Goal: Communication & Community: Share content

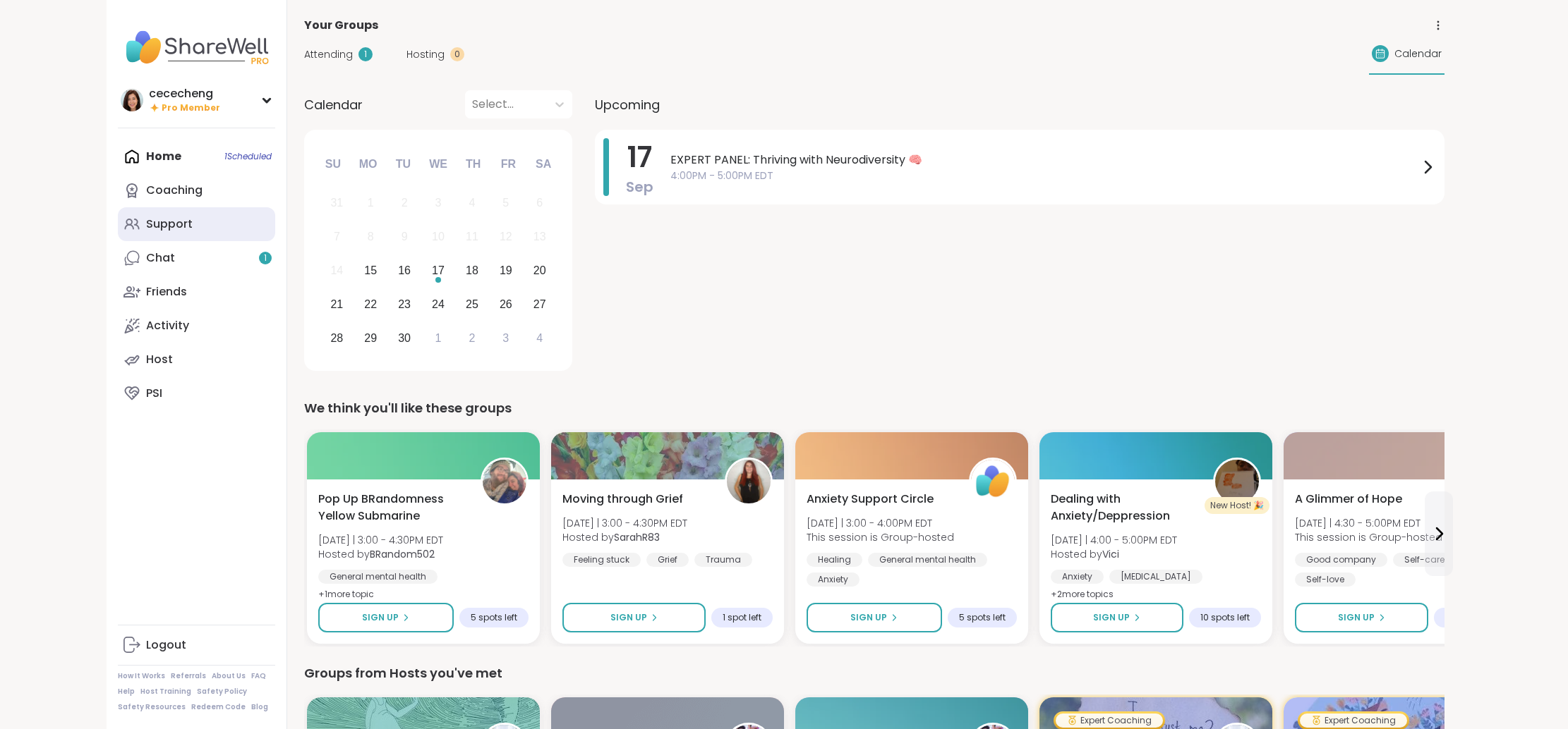
click at [190, 229] on div "Support" at bounding box center [169, 224] width 47 height 16
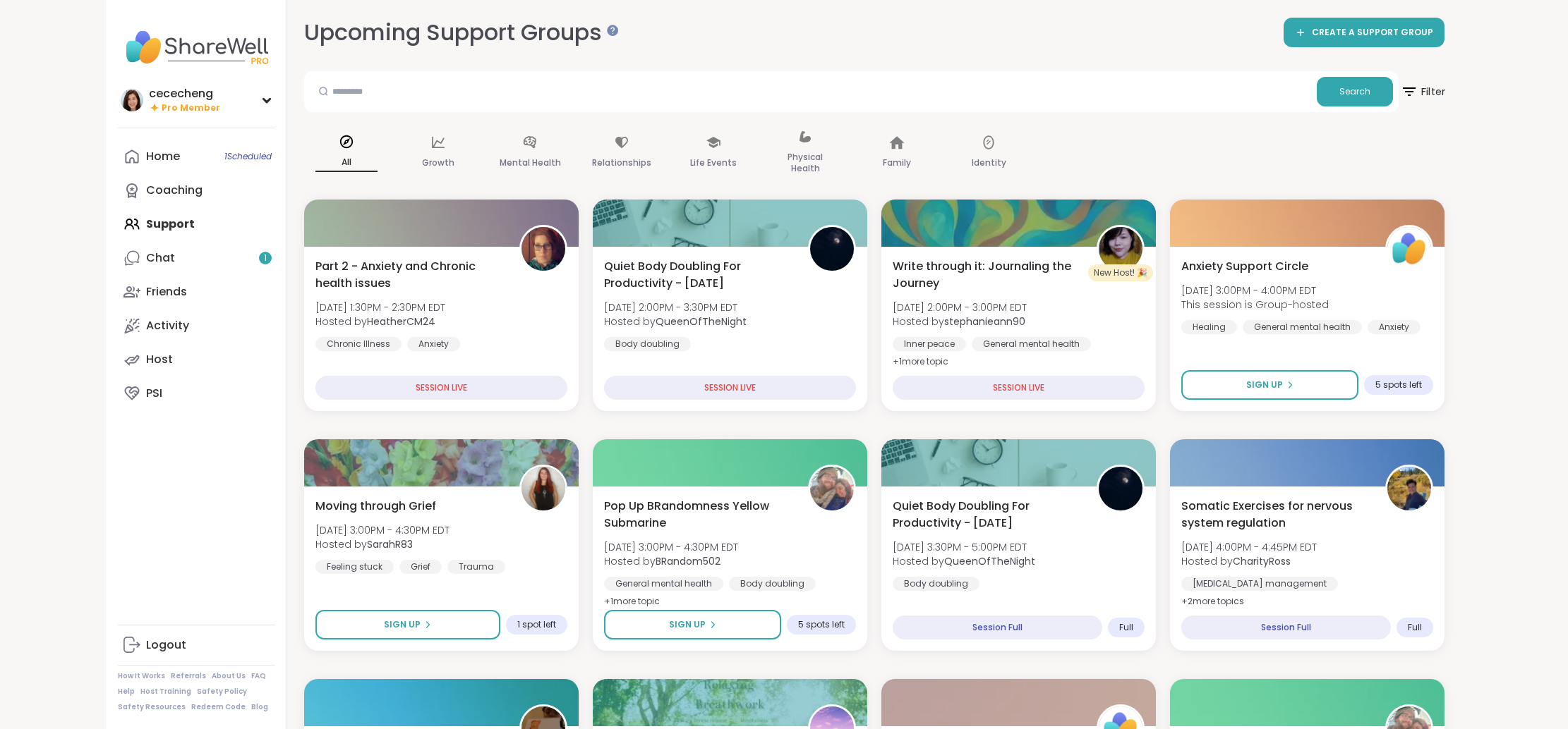
click at [1401, 100] on span "Filter" at bounding box center [1422, 92] width 45 height 35
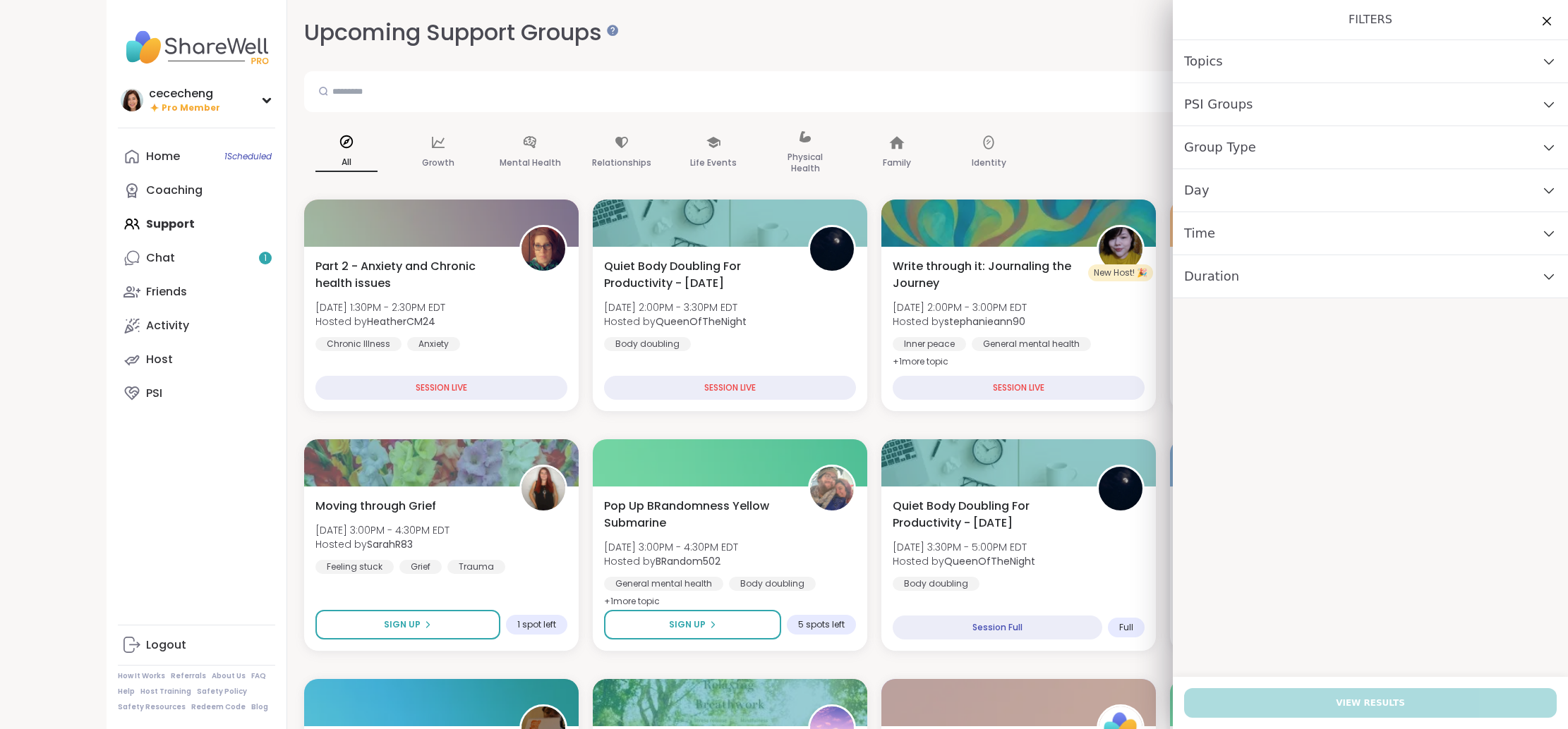
click at [1273, 104] on div "PSI Groups" at bounding box center [1370, 105] width 395 height 43
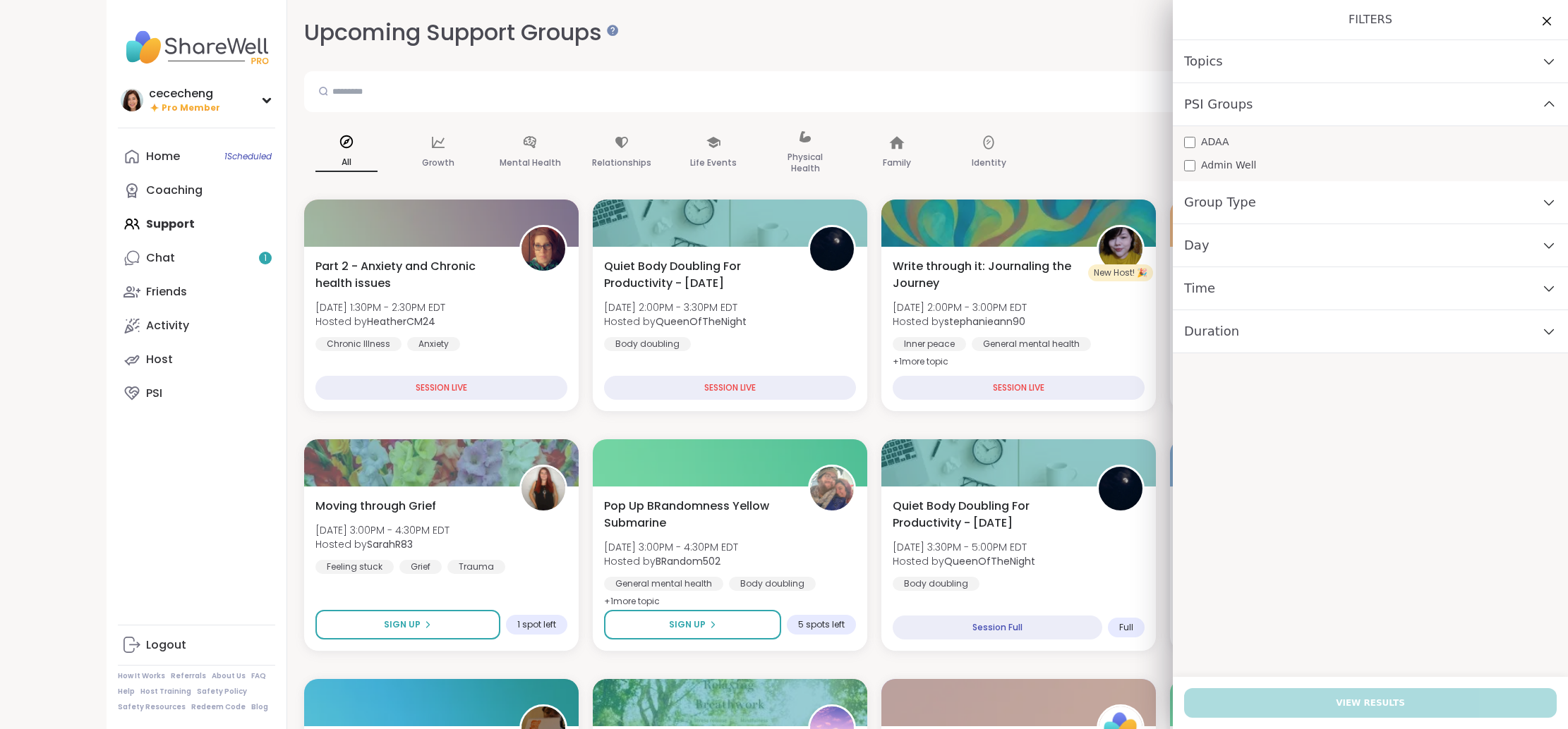
click at [1252, 78] on div "Topics" at bounding box center [1370, 61] width 395 height 43
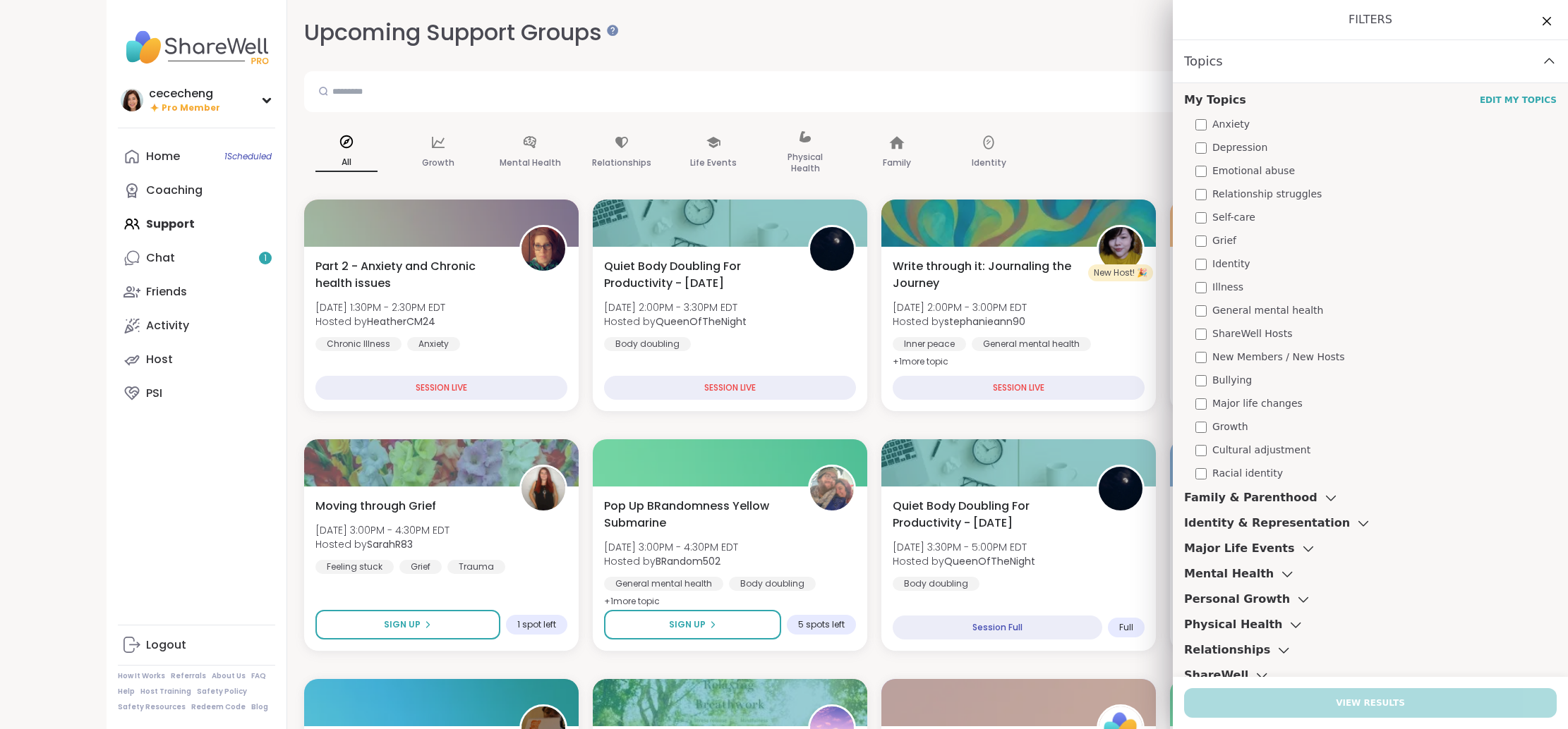
click at [1322, 71] on div "Topics" at bounding box center [1370, 61] width 395 height 43
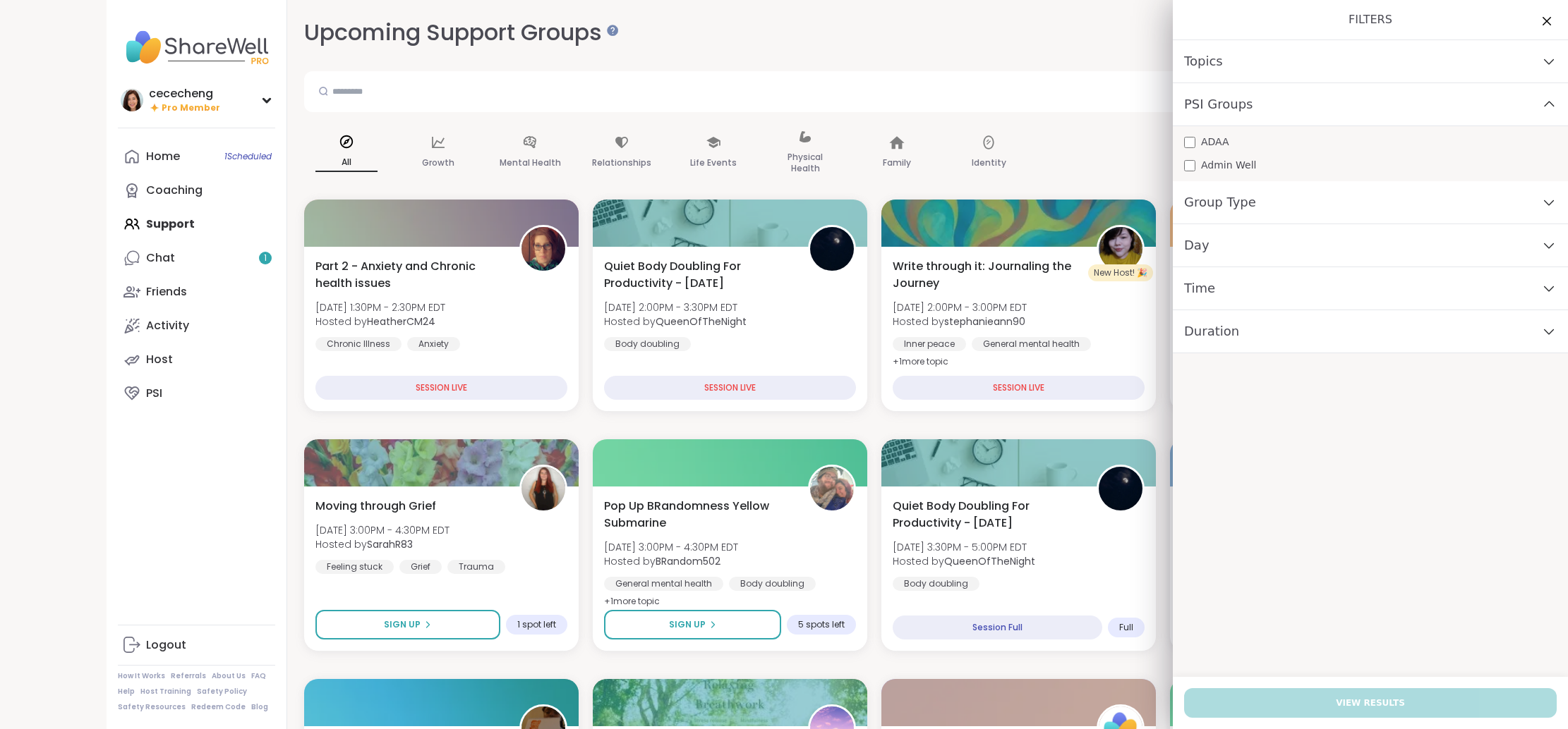
click at [1238, 207] on span "Group Type" at bounding box center [1220, 202] width 72 height 19
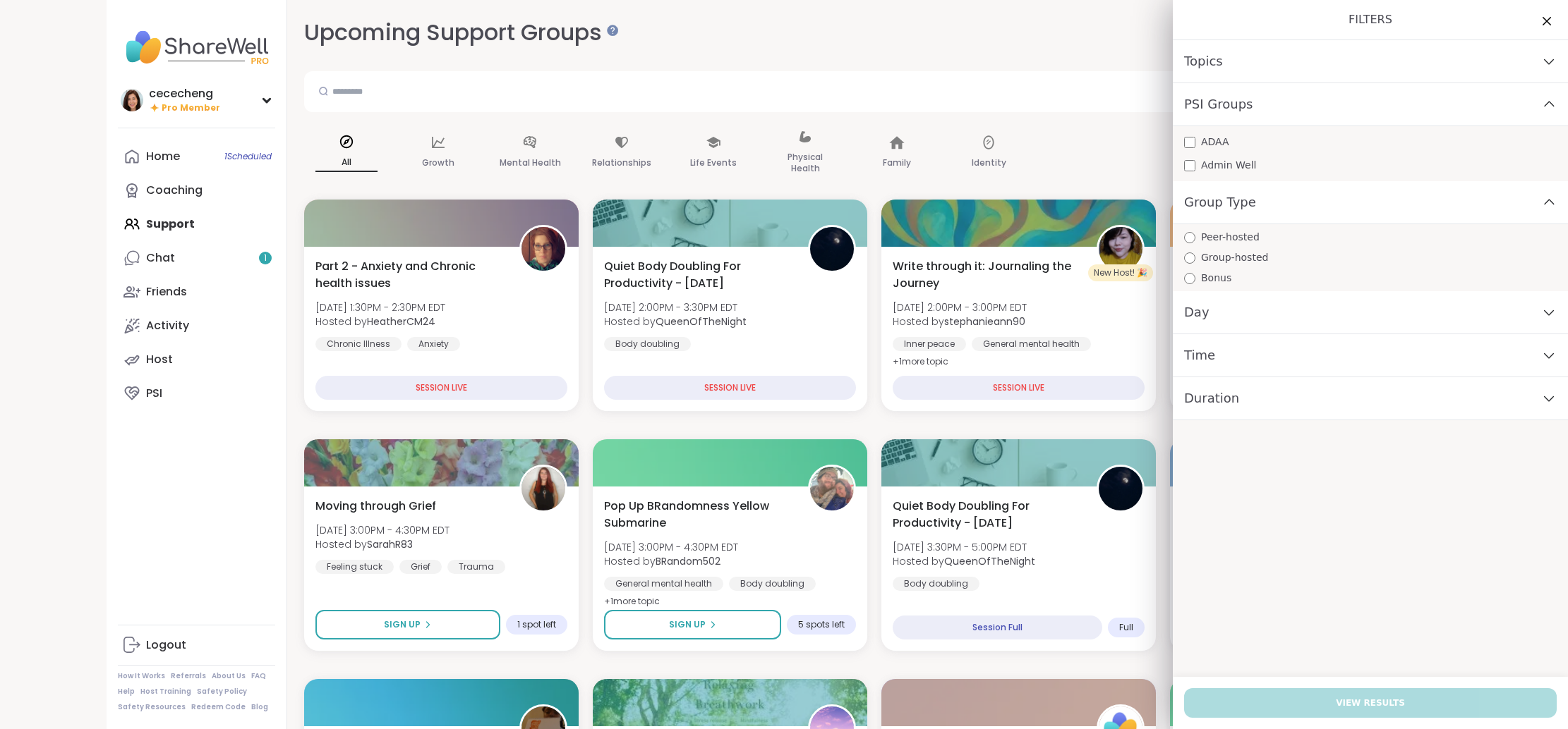
click at [1227, 243] on span "Peer-hosted" at bounding box center [1230, 237] width 59 height 15
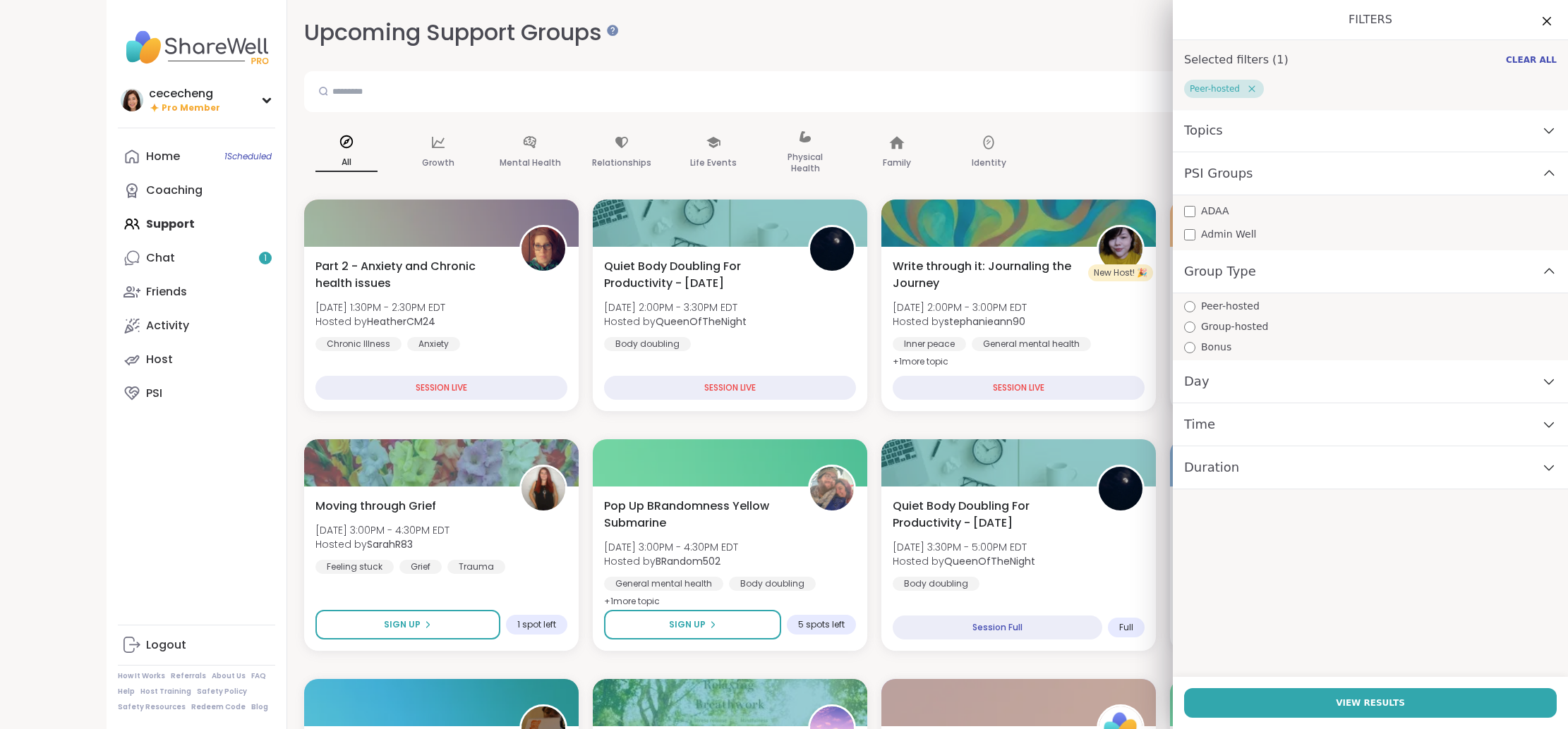
click at [1220, 330] on span "Group-hosted" at bounding box center [1235, 327] width 67 height 15
click at [1308, 710] on button "View Results" at bounding box center [1370, 702] width 372 height 29
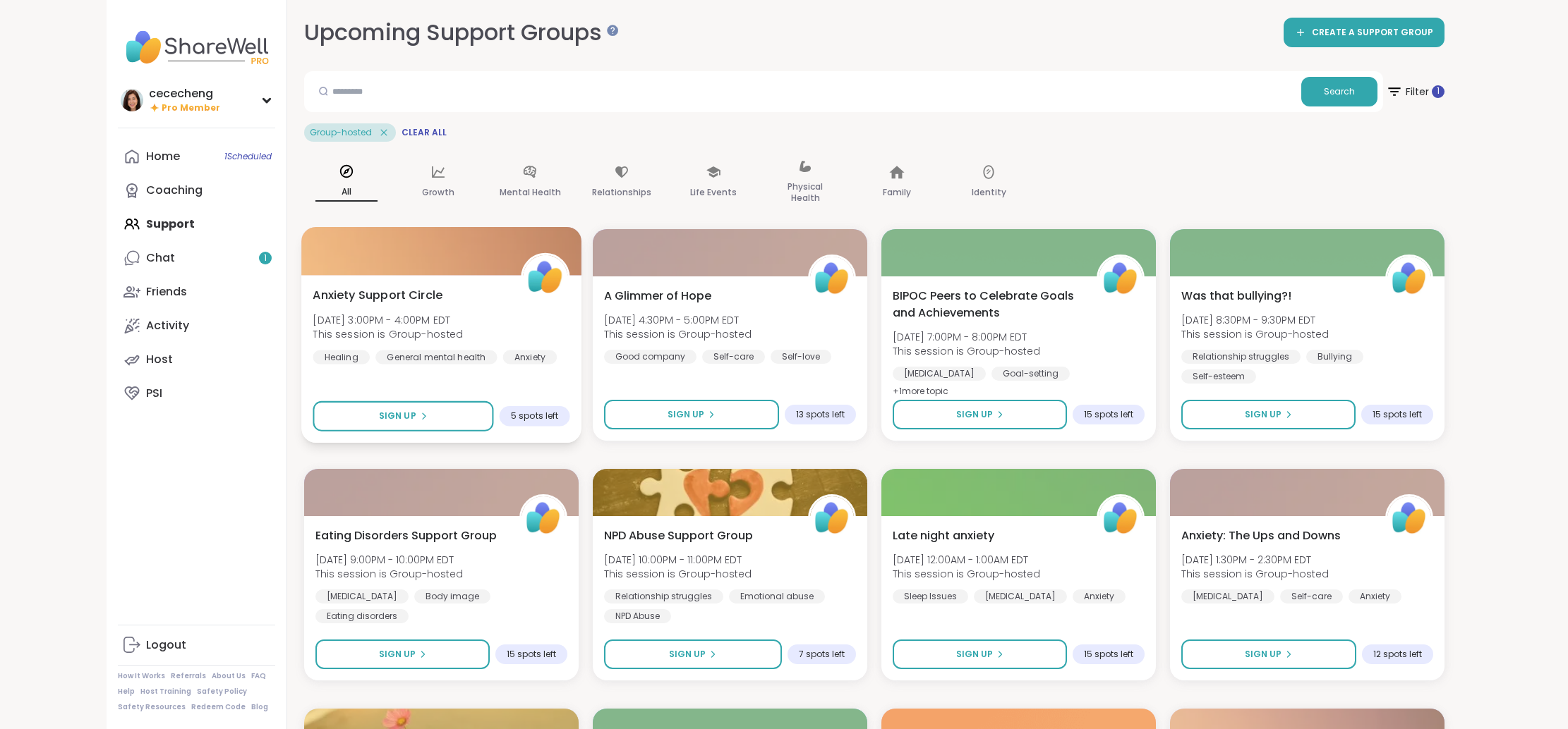
click at [485, 290] on div "Anxiety Support Circle Mon, Sep 15 | 3:00PM - 4:00PM EDT This session is Group-…" at bounding box center [441, 325] width 257 height 78
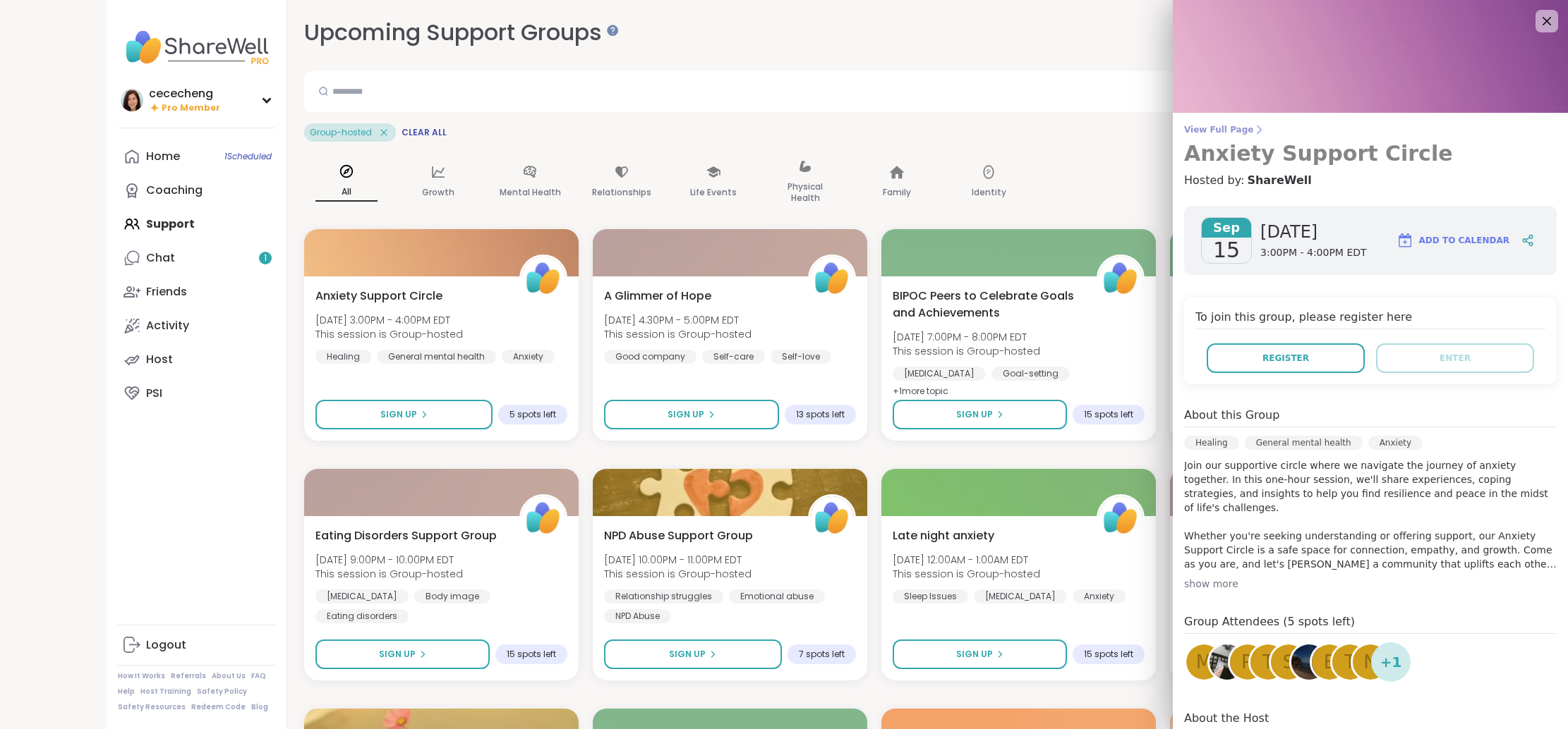
click at [1227, 131] on span "View Full Page" at bounding box center [1370, 129] width 372 height 12
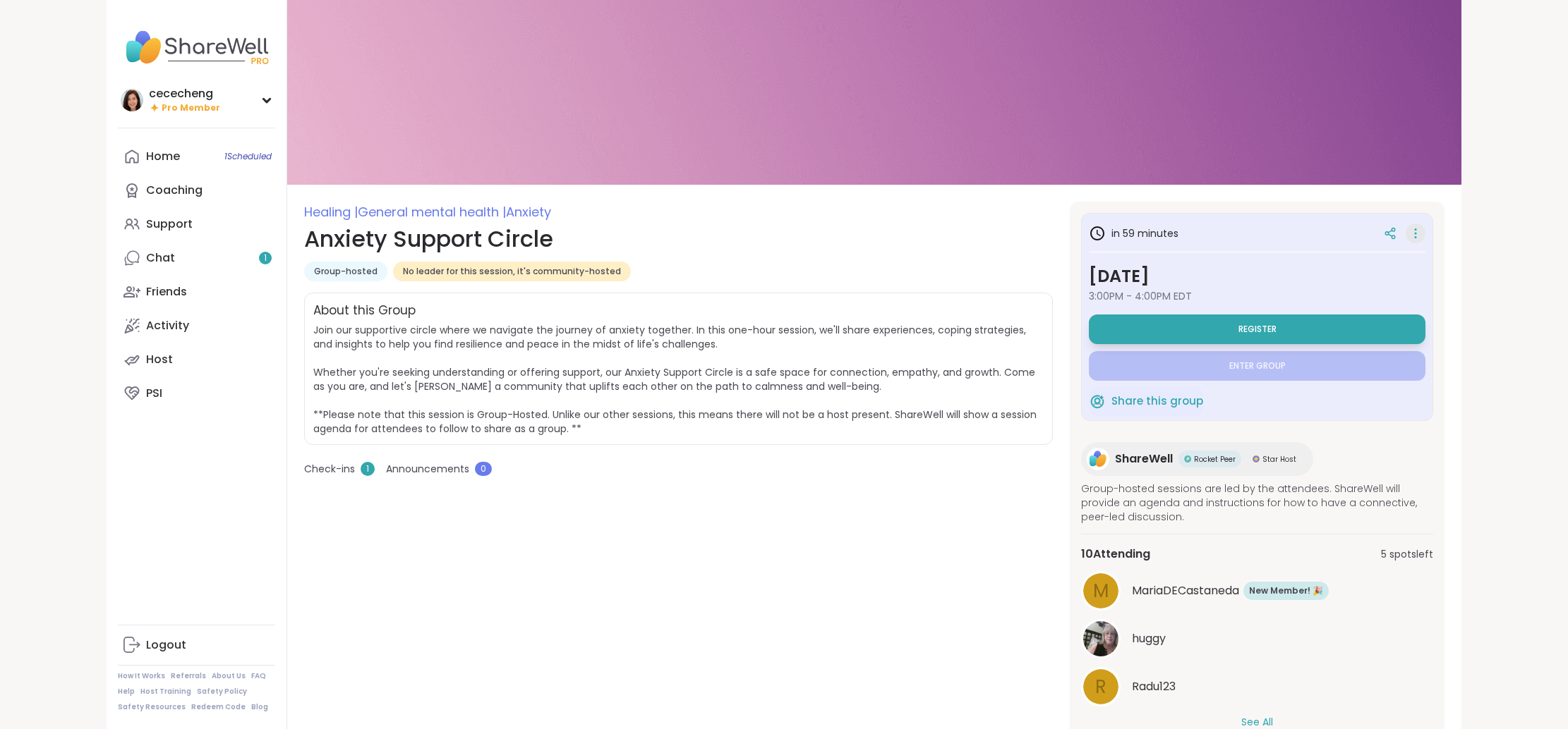
click at [1413, 237] on icon at bounding box center [1416, 233] width 14 height 19
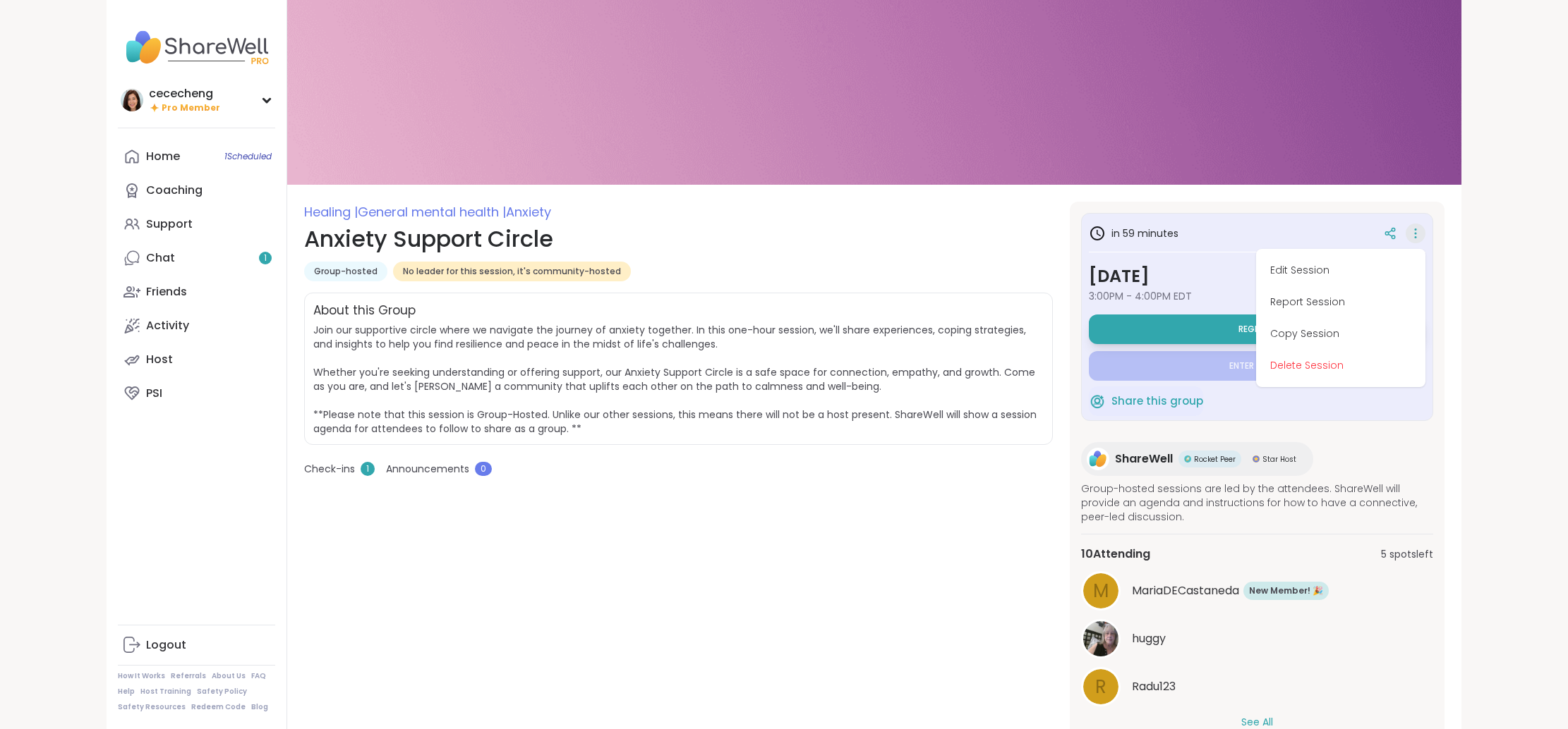
click at [1275, 198] on div "Healing | General mental health | Anxiety Anxiety Support Circle Group-hosted N…" at bounding box center [874, 548] width 1174 height 1097
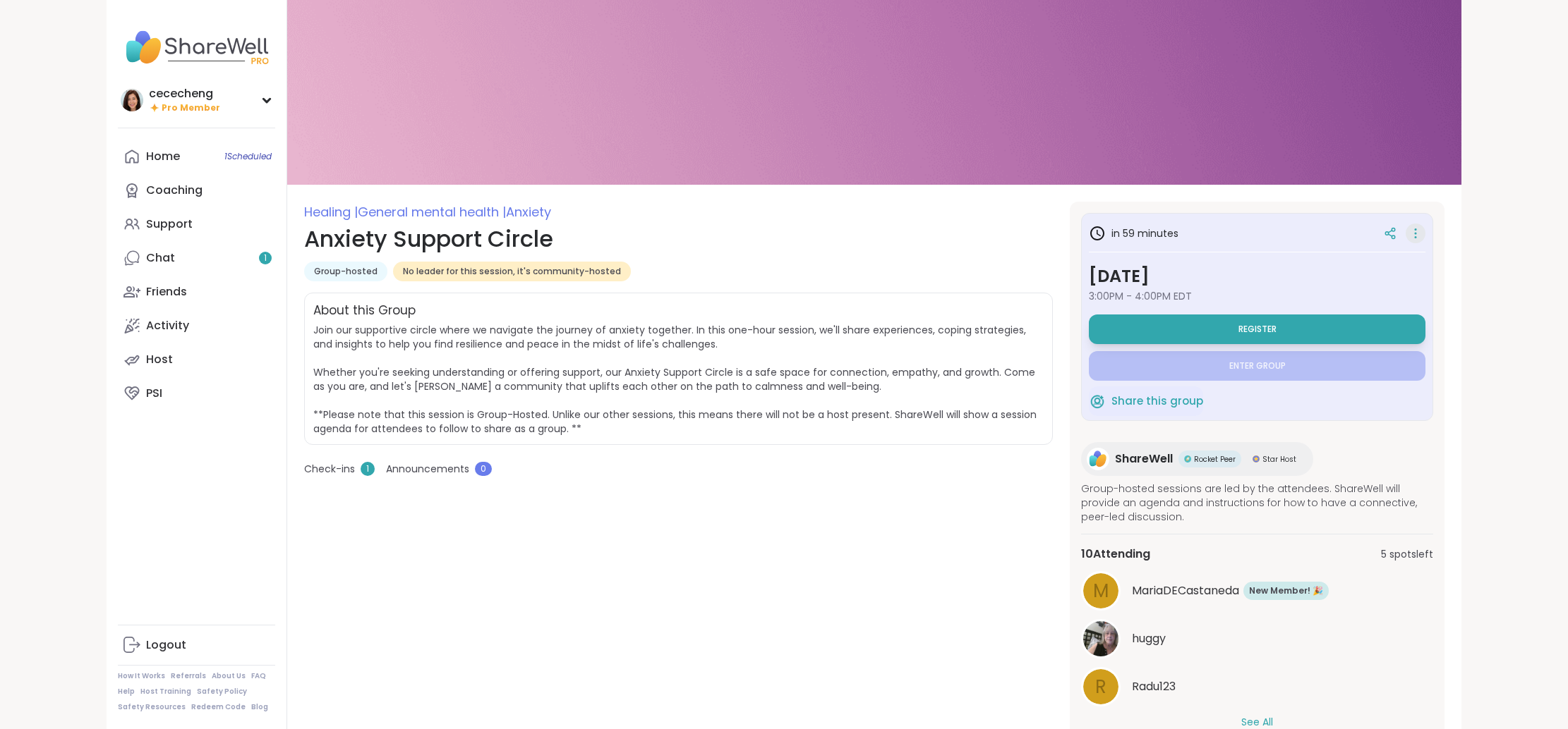
click at [1412, 237] on icon at bounding box center [1416, 233] width 14 height 19
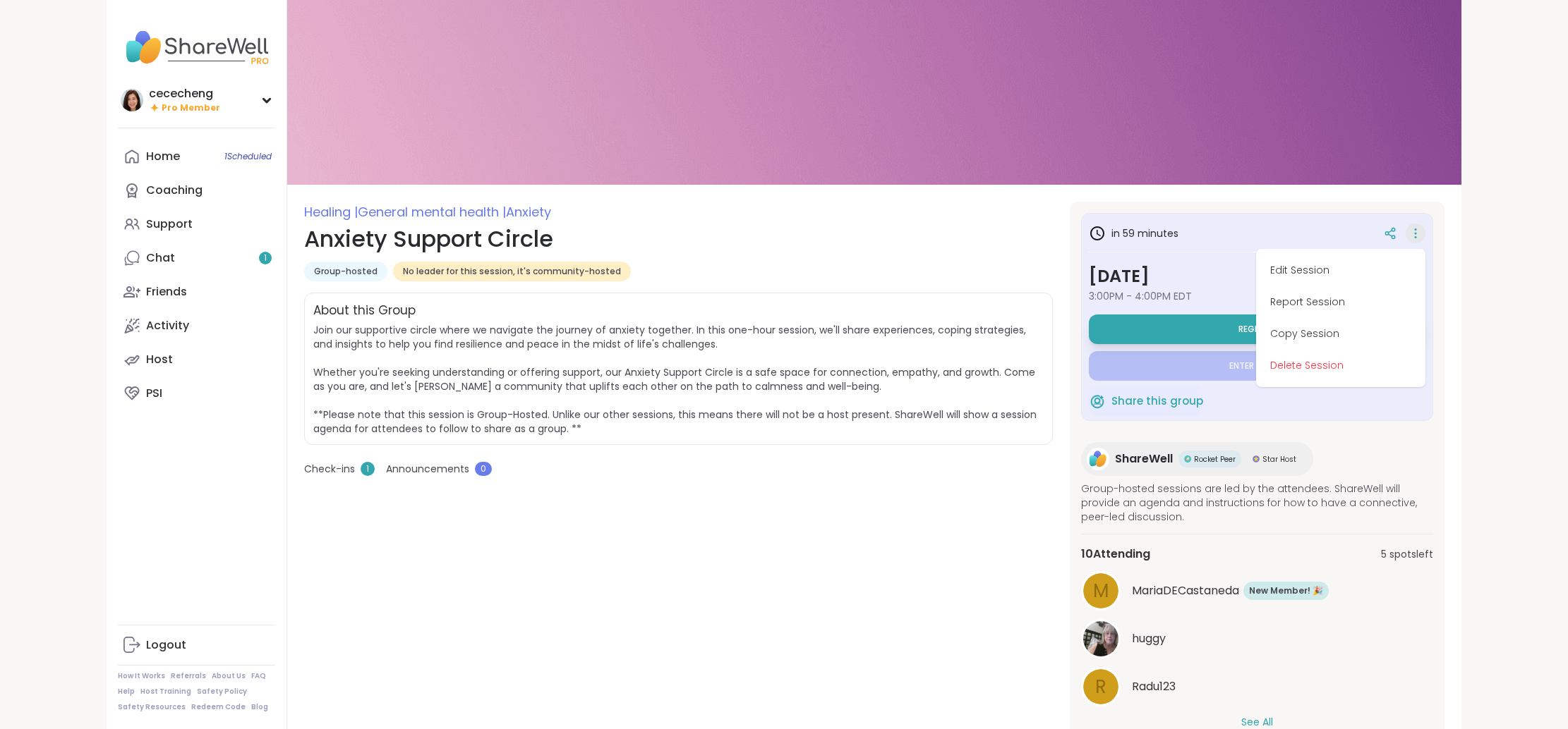
click at [1088, 417] on div "in 59 minutes Edit Session Report Session Copy Session Delete Session Monday, S…" at bounding box center [1257, 316] width 352 height 208
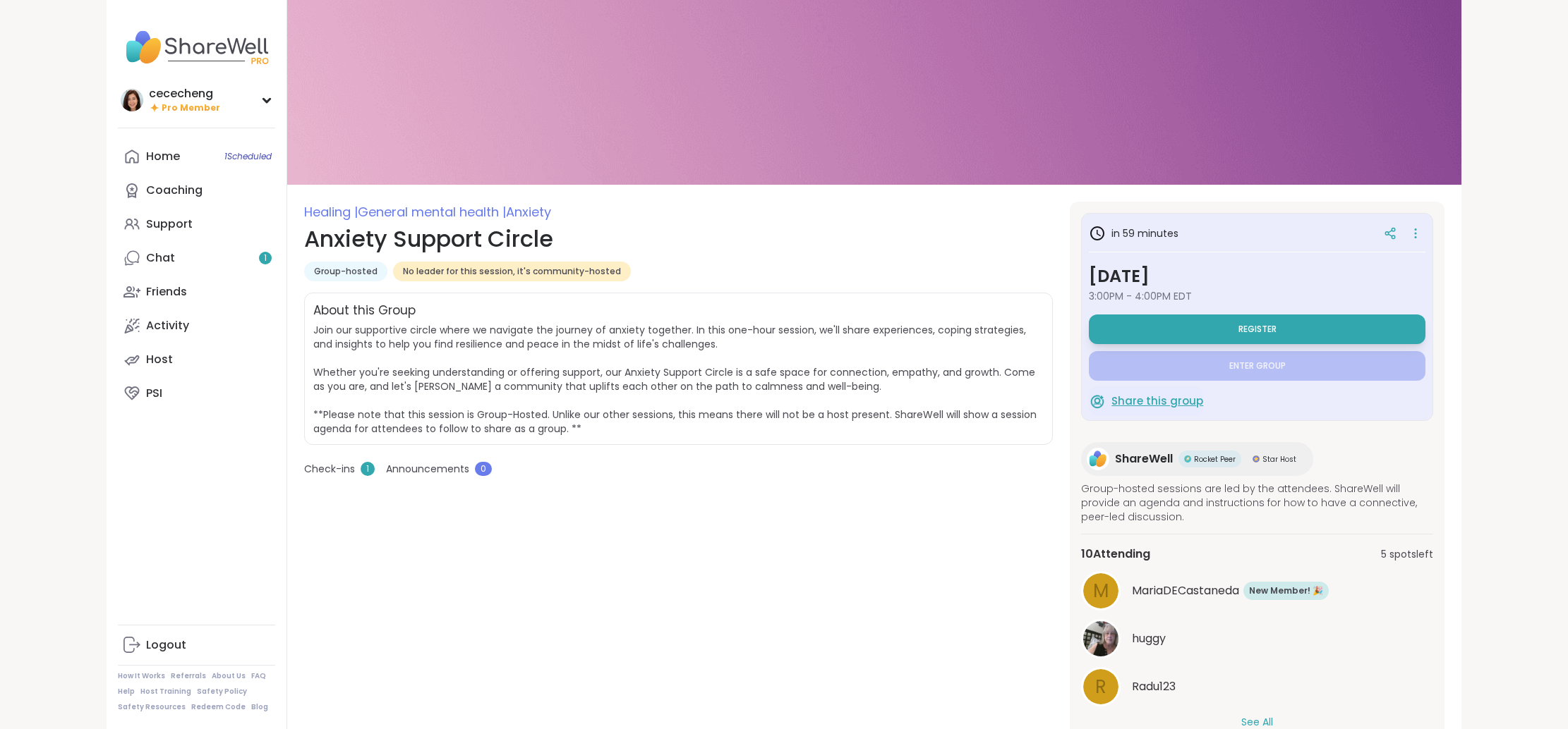
click at [1141, 403] on span "Share this group" at bounding box center [1157, 401] width 91 height 16
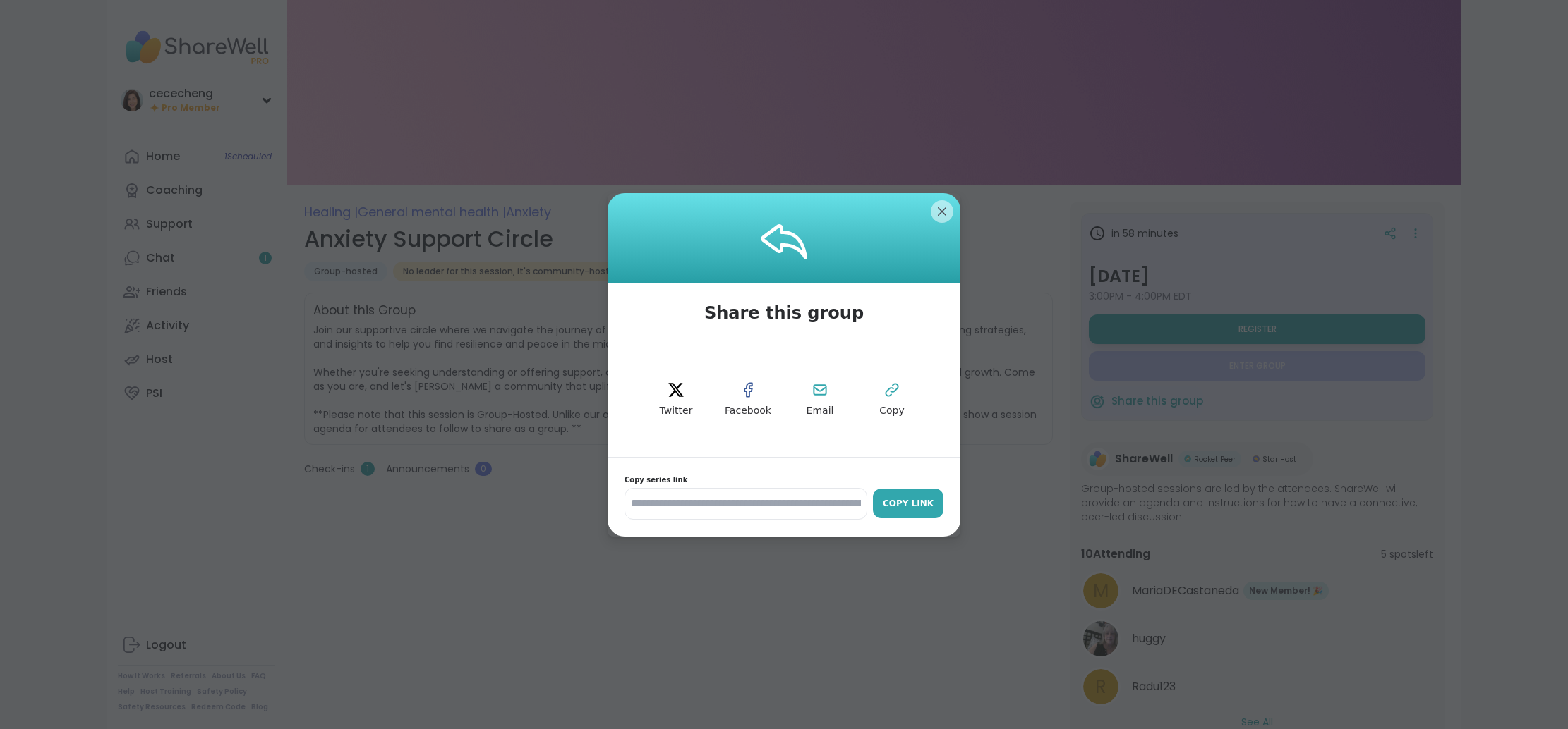
click at [920, 503] on div "Copy Link" at bounding box center [909, 503] width 57 height 12
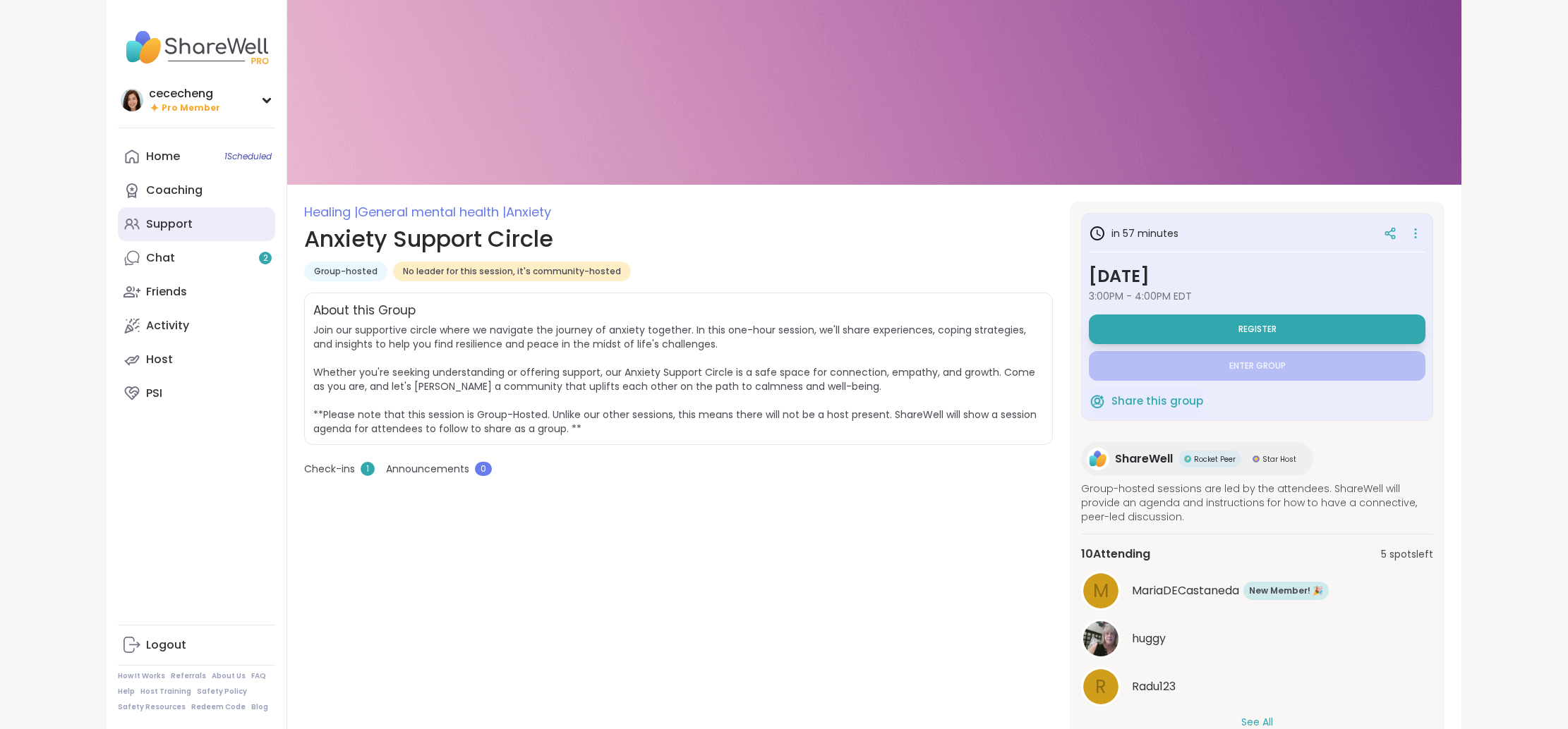
click at [229, 226] on link "Support" at bounding box center [197, 224] width 158 height 34
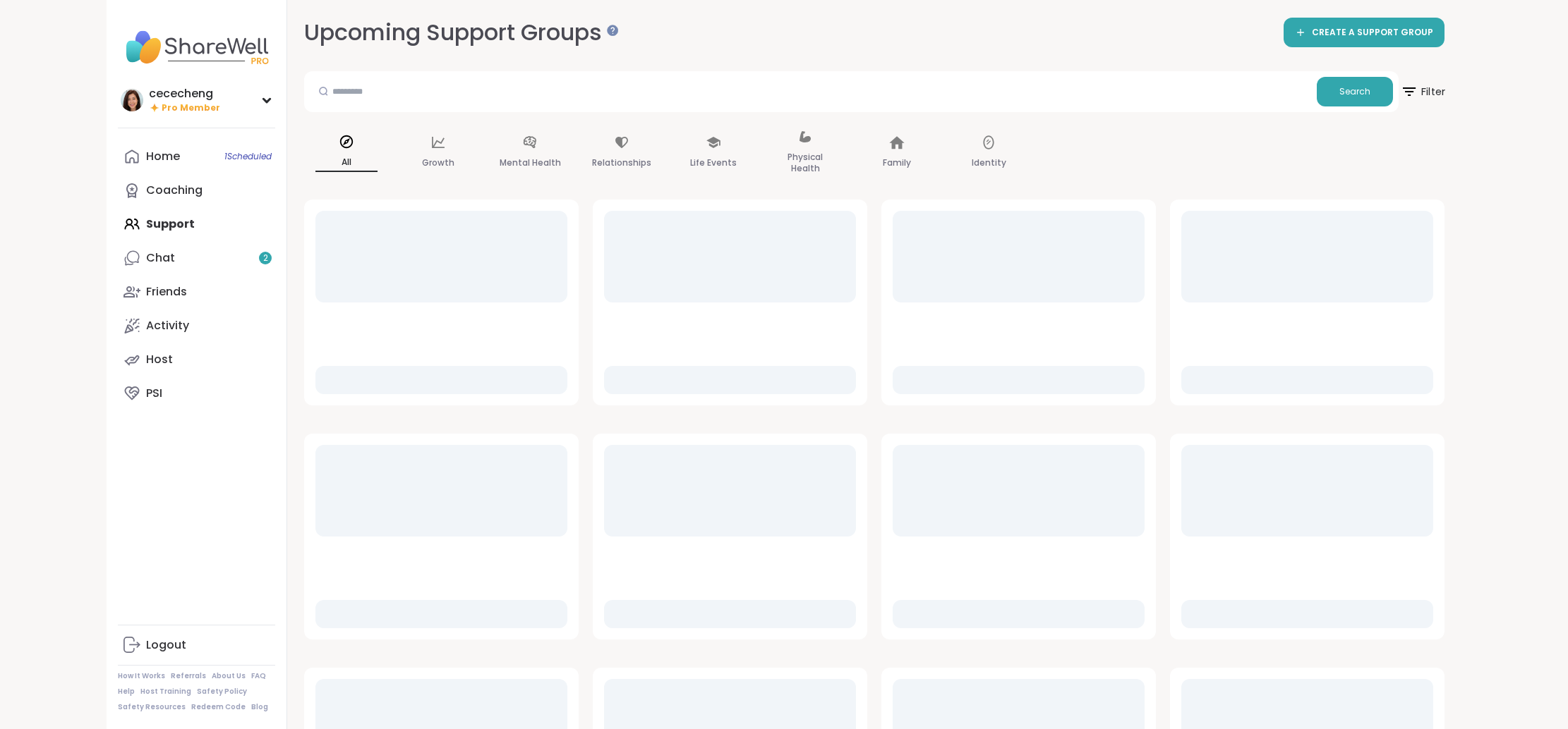
click at [1420, 100] on span "Filter" at bounding box center [1422, 92] width 45 height 35
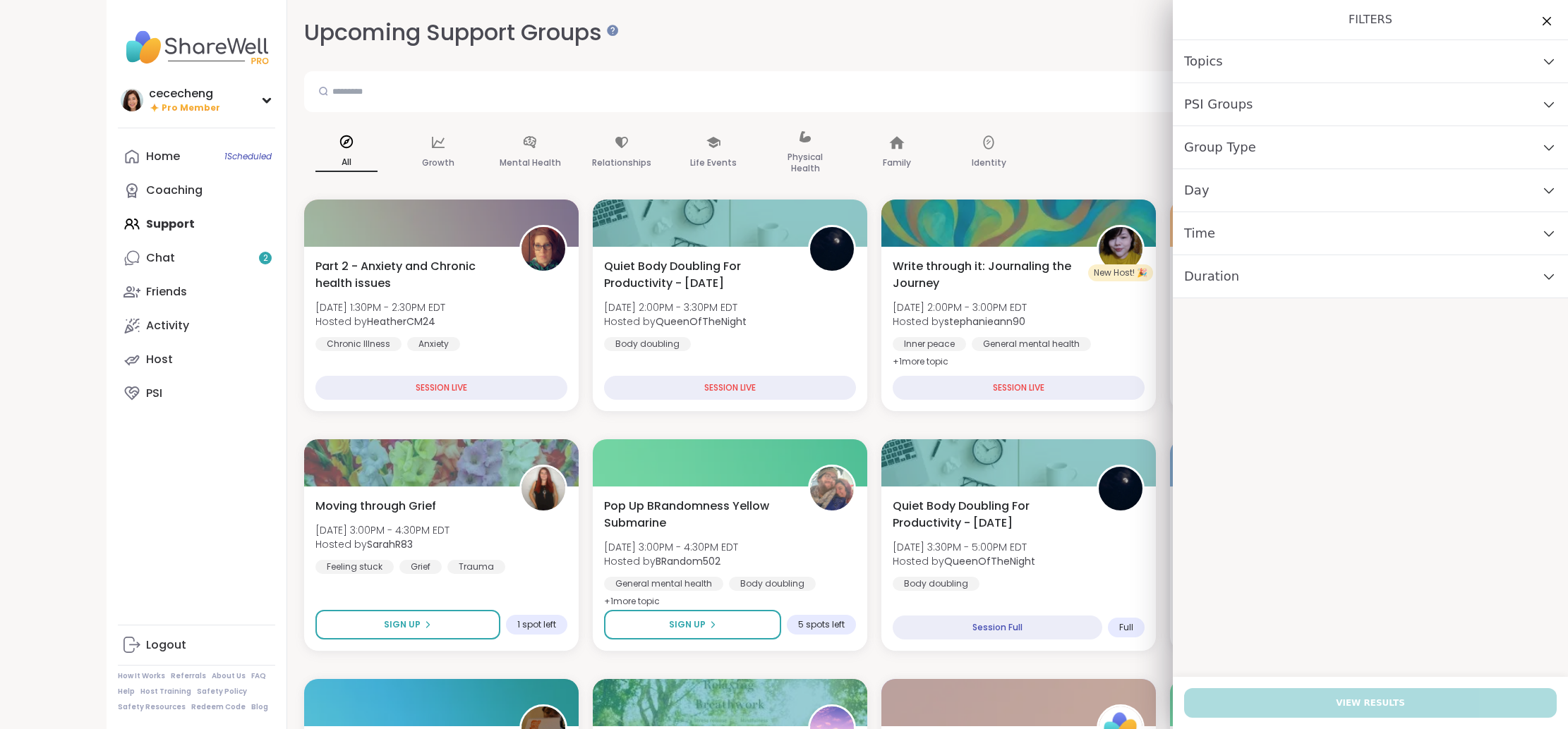
click at [1288, 153] on div "Group Type" at bounding box center [1370, 147] width 395 height 43
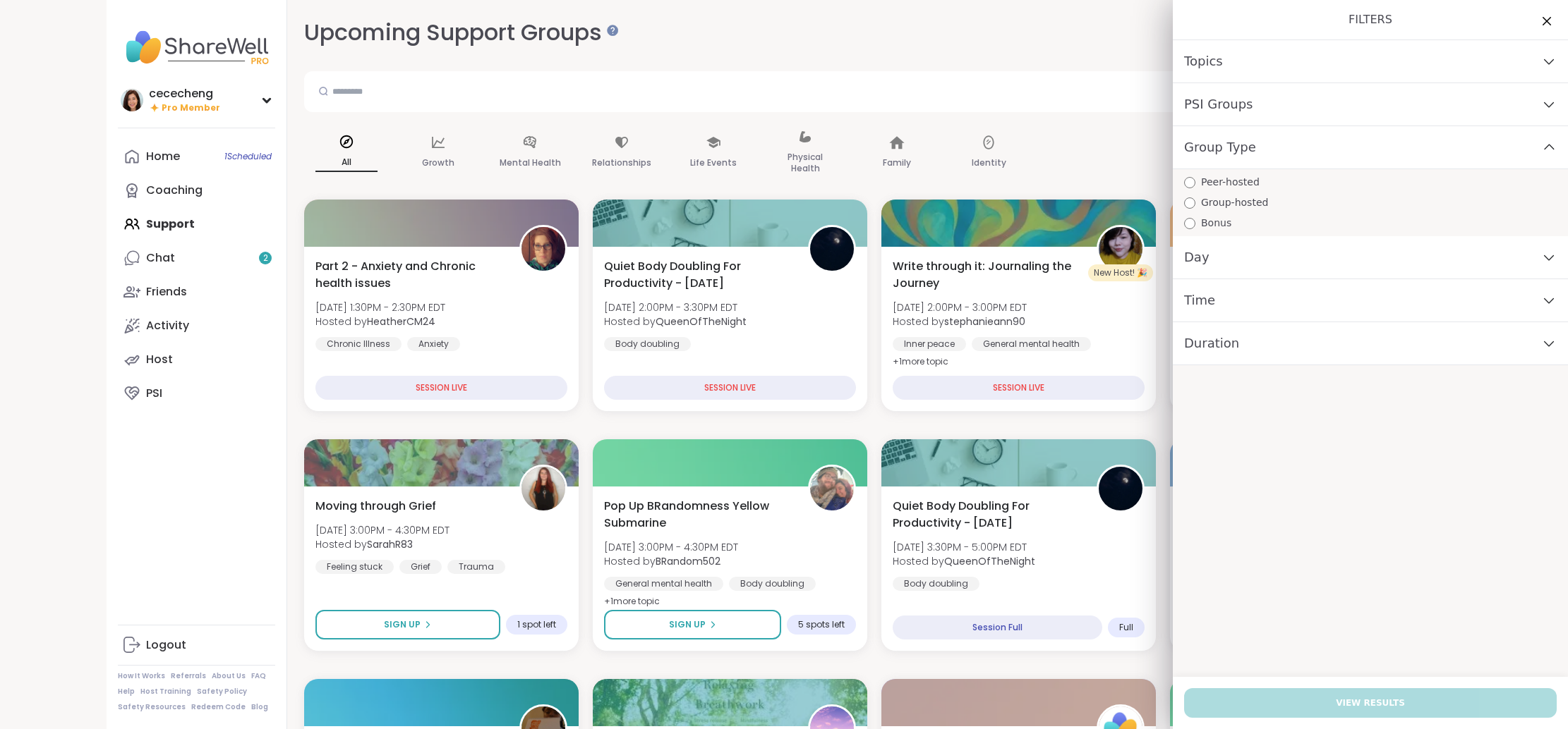
click at [1205, 207] on span "Group-hosted" at bounding box center [1235, 203] width 67 height 15
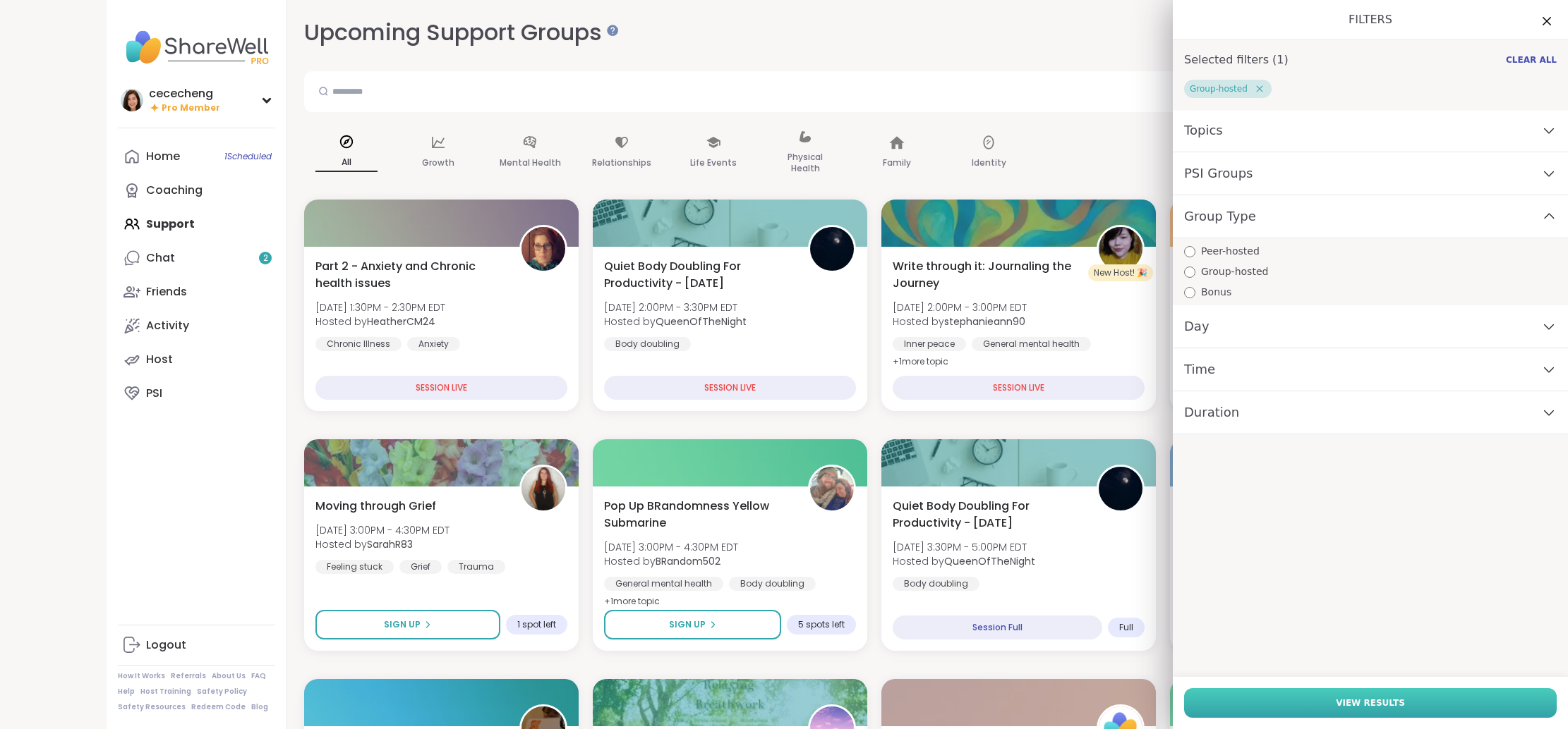
click at [1275, 703] on button "View Results" at bounding box center [1370, 702] width 372 height 29
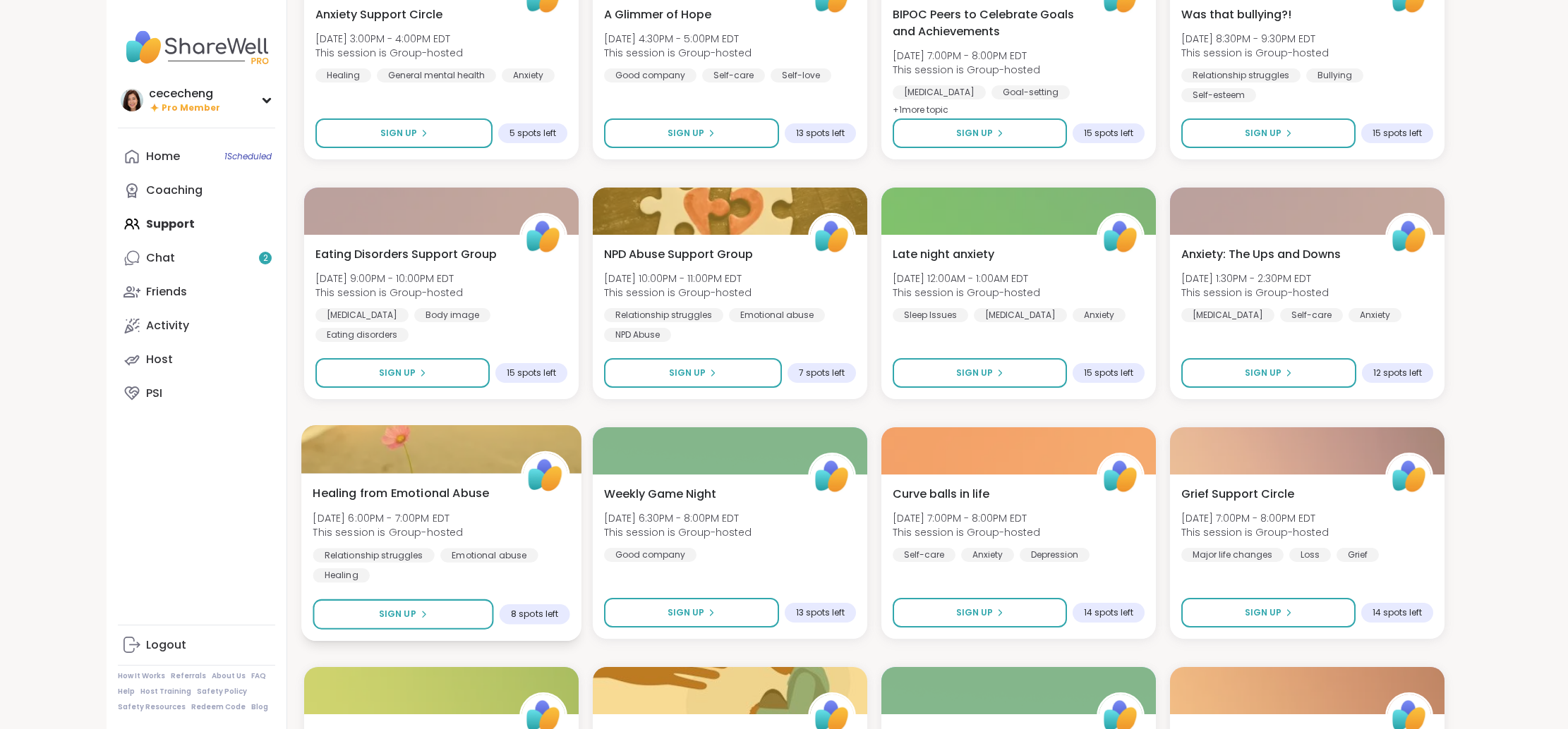
scroll to position [286, 0]
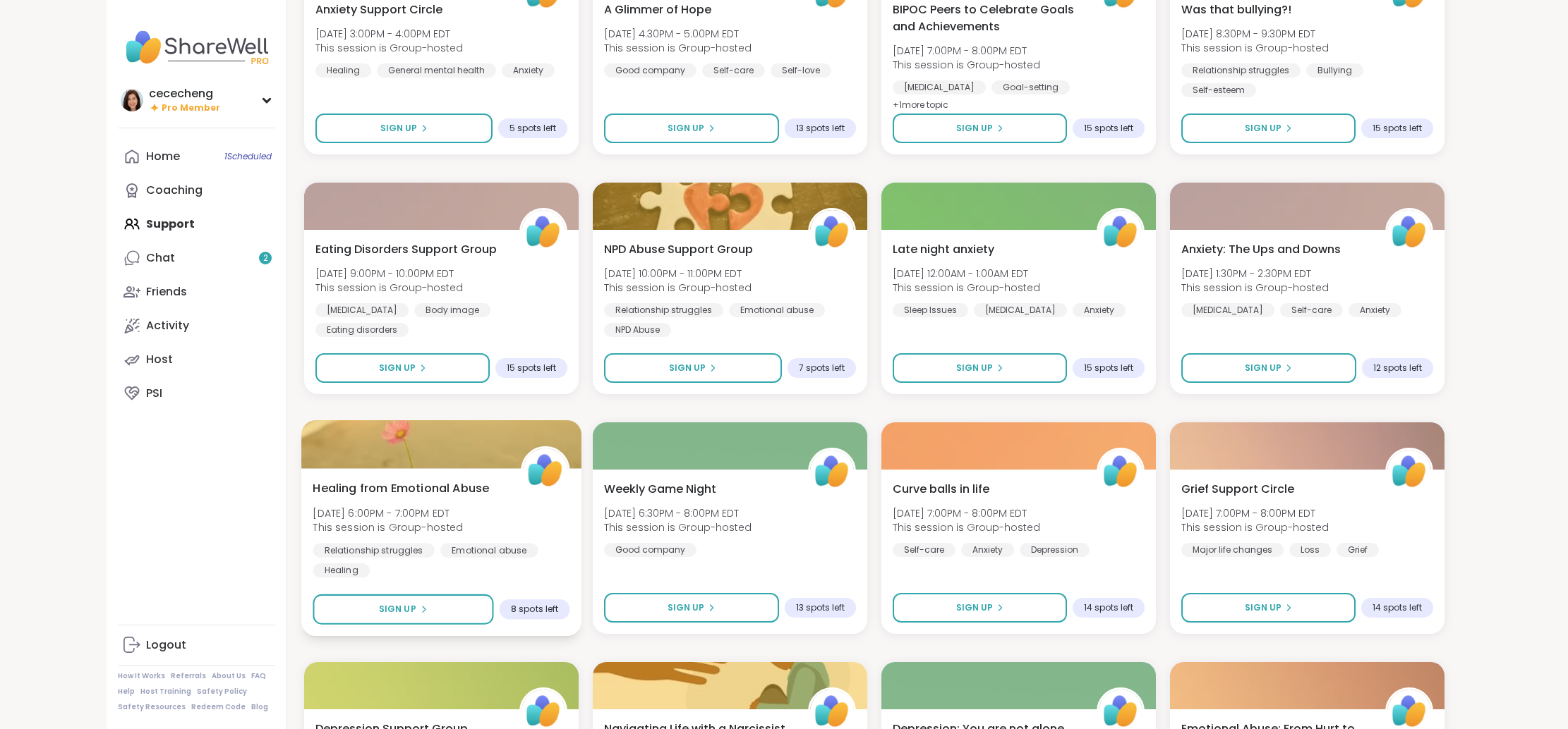
click at [500, 517] on div "Healing from Emotional Abuse Tue, Sep 16 | 6:00PM - 7:00PM EDT This session is …" at bounding box center [441, 528] width 257 height 98
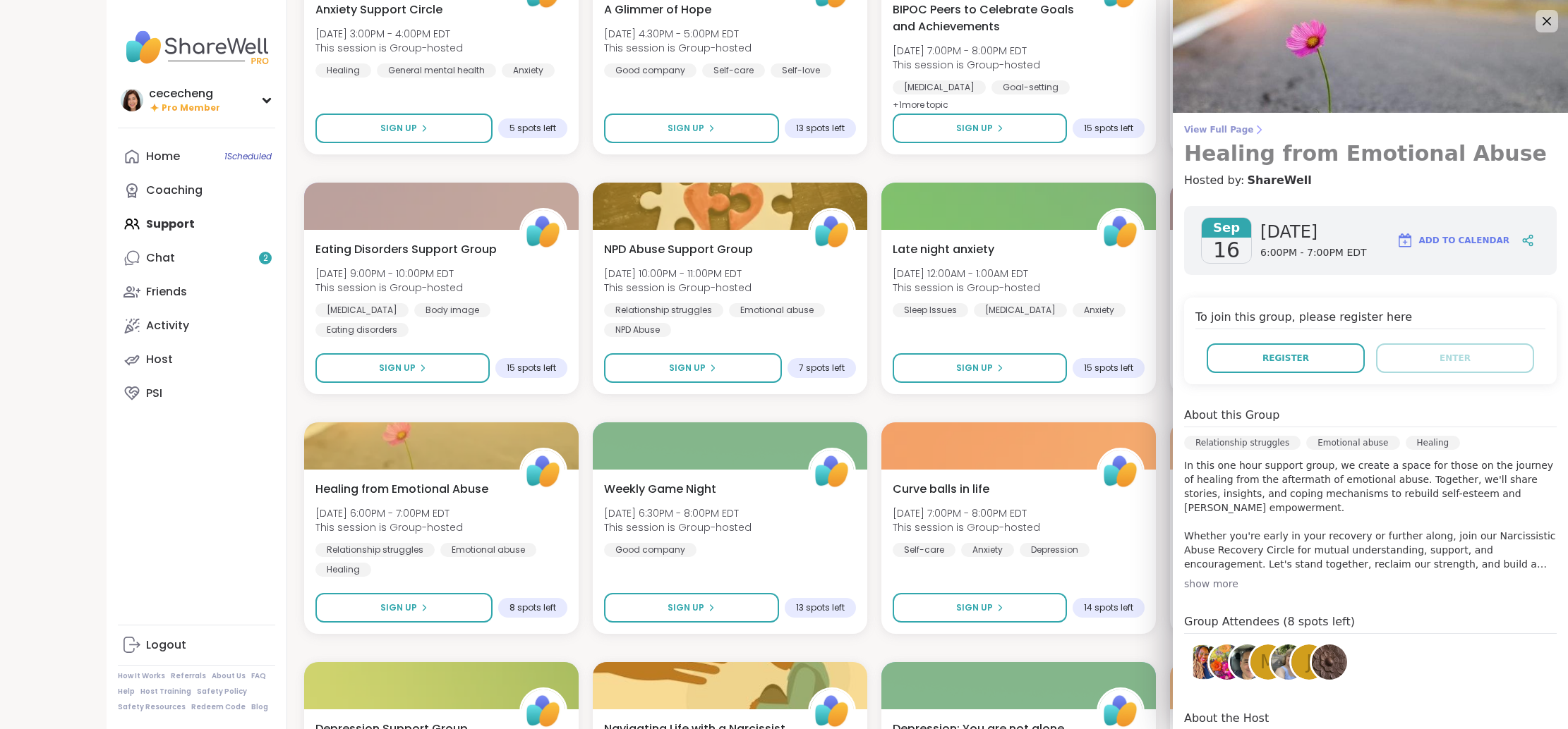
click at [1206, 129] on span "View Full Page" at bounding box center [1370, 129] width 372 height 12
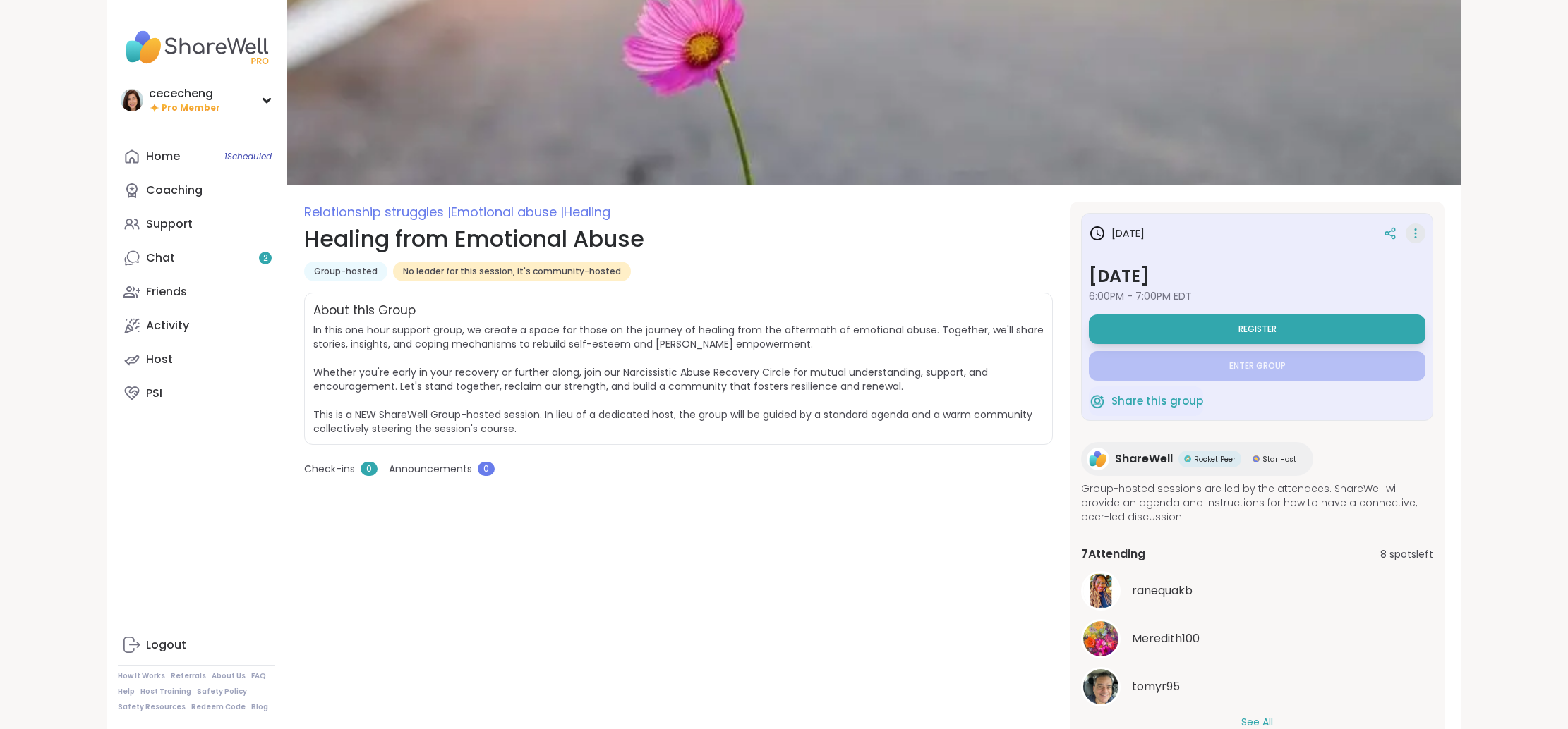
click at [1416, 236] on icon at bounding box center [1416, 233] width 14 height 19
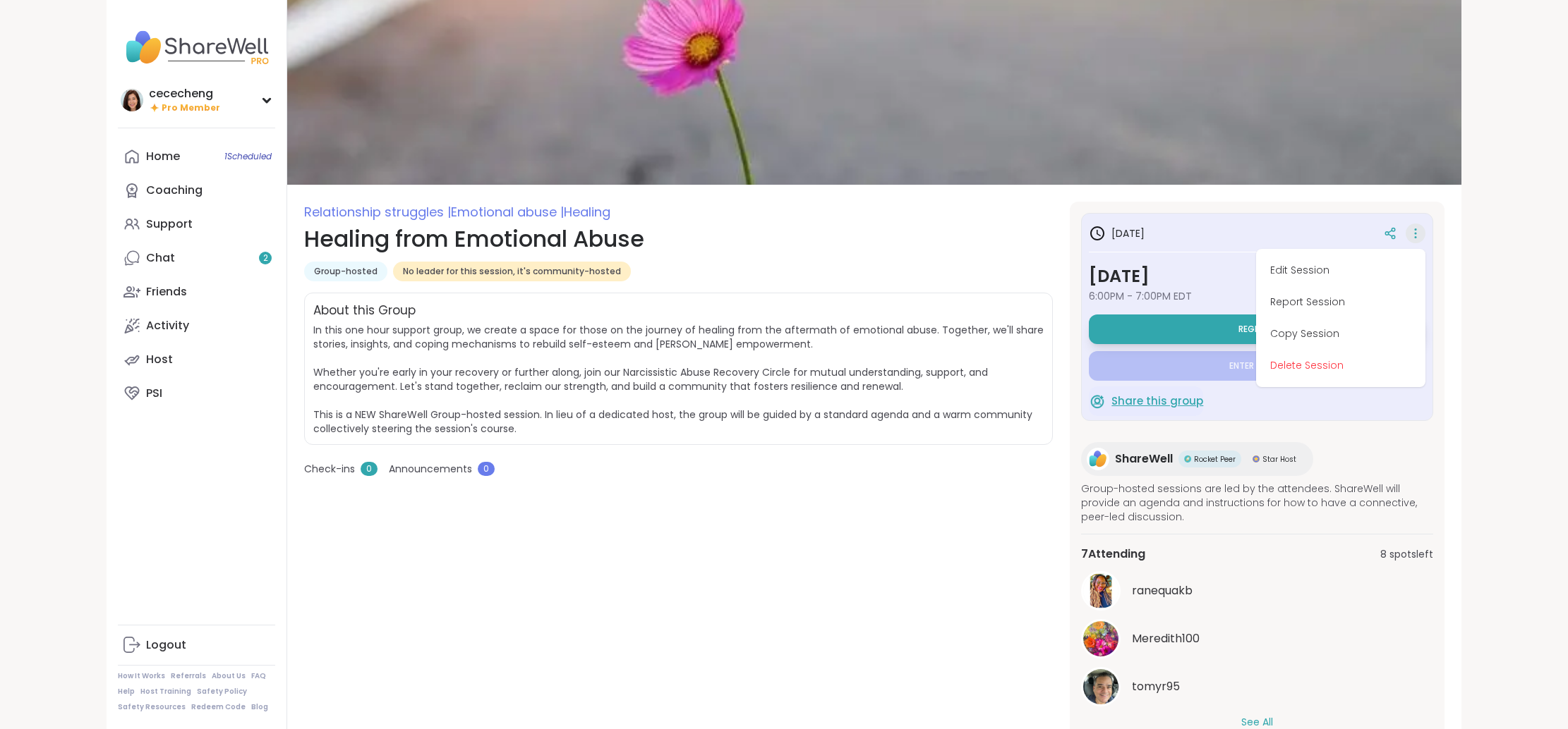
click at [1136, 405] on span "Share this group" at bounding box center [1157, 401] width 91 height 16
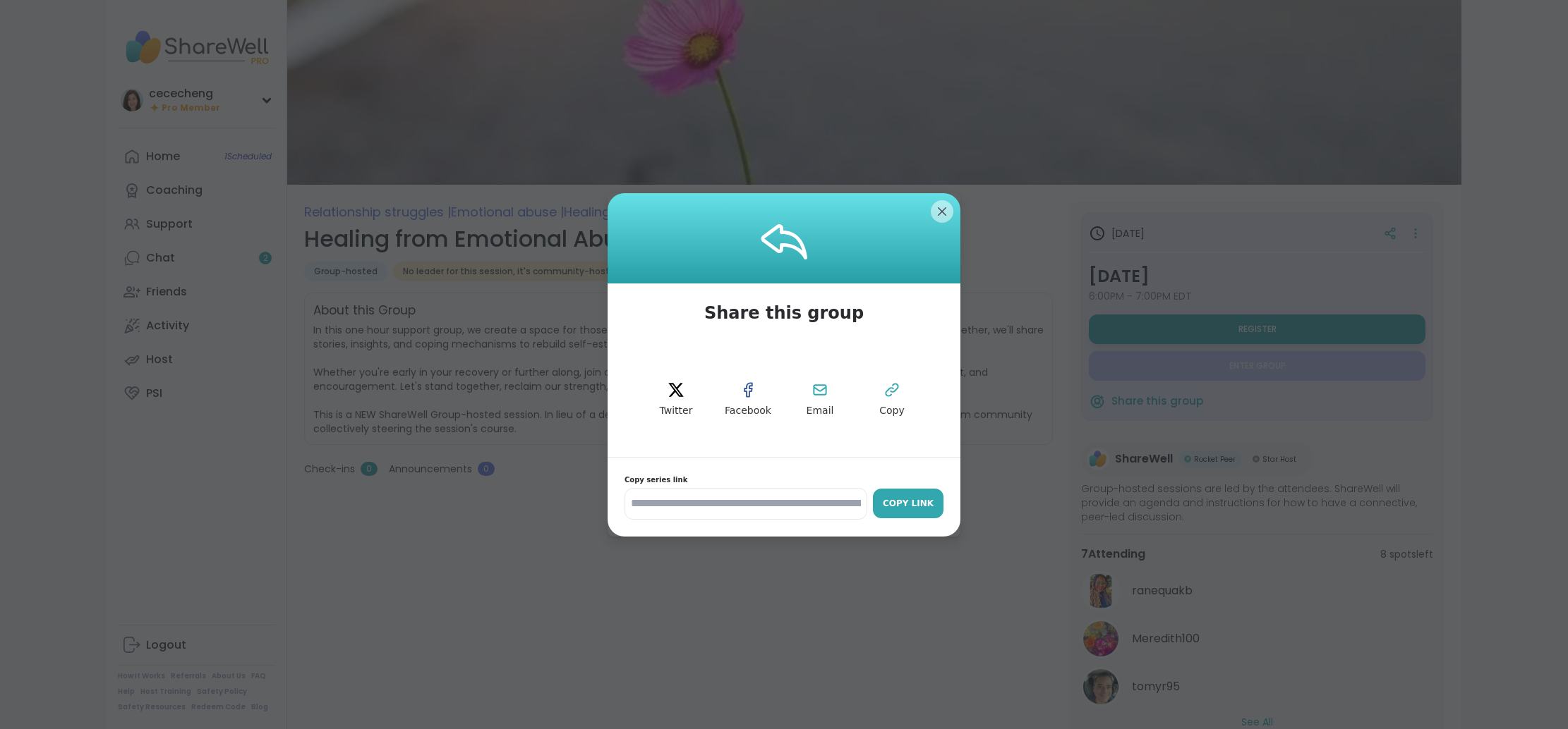
click at [884, 513] on button "Copy Link" at bounding box center [909, 503] width 71 height 29
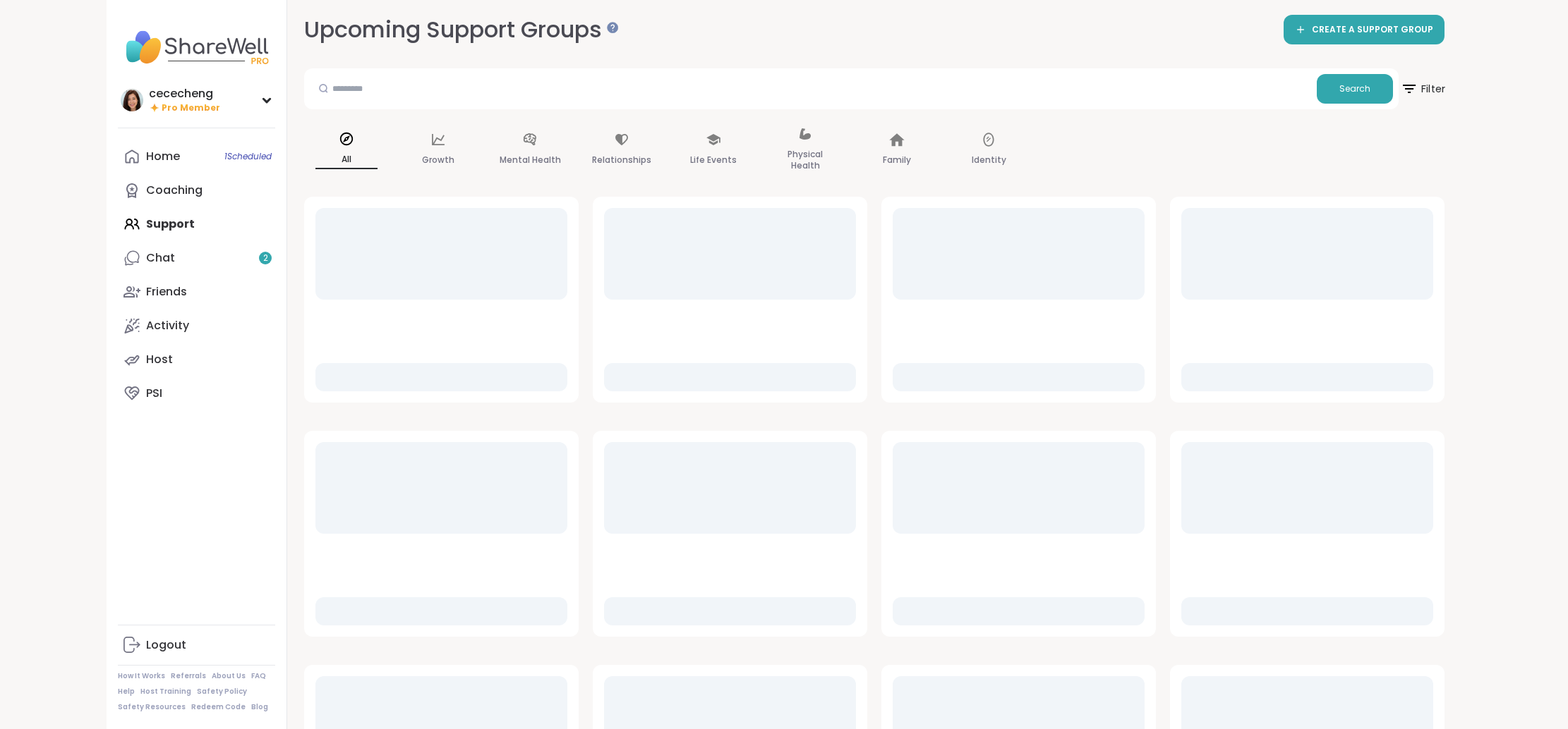
click at [1431, 91] on span "Filter" at bounding box center [1422, 89] width 45 height 35
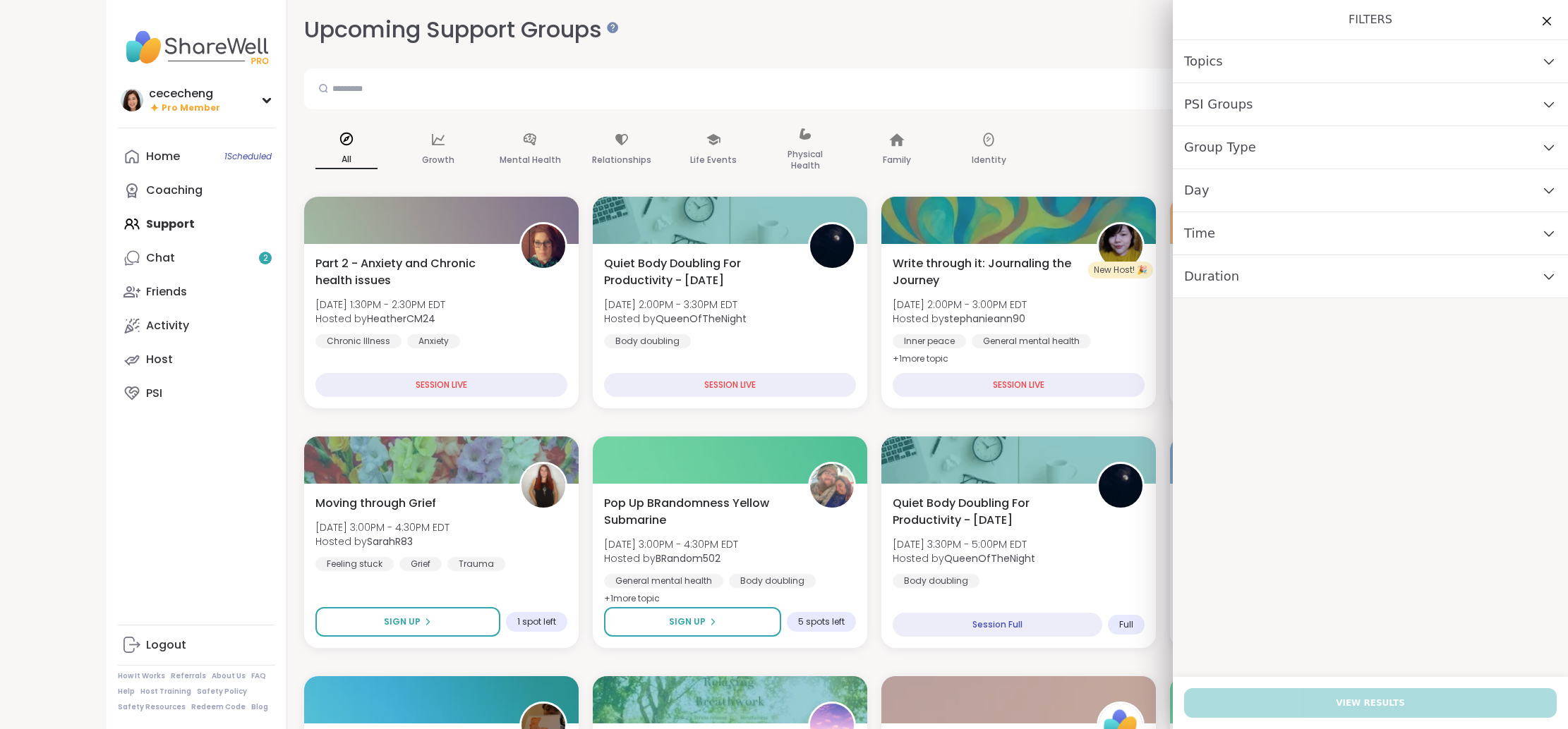
click at [1263, 109] on div "PSI Groups" at bounding box center [1370, 105] width 395 height 43
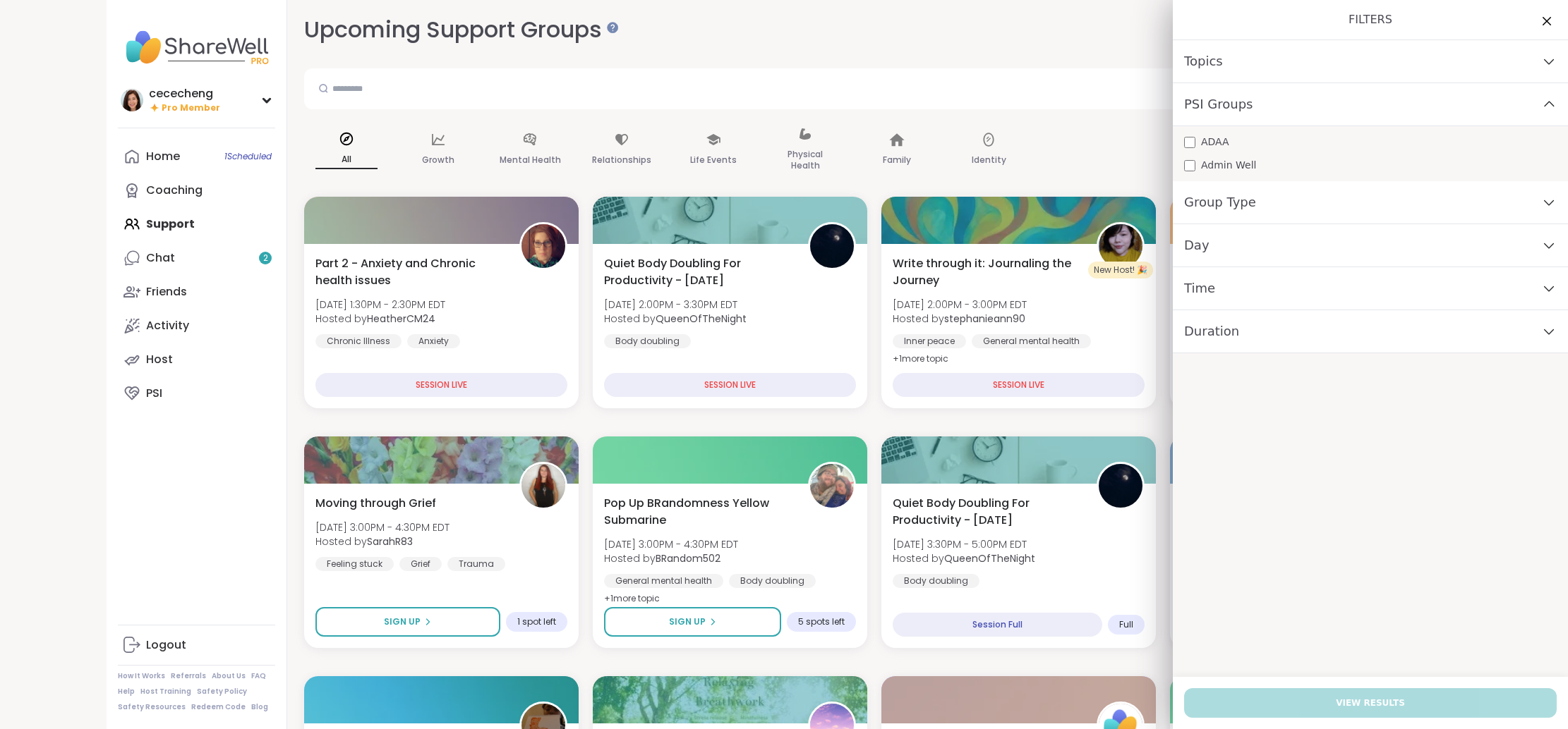
click at [1236, 74] on div "Topics" at bounding box center [1370, 61] width 395 height 43
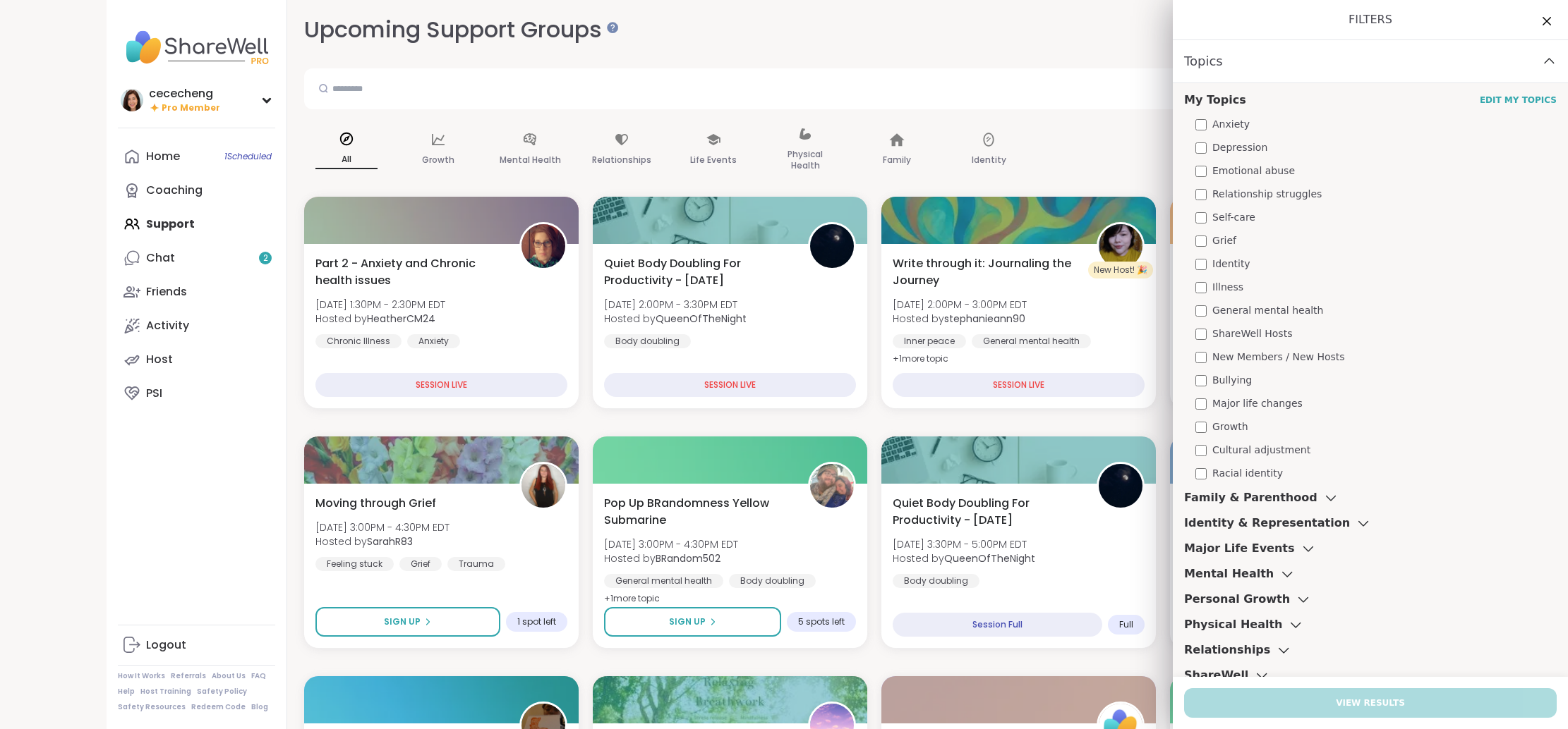
click at [1252, 60] on div "Topics" at bounding box center [1370, 61] width 395 height 43
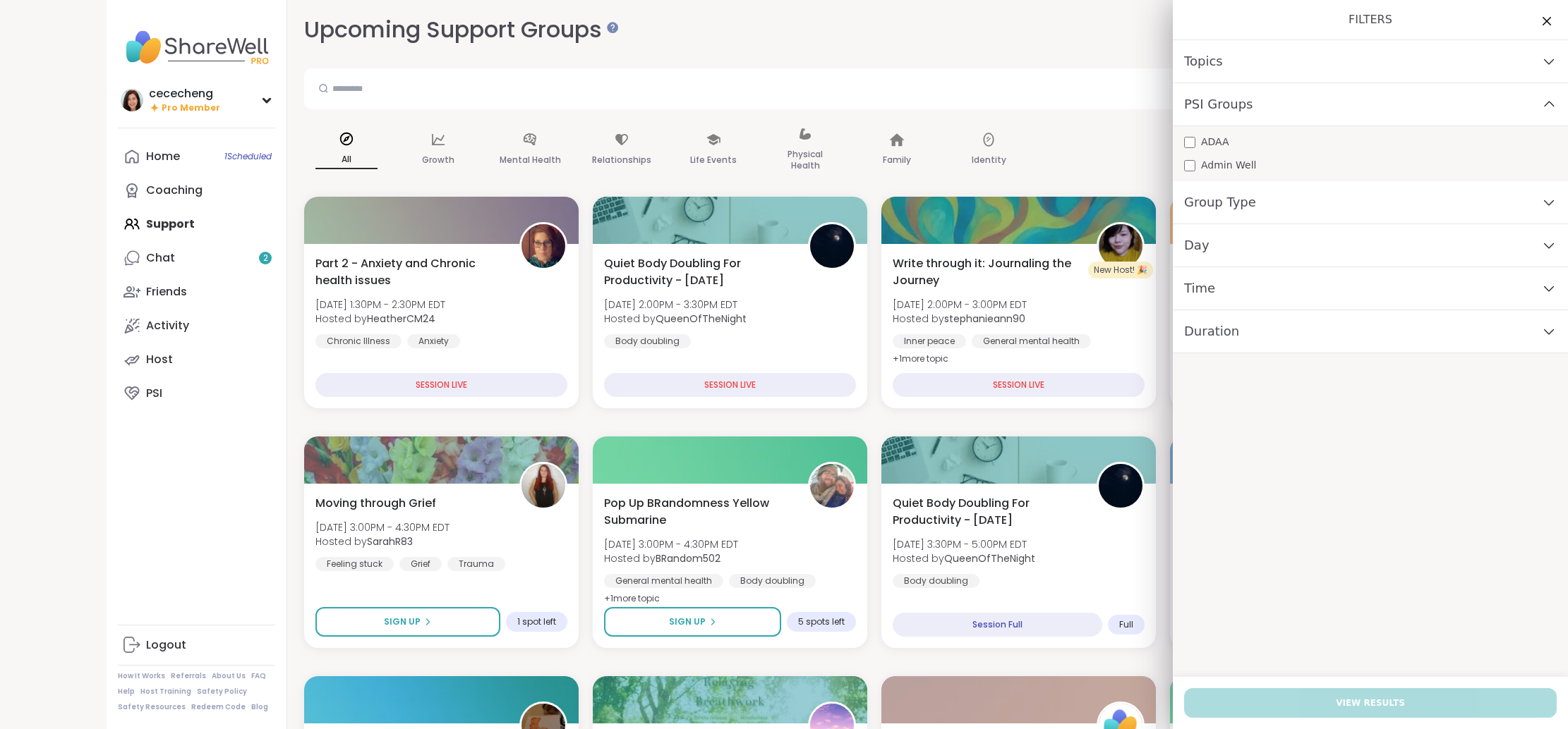
click at [1252, 215] on div "Group Type" at bounding box center [1370, 203] width 395 height 43
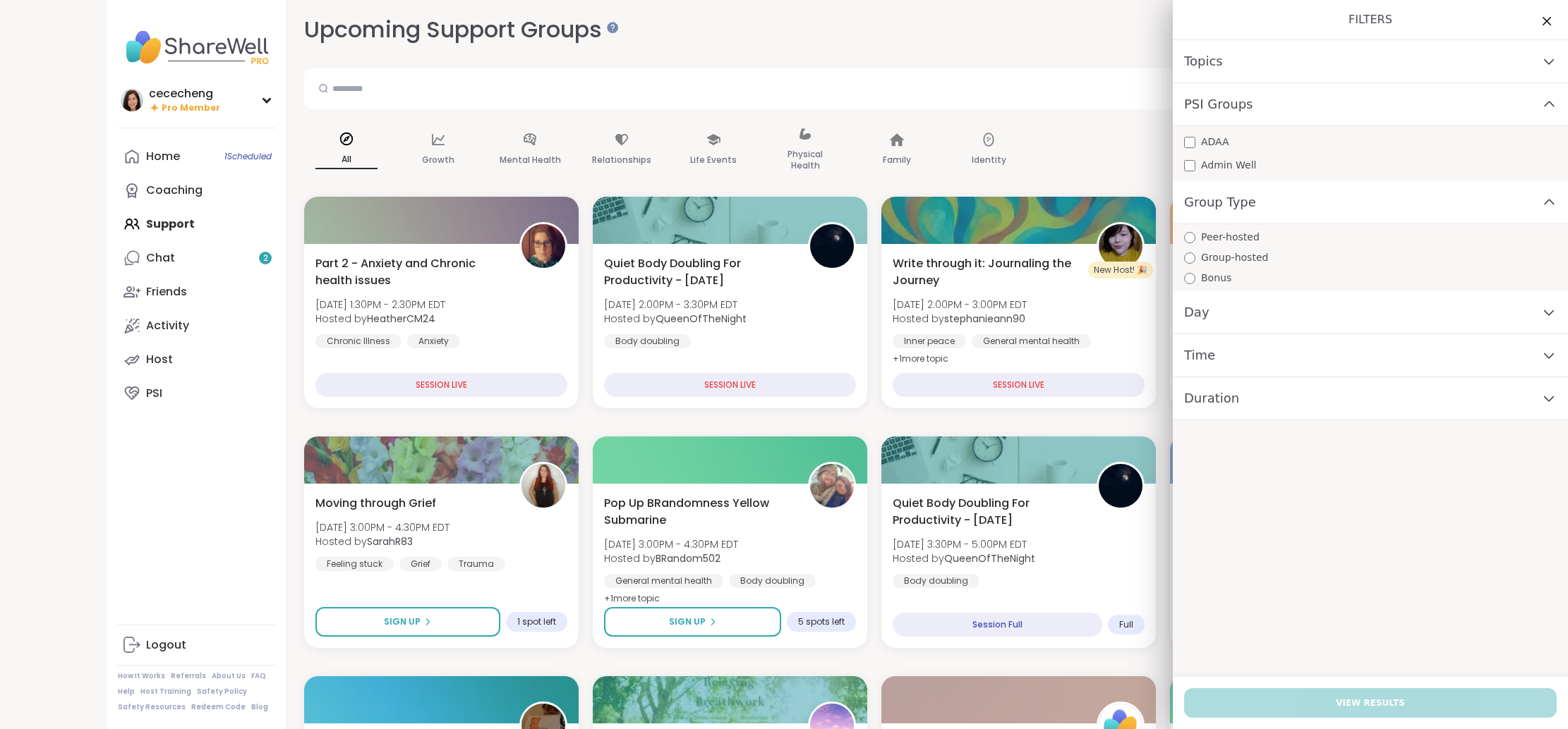
click at [1242, 251] on span "Group-hosted" at bounding box center [1235, 258] width 67 height 15
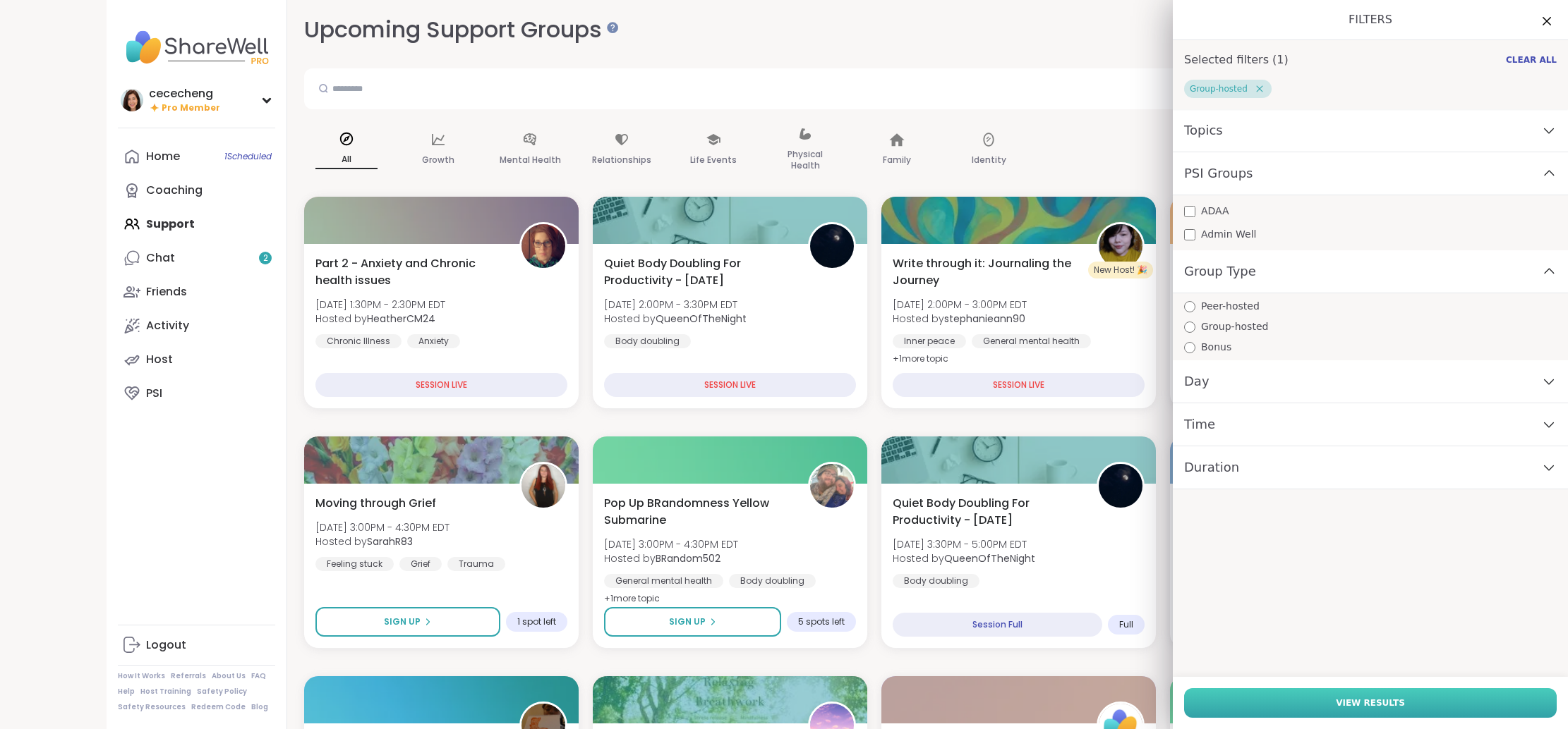
click at [1275, 705] on button "View Results" at bounding box center [1370, 702] width 372 height 29
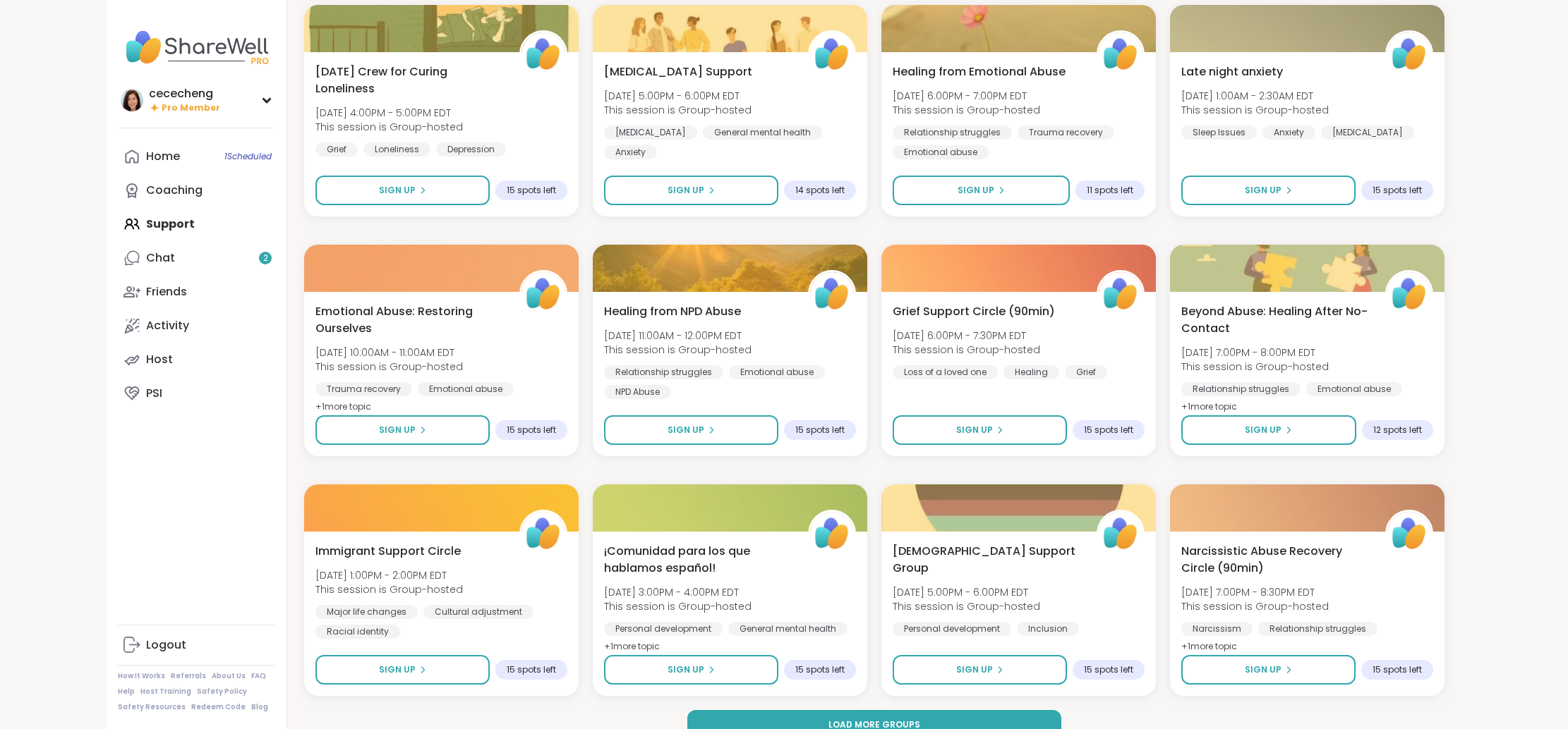
scroll to position [1687, 0]
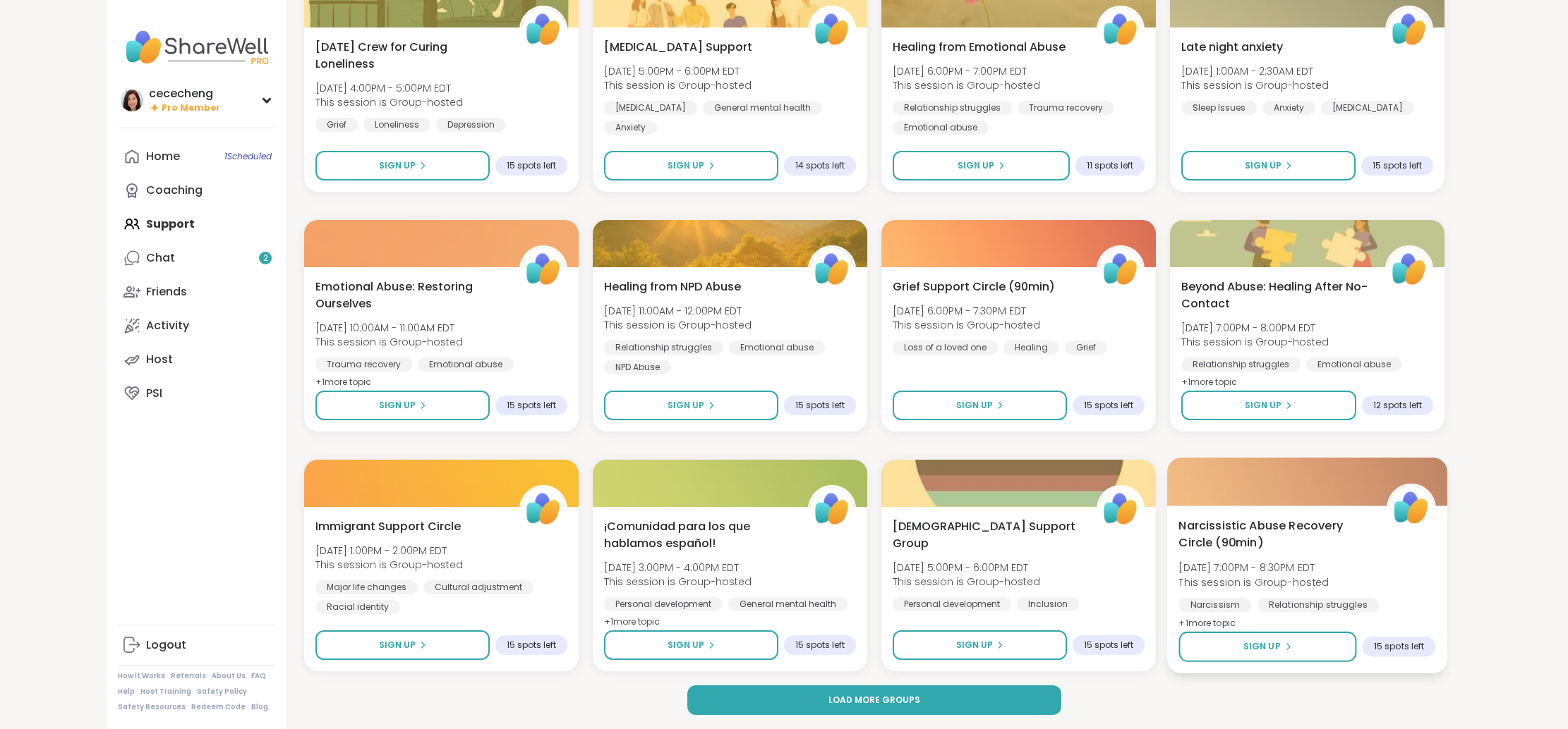
click at [1288, 527] on span "Narcissistic Abuse Recovery Circle (90min)" at bounding box center [1274, 534] width 192 height 35
click at [1296, 556] on div "Narcissistic Abuse Recovery Circle (90min) Sun, Sep 21 | 7:00PM - 8:30PM EDT Th…" at bounding box center [1307, 575] width 257 height 115
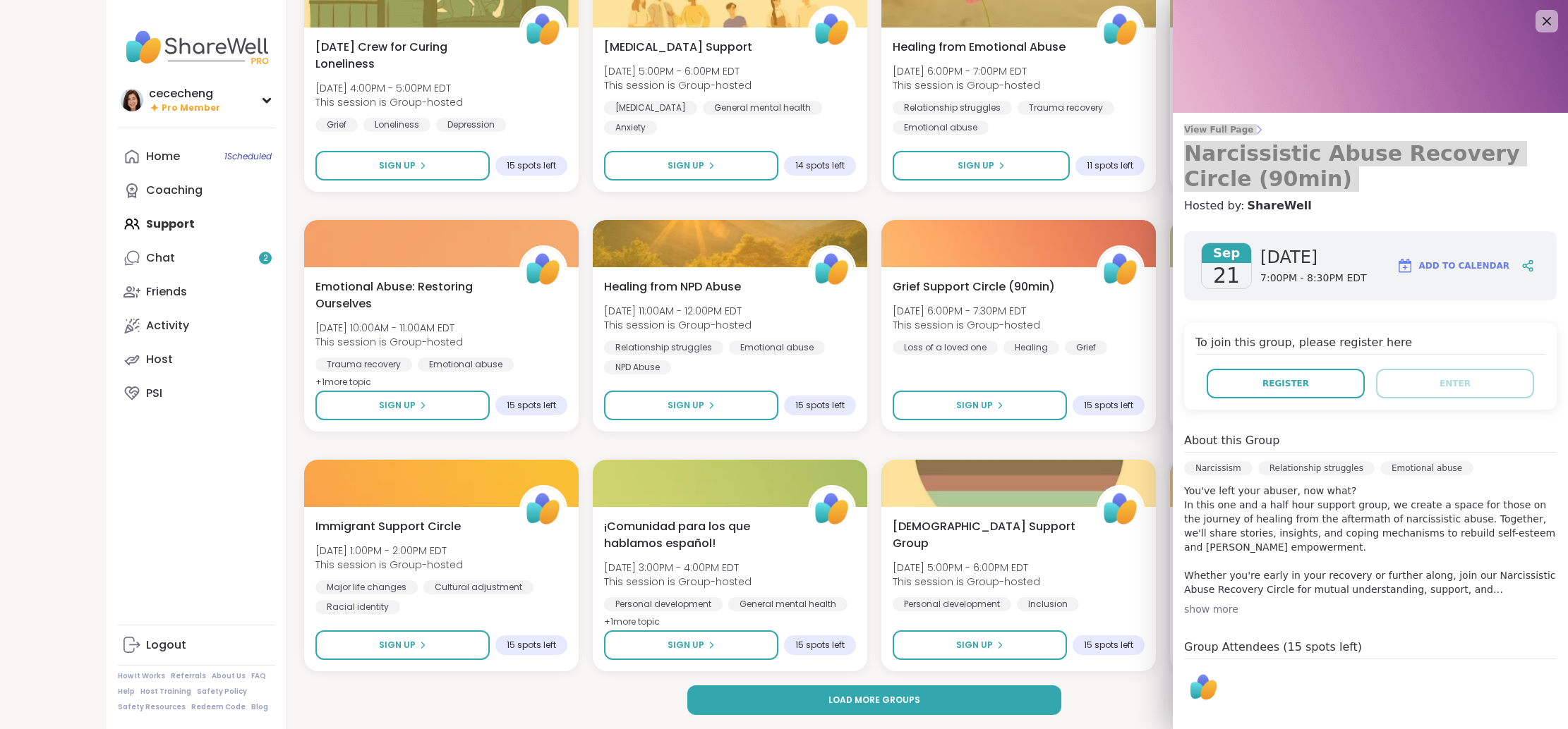
drag, startPoint x: 1546, startPoint y: 22, endPoint x: 1417, endPoint y: 82, distance: 142.3
click at [1545, 22] on icon at bounding box center [1546, 20] width 17 height 17
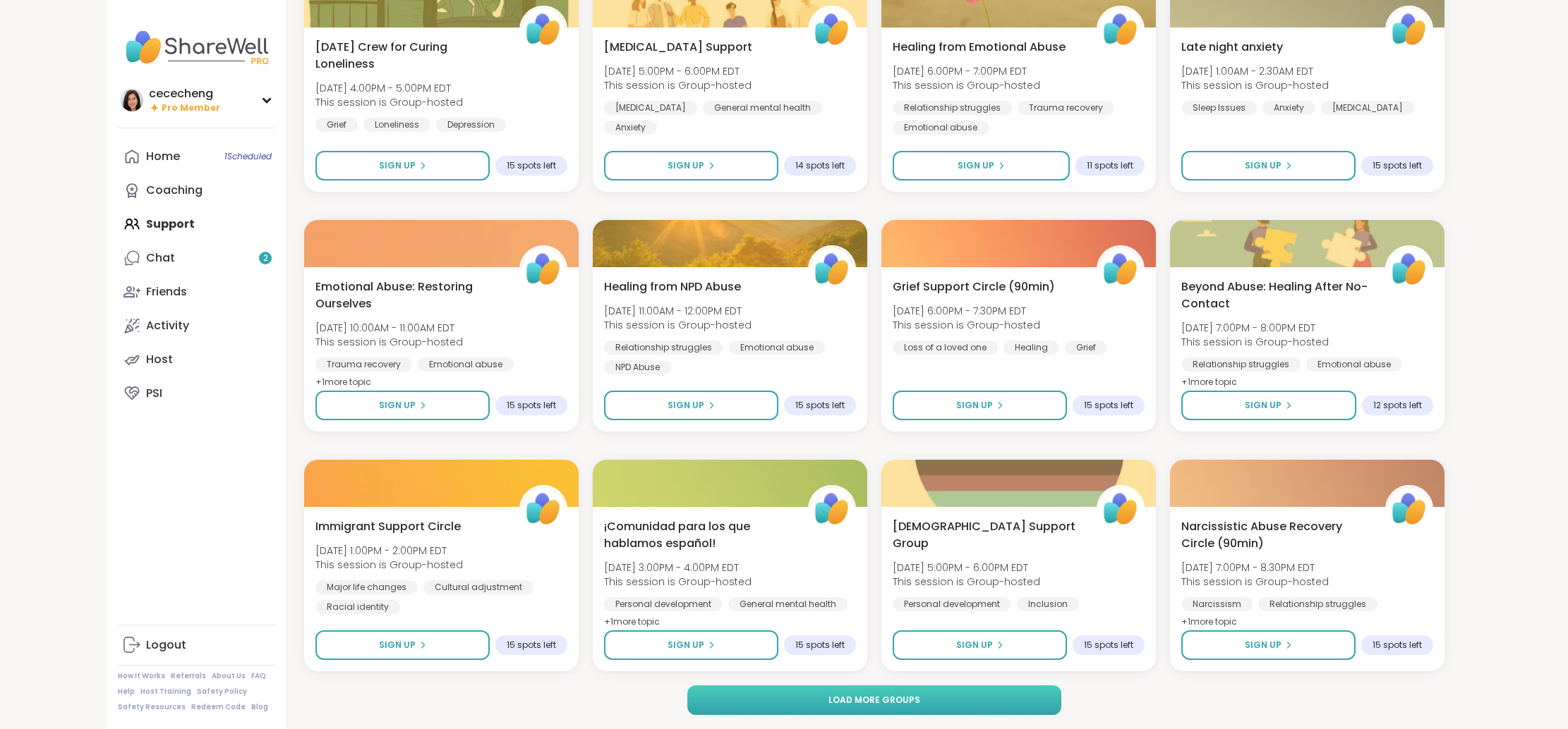
click at [896, 692] on button "Load more groups" at bounding box center [874, 700] width 375 height 29
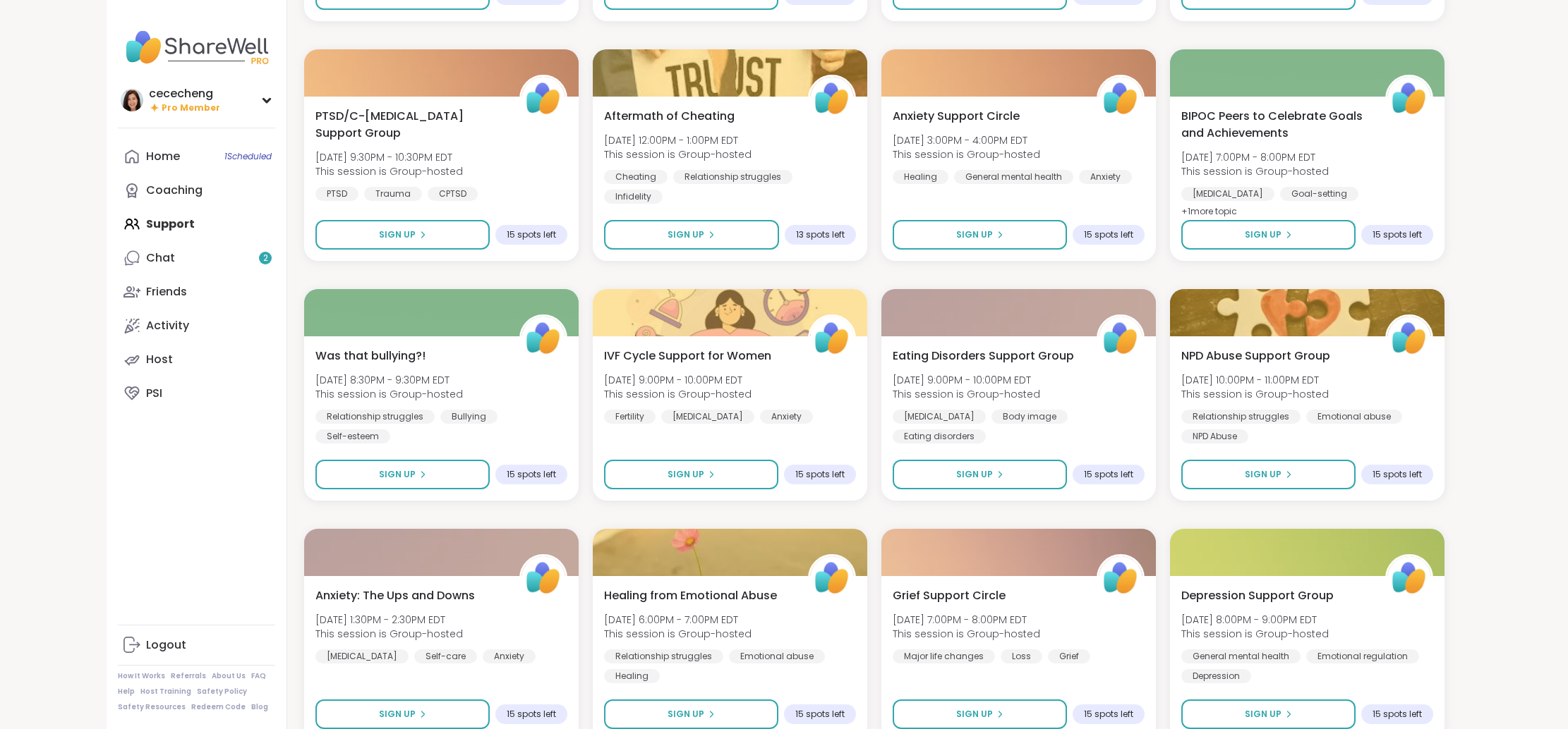
scroll to position [2569, 0]
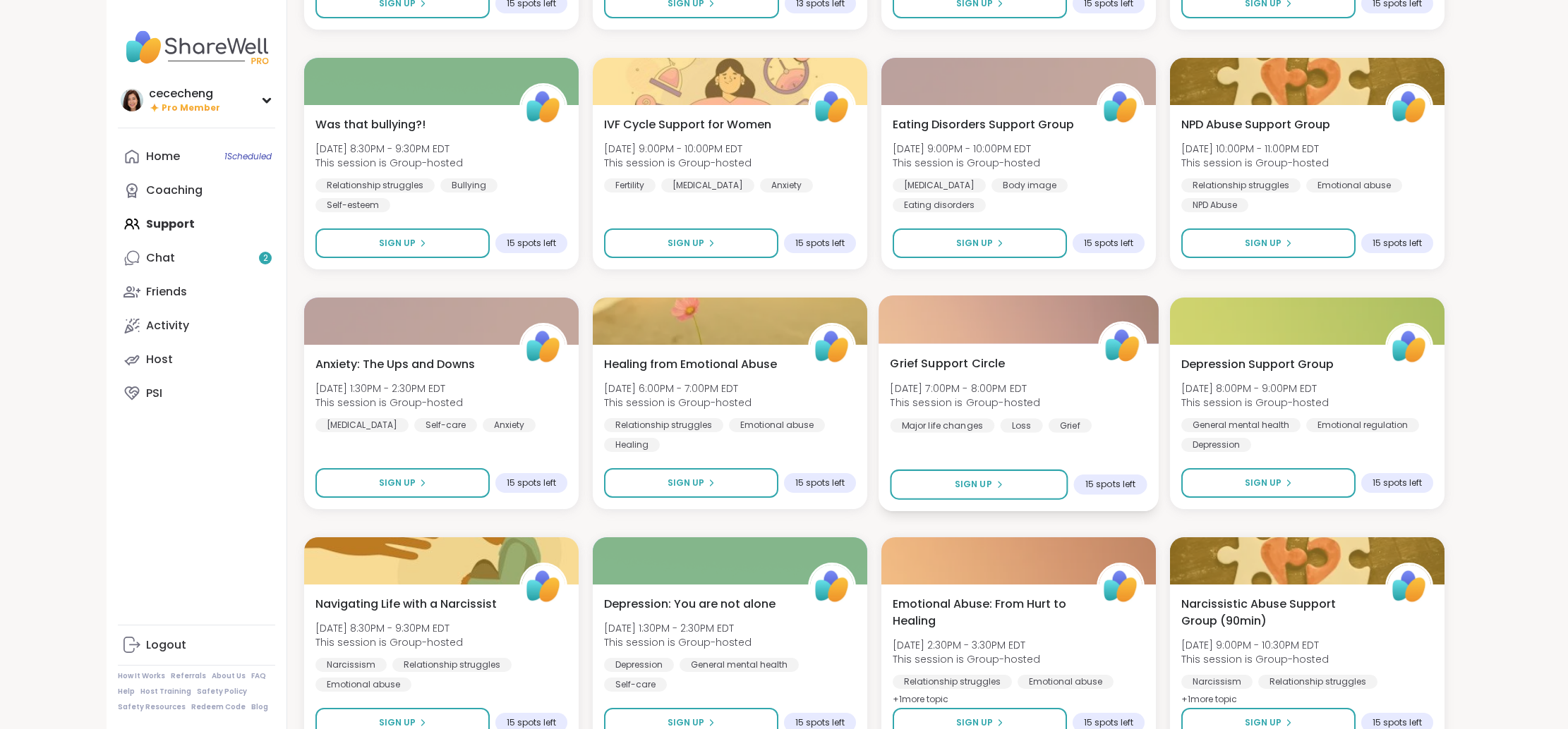
click at [1039, 377] on div "Grief Support Circle Tue, Sep 23 | 7:00PM - 8:00PM EDT This session is Group-ho…" at bounding box center [1018, 393] width 257 height 78
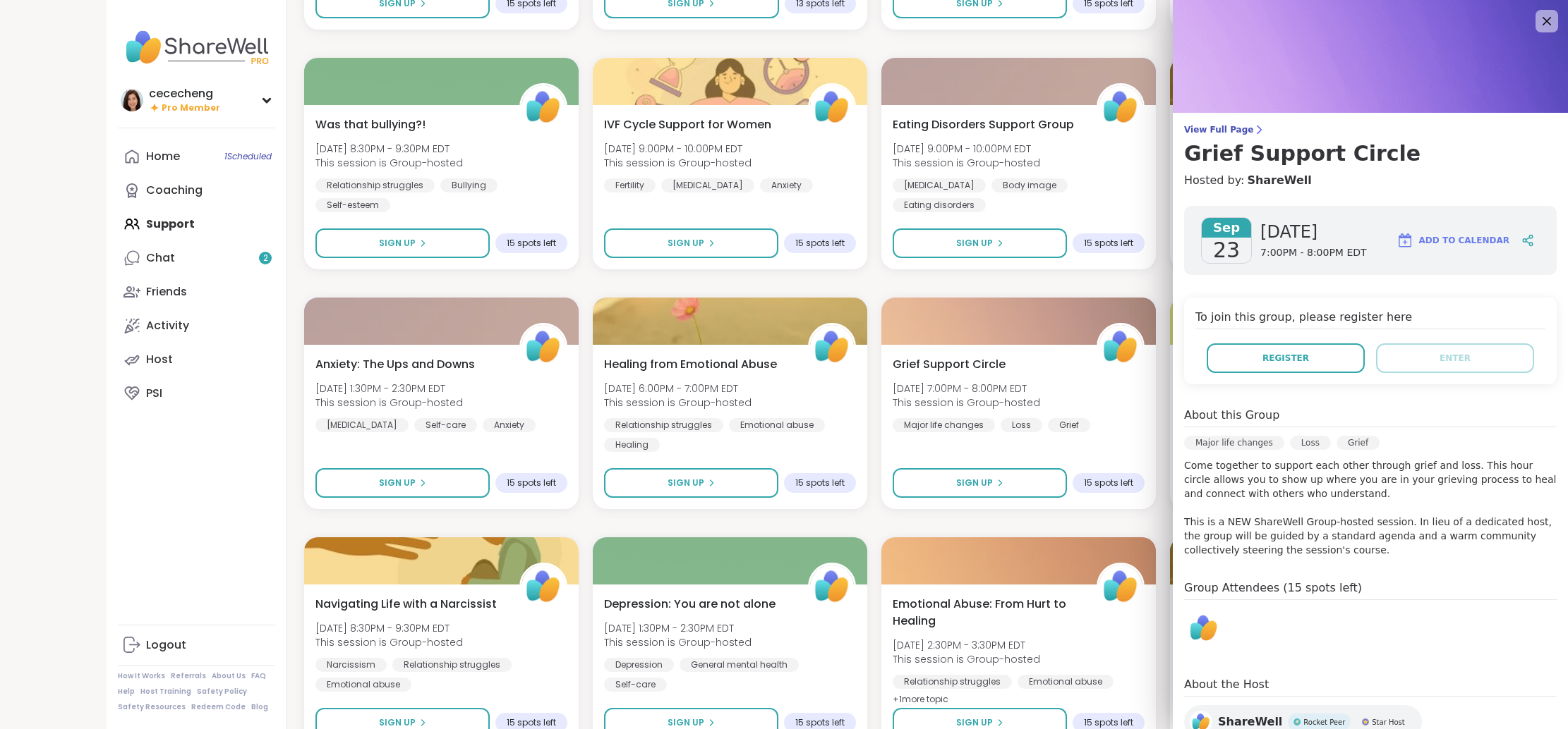
scroll to position [78, 0]
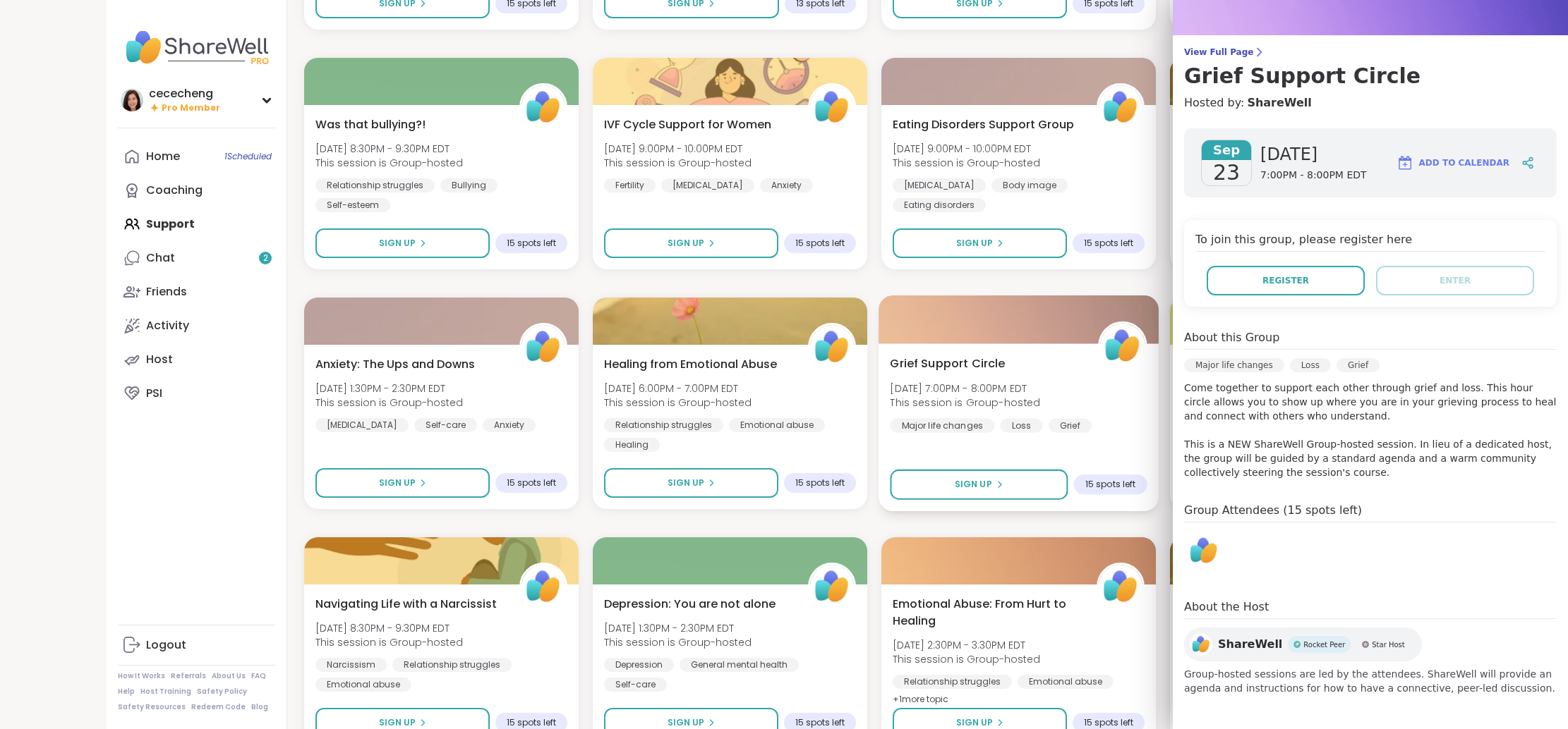
click at [1023, 365] on div "Grief Support Circle Tue, Sep 23 | 7:00PM - 8:00PM EDT This session is Group-ho…" at bounding box center [1018, 393] width 257 height 78
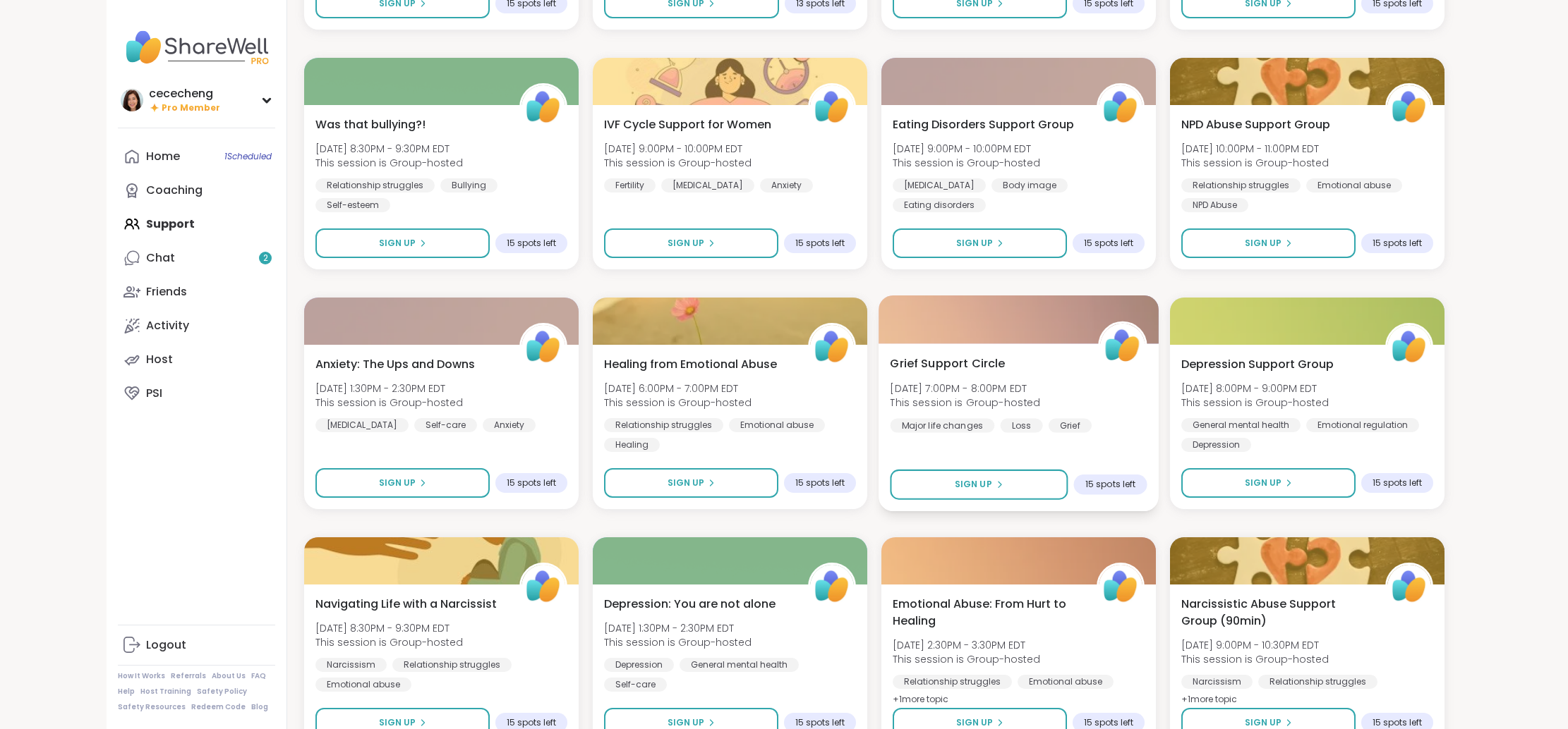
click at [977, 391] on span "[DATE] 7:00PM - 8:00PM EDT" at bounding box center [965, 388] width 151 height 14
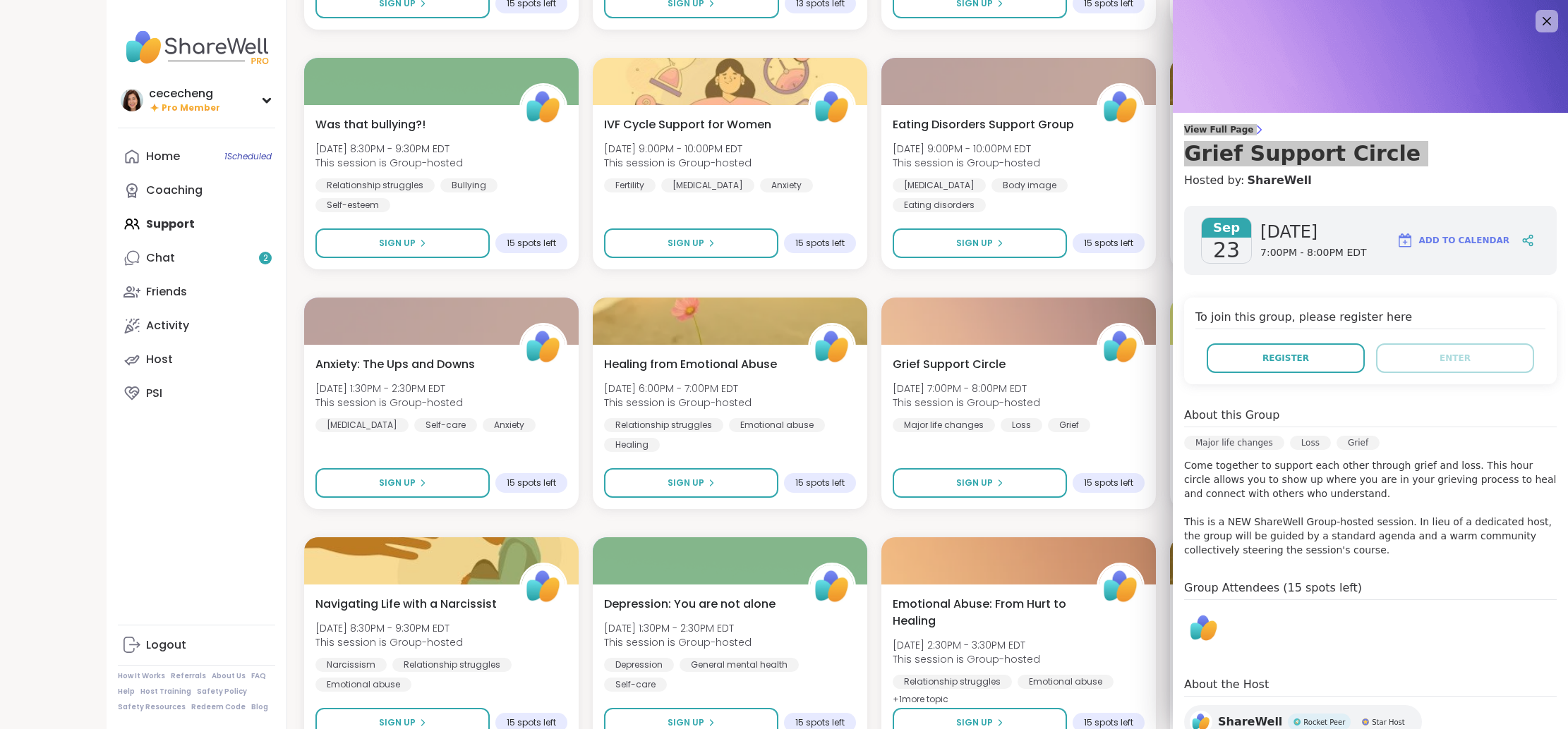
drag, startPoint x: 1219, startPoint y: 125, endPoint x: 1183, endPoint y: 1, distance: 129.1
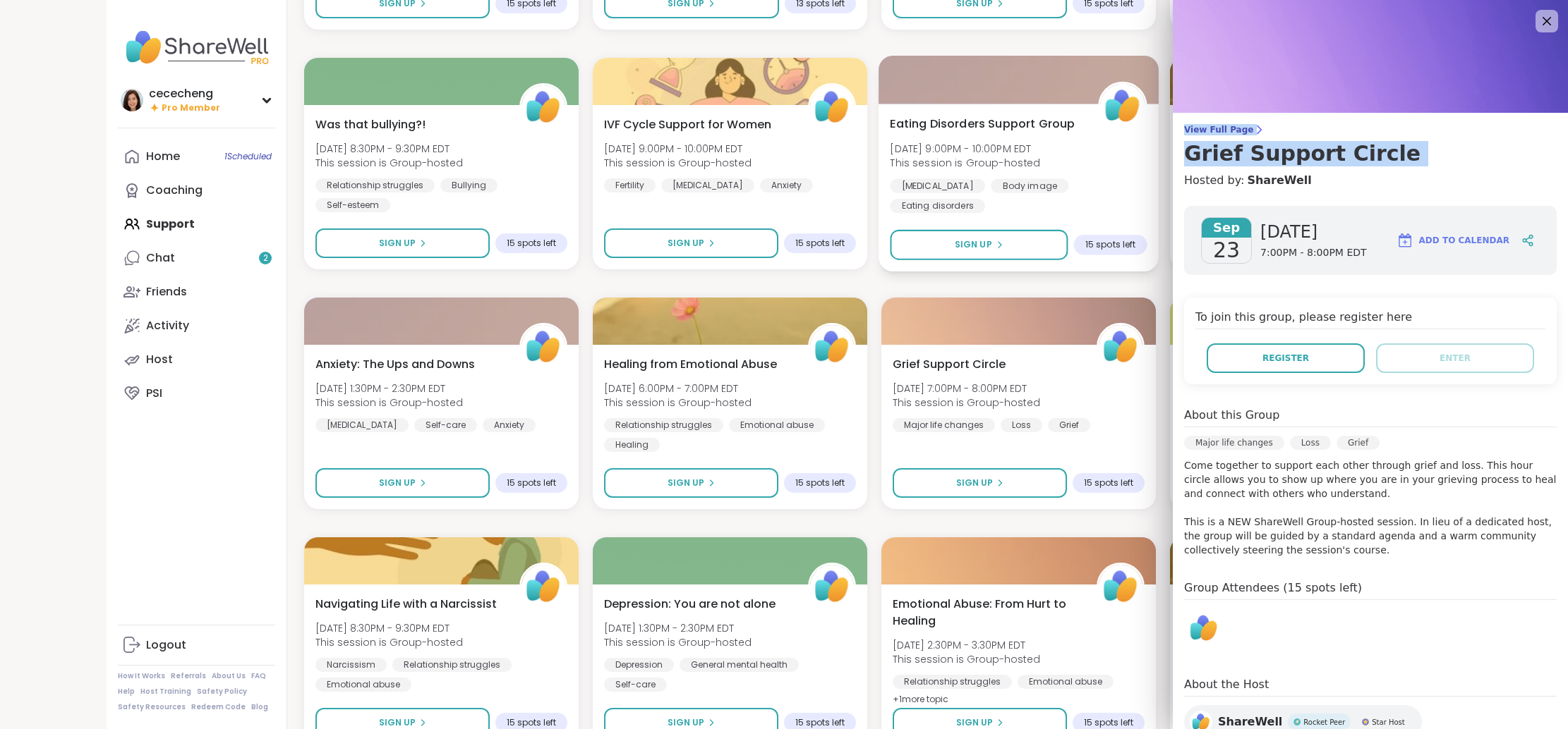
click at [907, 259] on button "Sign Up" at bounding box center [979, 245] width 178 height 30
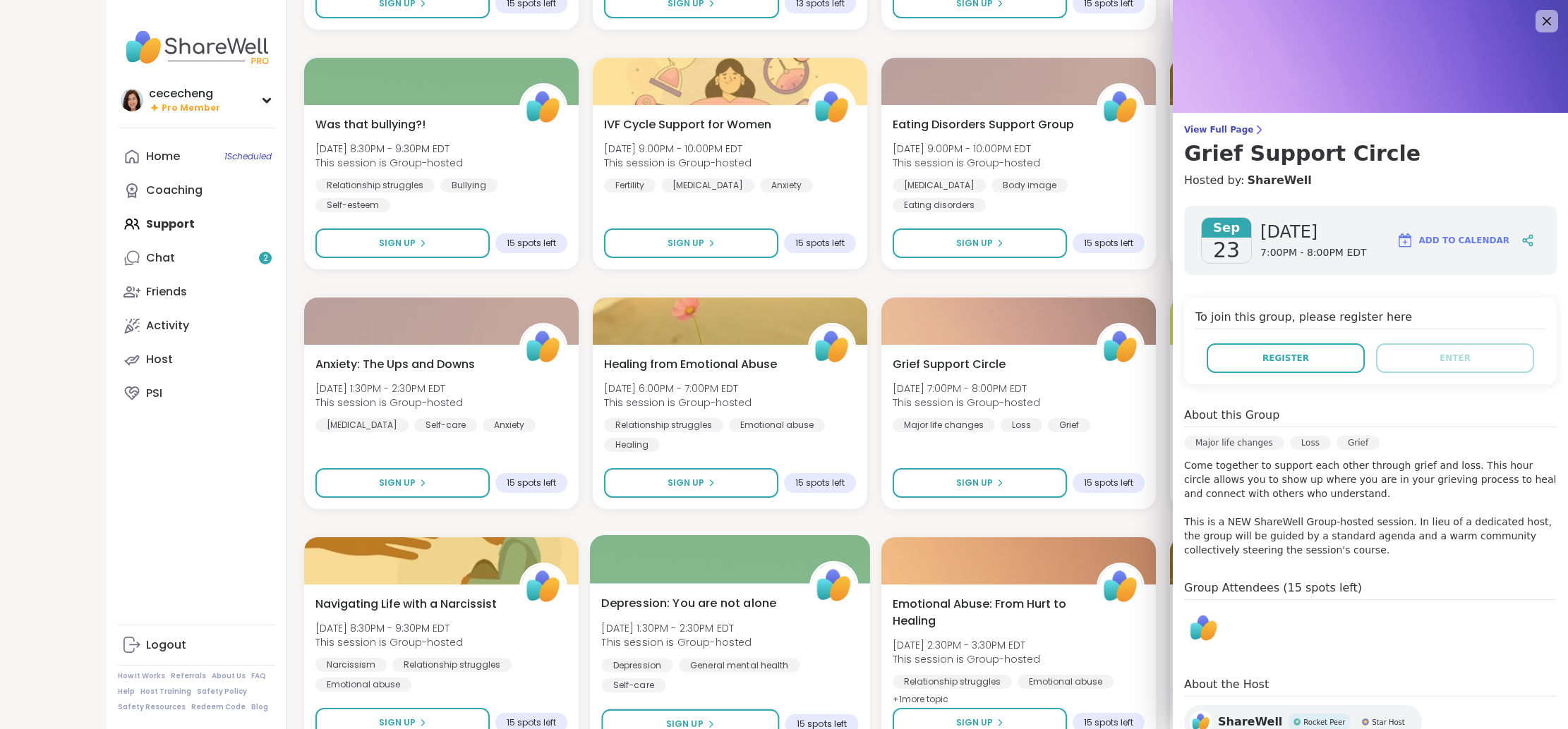
click at [827, 619] on div "Depression: You are not alone Wed, Sep 24 | 1:30PM - 2:30PM EDT This session is…" at bounding box center [729, 643] width 257 height 98
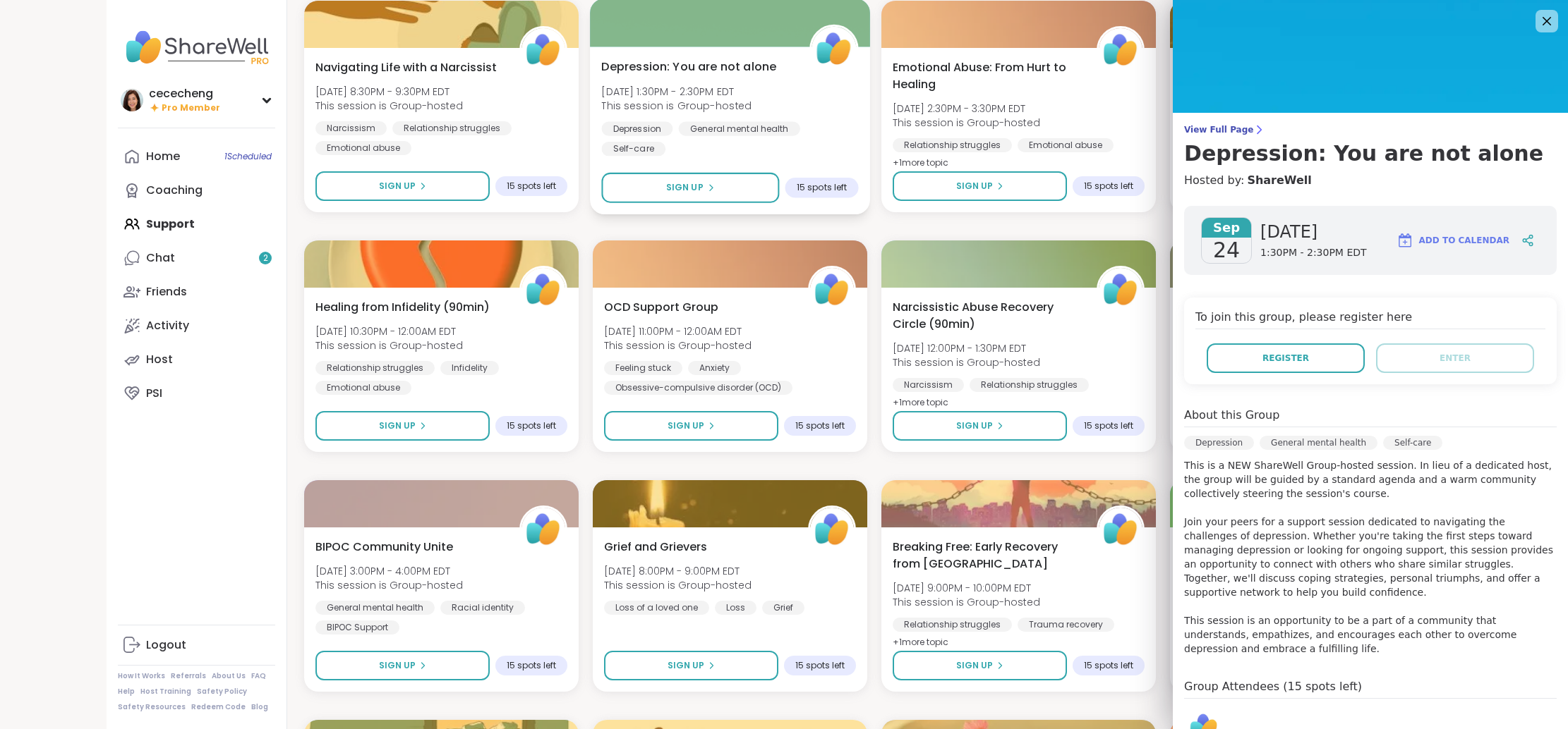
scroll to position [3121, 0]
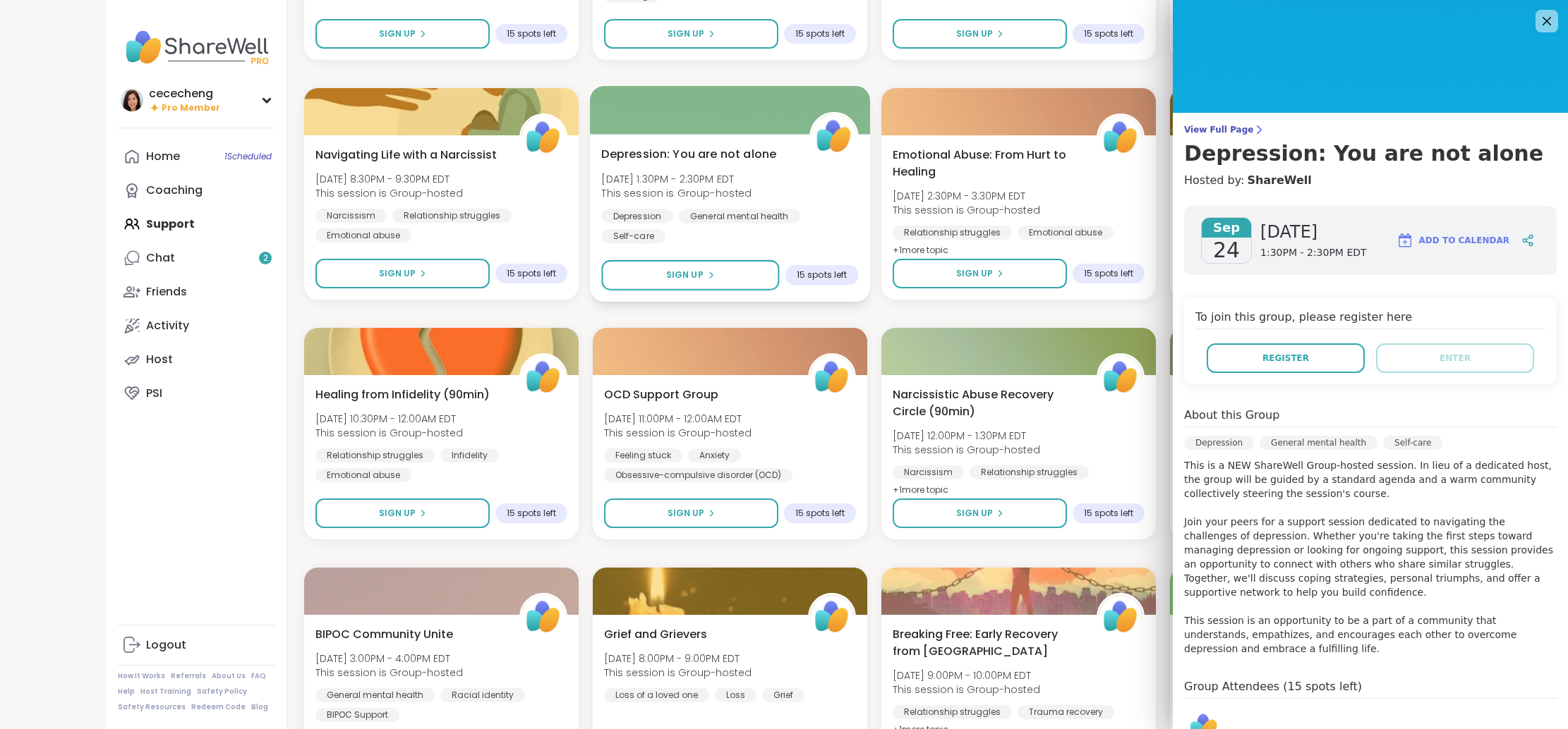
click at [798, 215] on div "General mental health" at bounding box center [739, 216] width 121 height 14
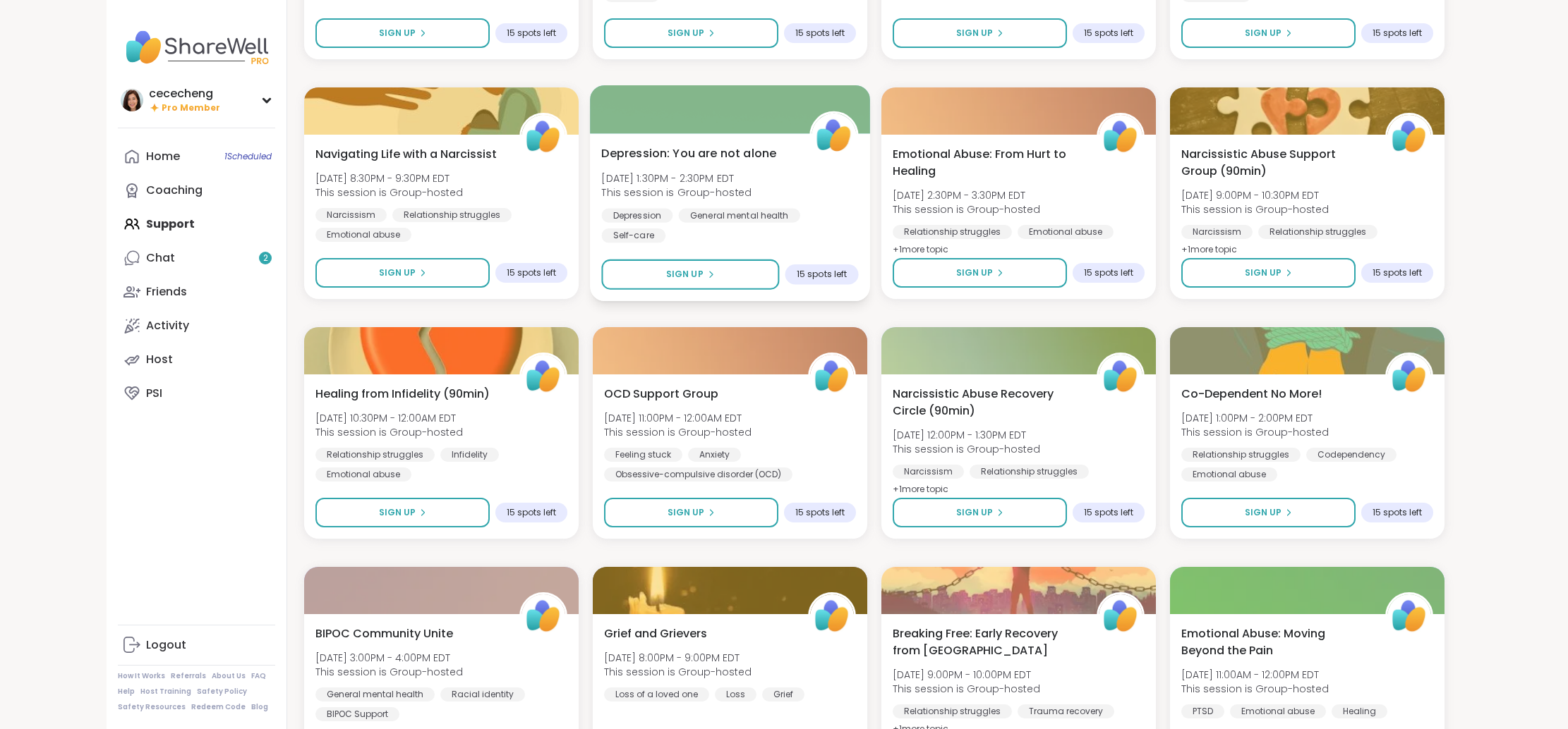
click at [810, 213] on div "Depression General mental health Self-care" at bounding box center [729, 225] width 257 height 35
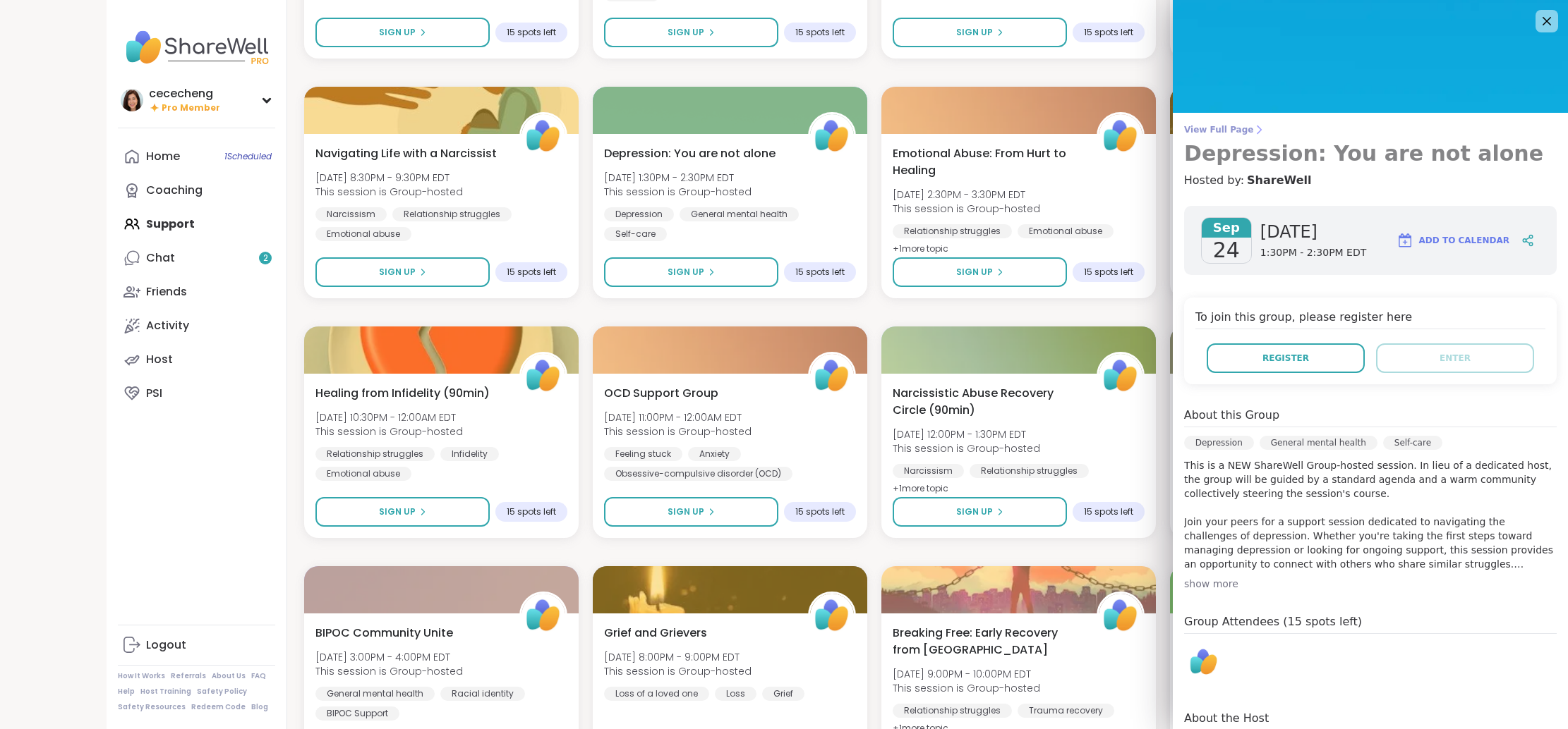
click at [1220, 131] on span "View Full Page" at bounding box center [1370, 129] width 372 height 12
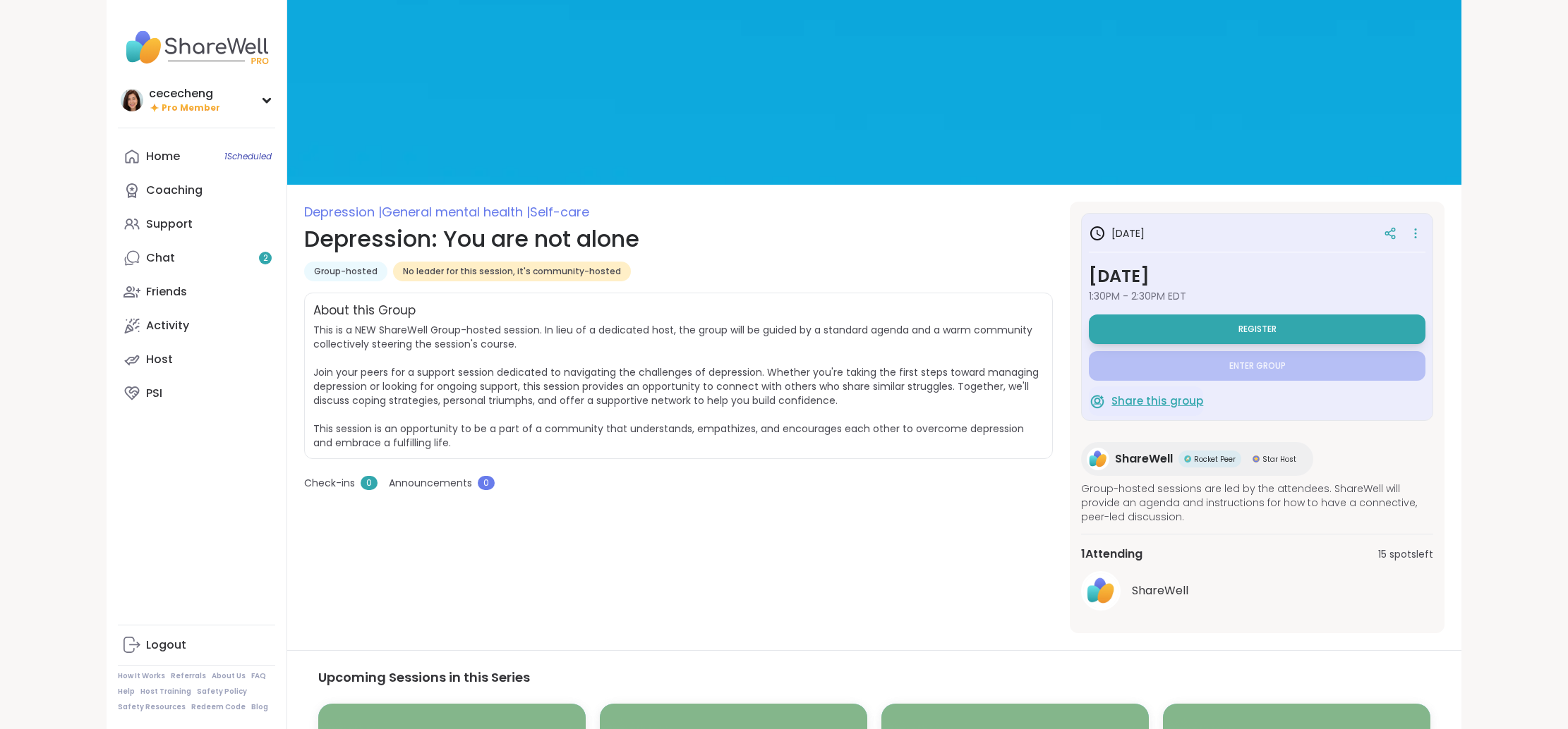
click at [1154, 407] on span "Share this group" at bounding box center [1157, 401] width 91 height 16
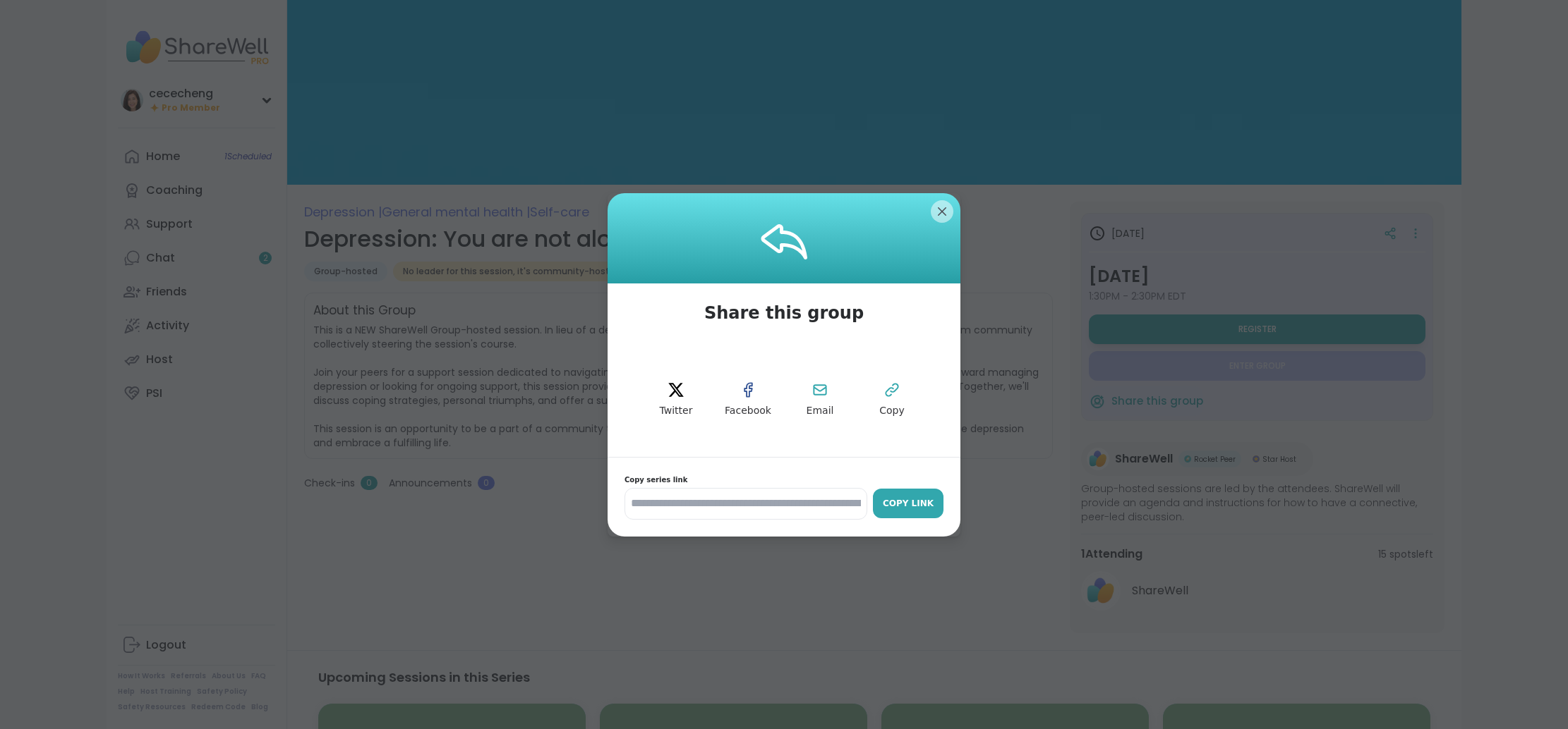
click at [905, 510] on button "Copy Link" at bounding box center [909, 503] width 71 height 29
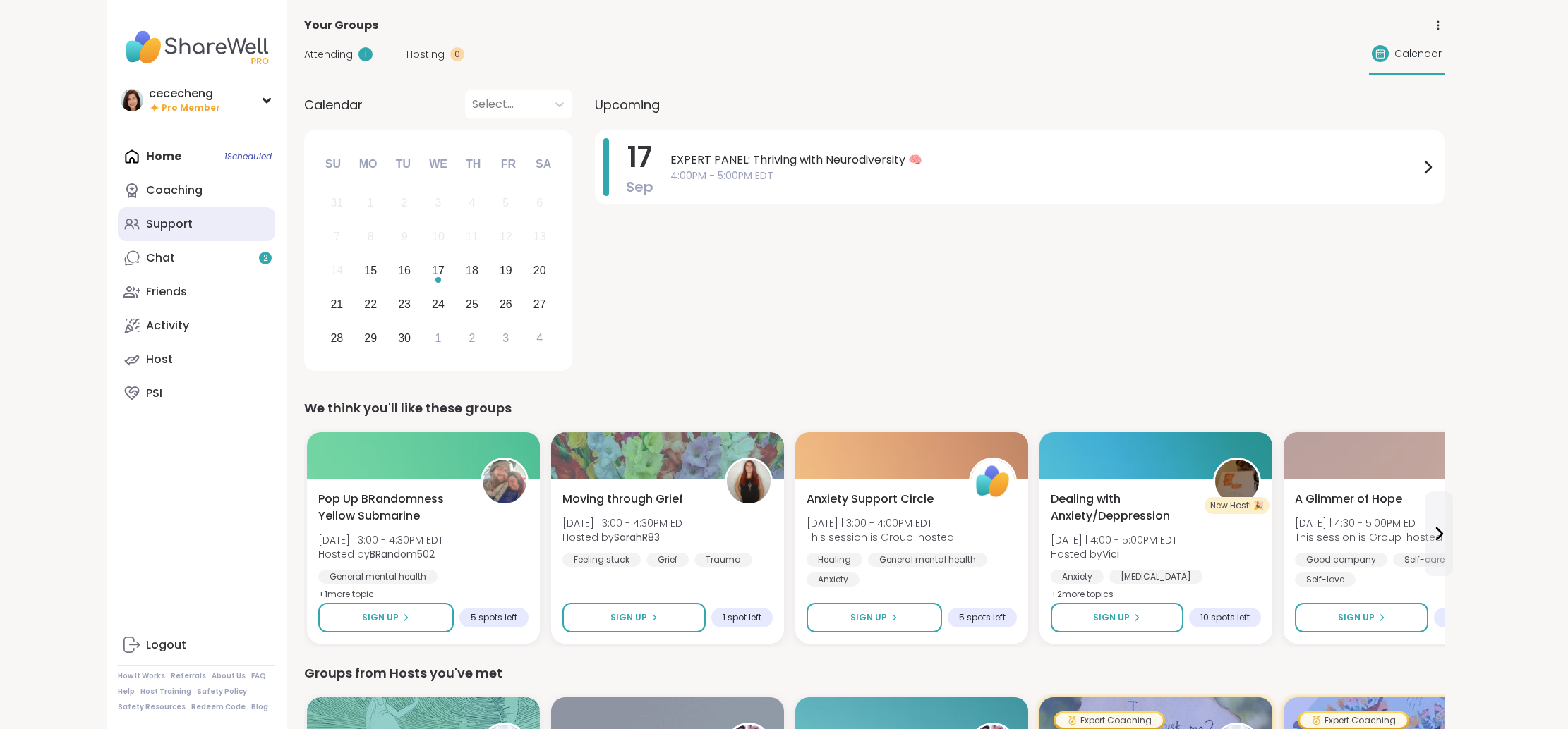
click at [179, 213] on link "Support" at bounding box center [197, 224] width 158 height 34
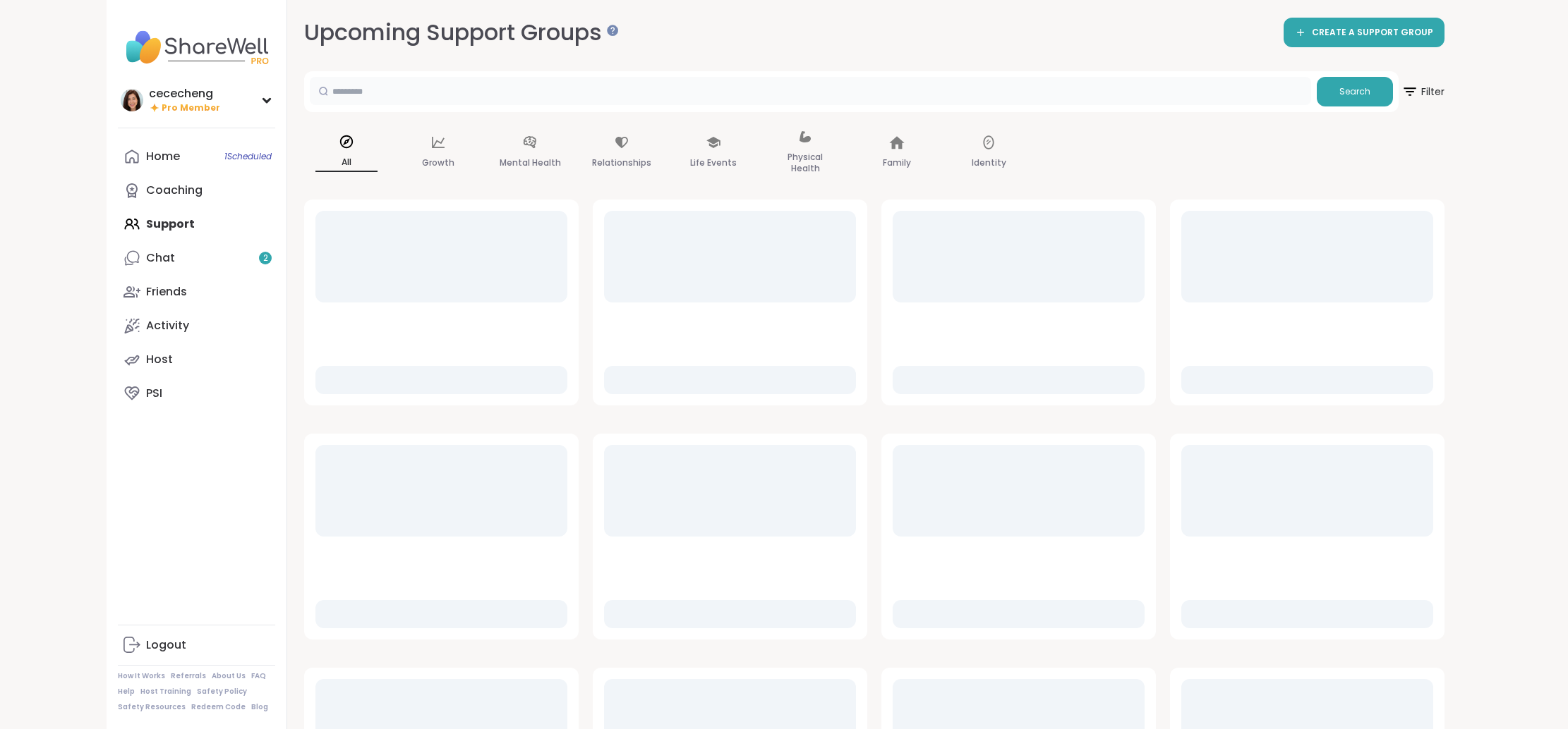
click at [393, 98] on input "text" at bounding box center [810, 91] width 1002 height 28
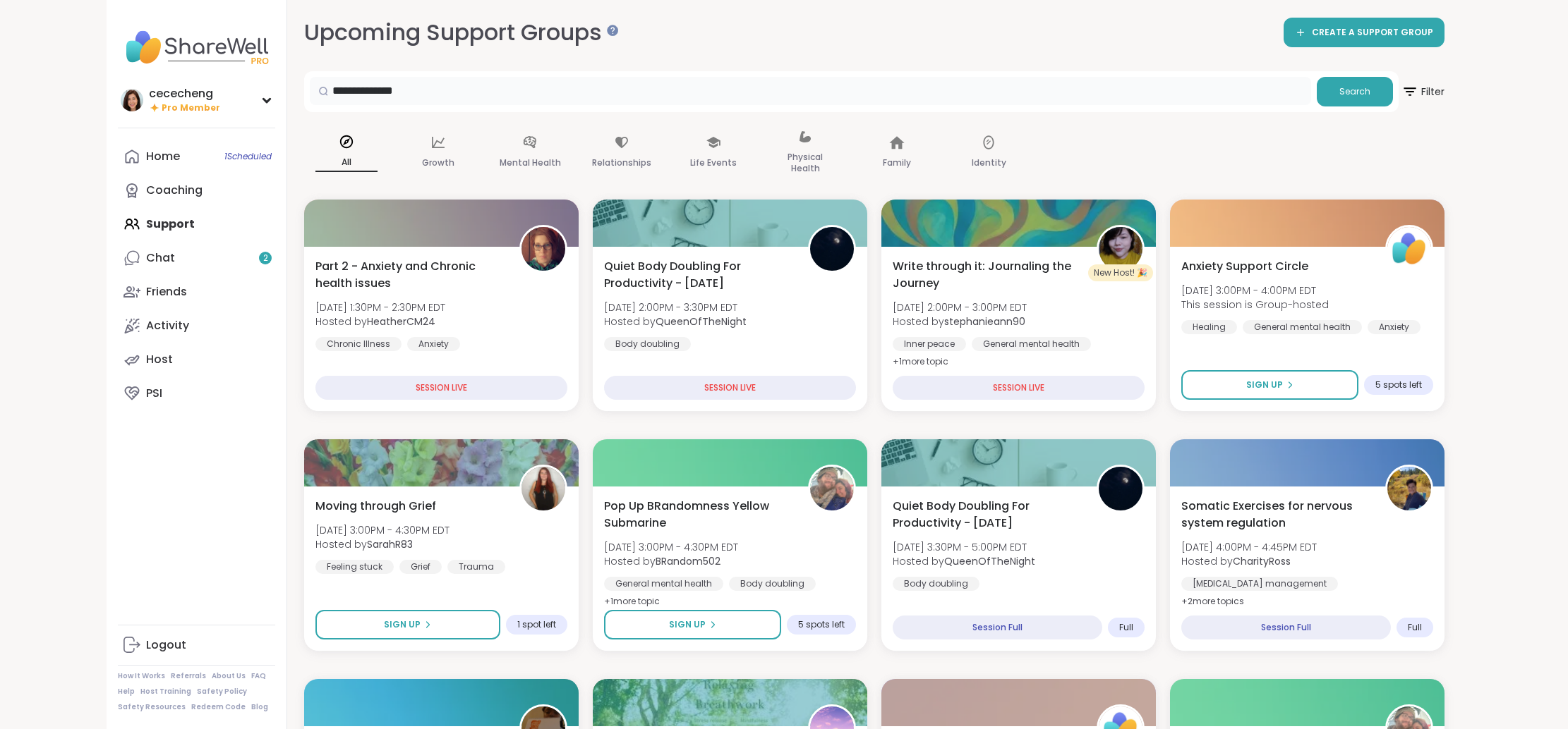
type input "**********"
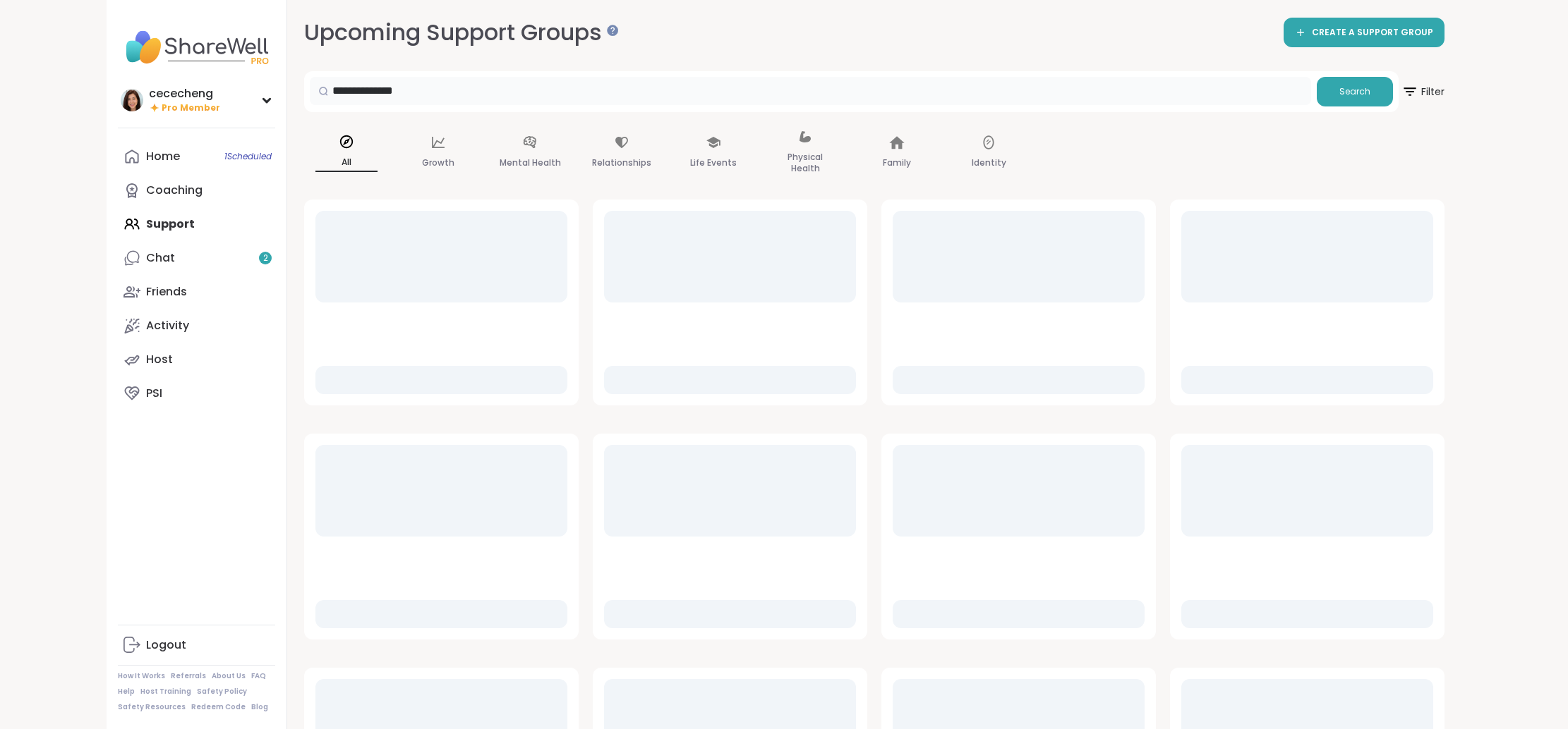
scroll to position [2, 0]
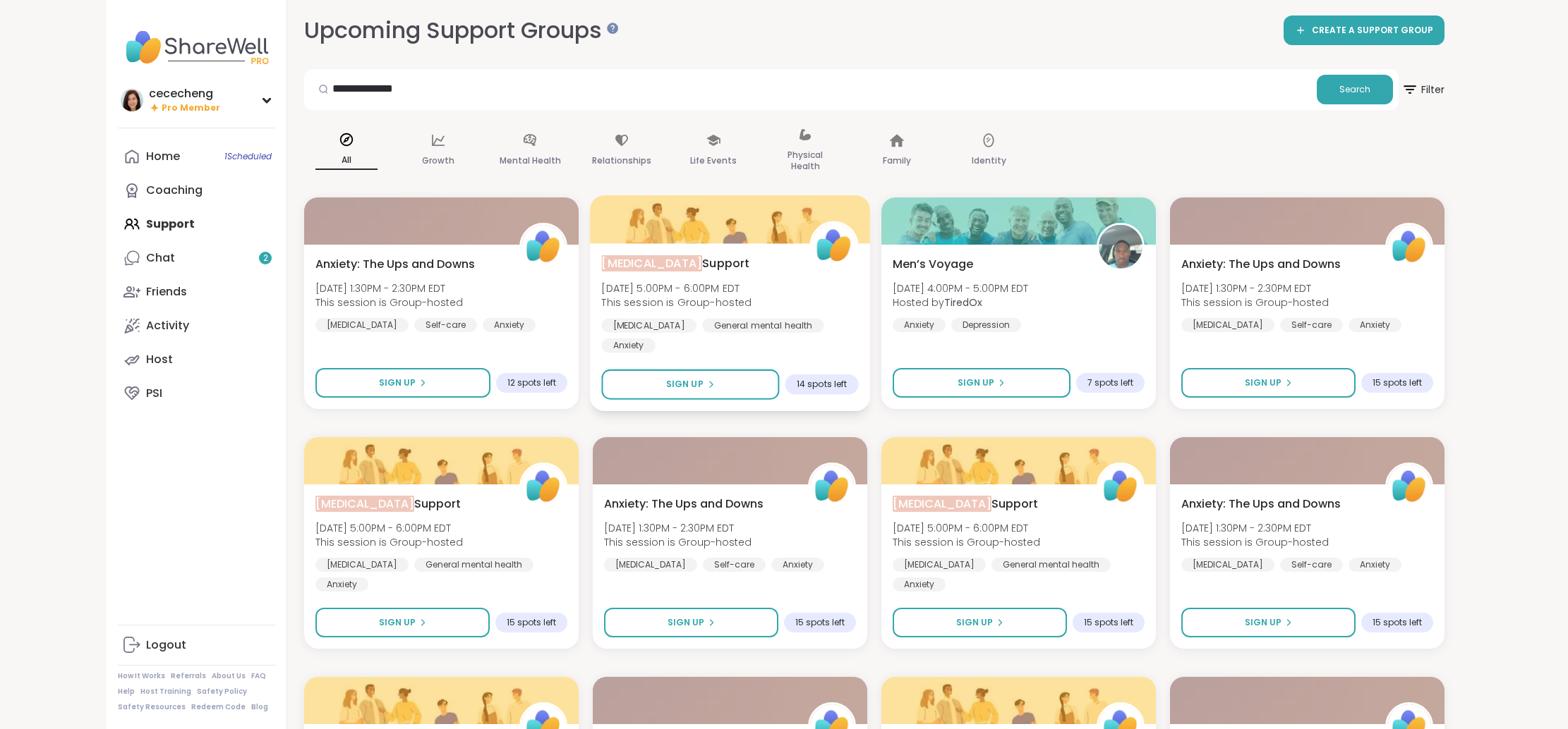
click at [801, 277] on div "Social Anxiety Support Fri, Sep 19 | 5:00PM - 6:00PM EDT This session is Group-…" at bounding box center [729, 303] width 257 height 98
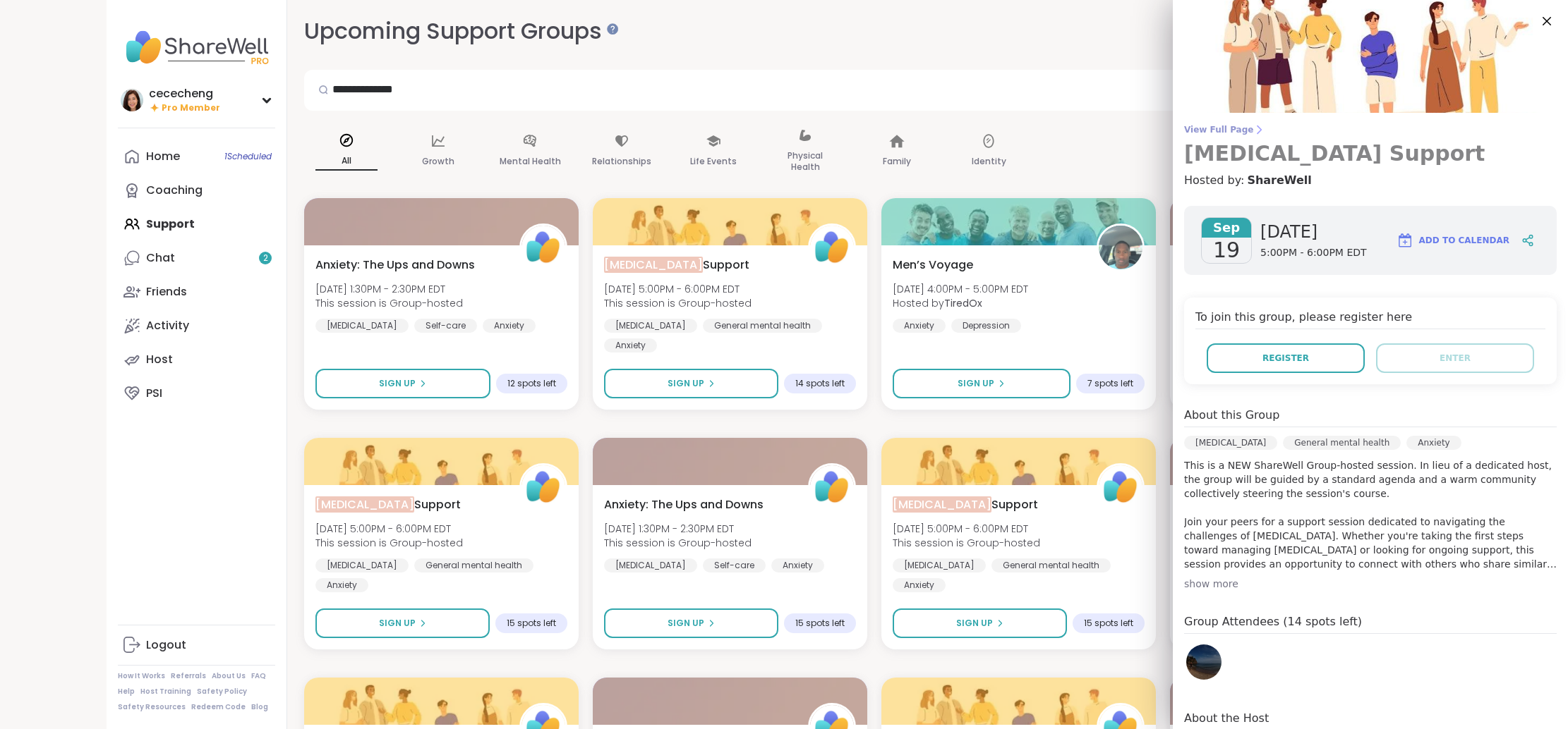
click at [1229, 136] on link "View Full Page Social Anxiety Support" at bounding box center [1370, 145] width 372 height 43
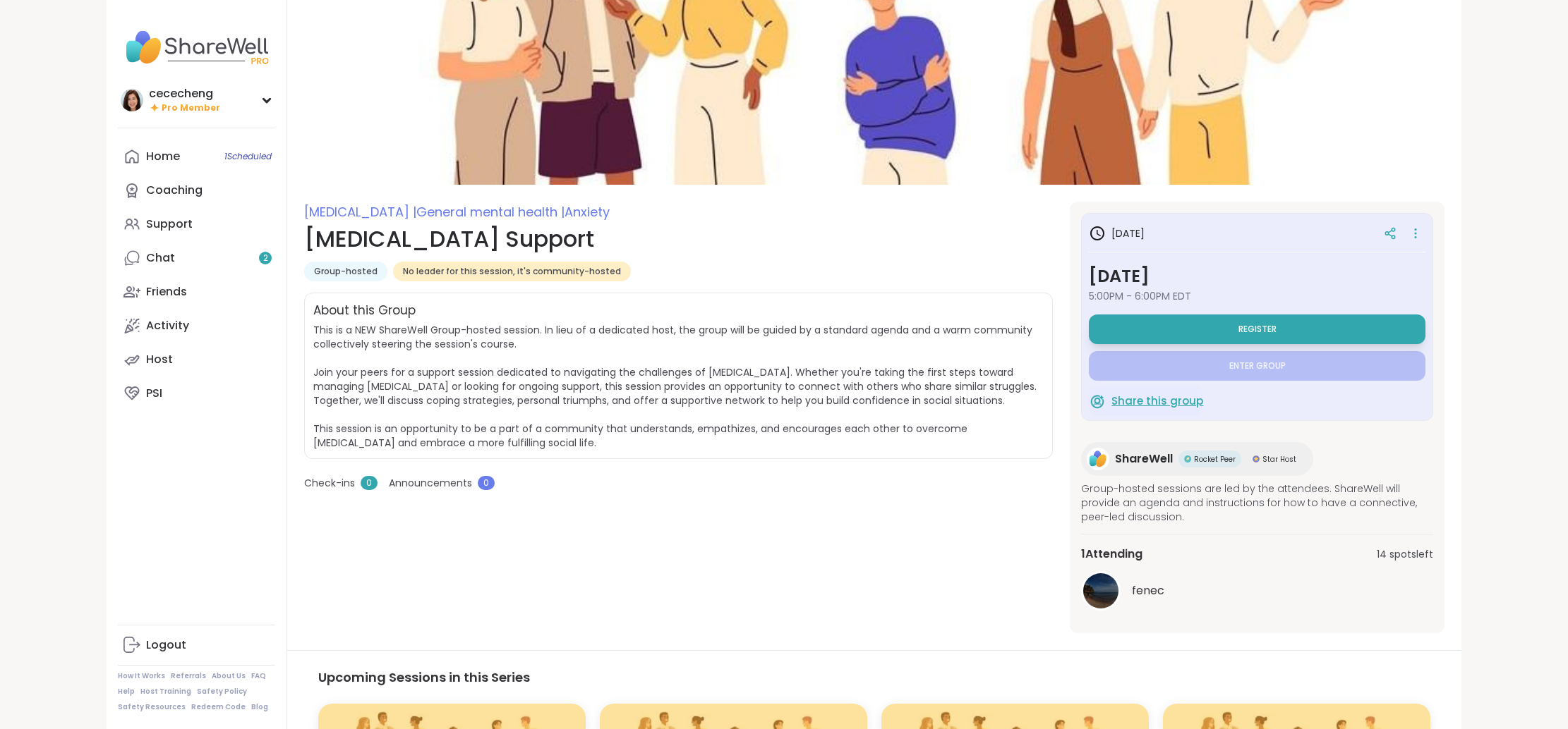
click at [1144, 403] on span "Share this group" at bounding box center [1157, 401] width 91 height 16
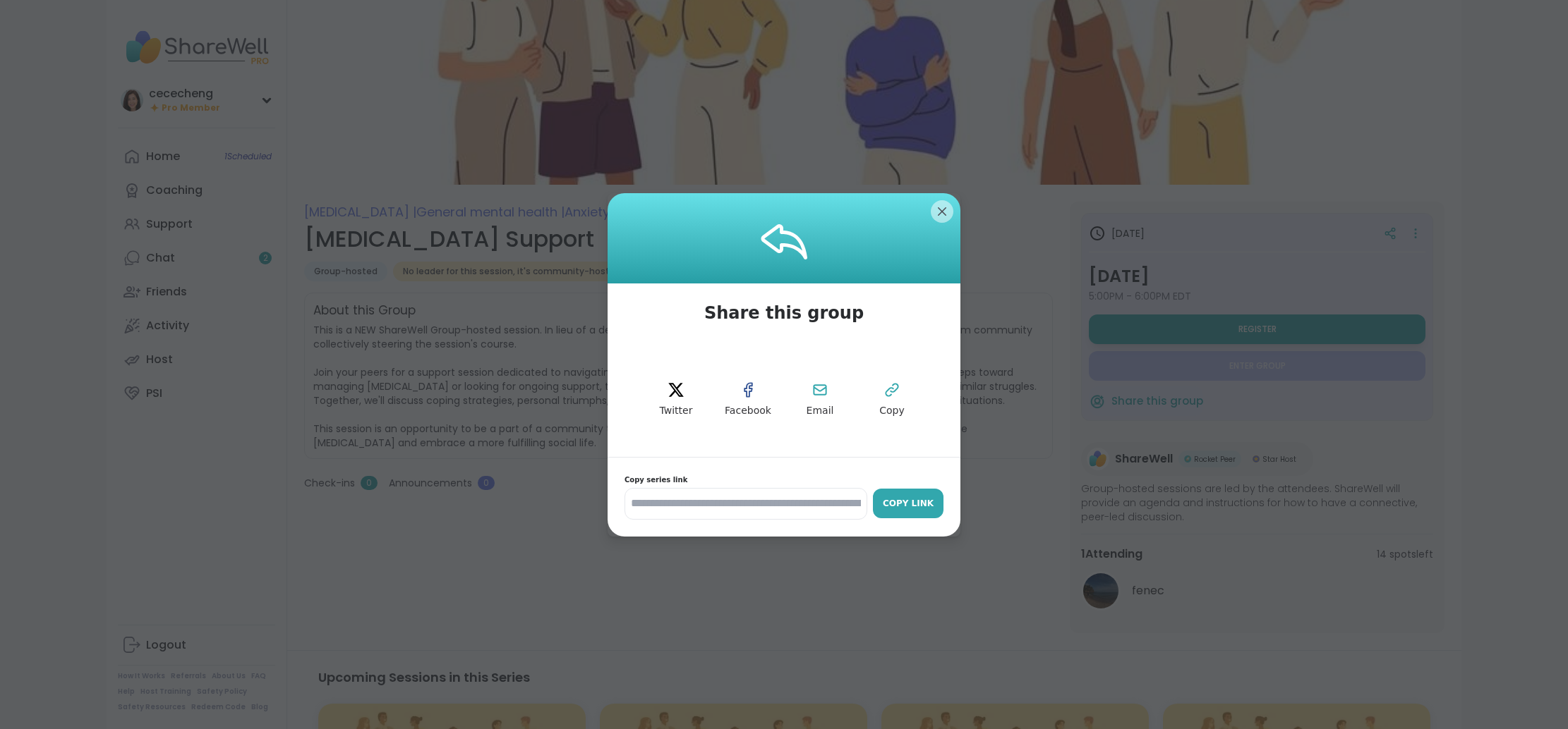
click at [909, 500] on div "Copy Link" at bounding box center [909, 503] width 57 height 12
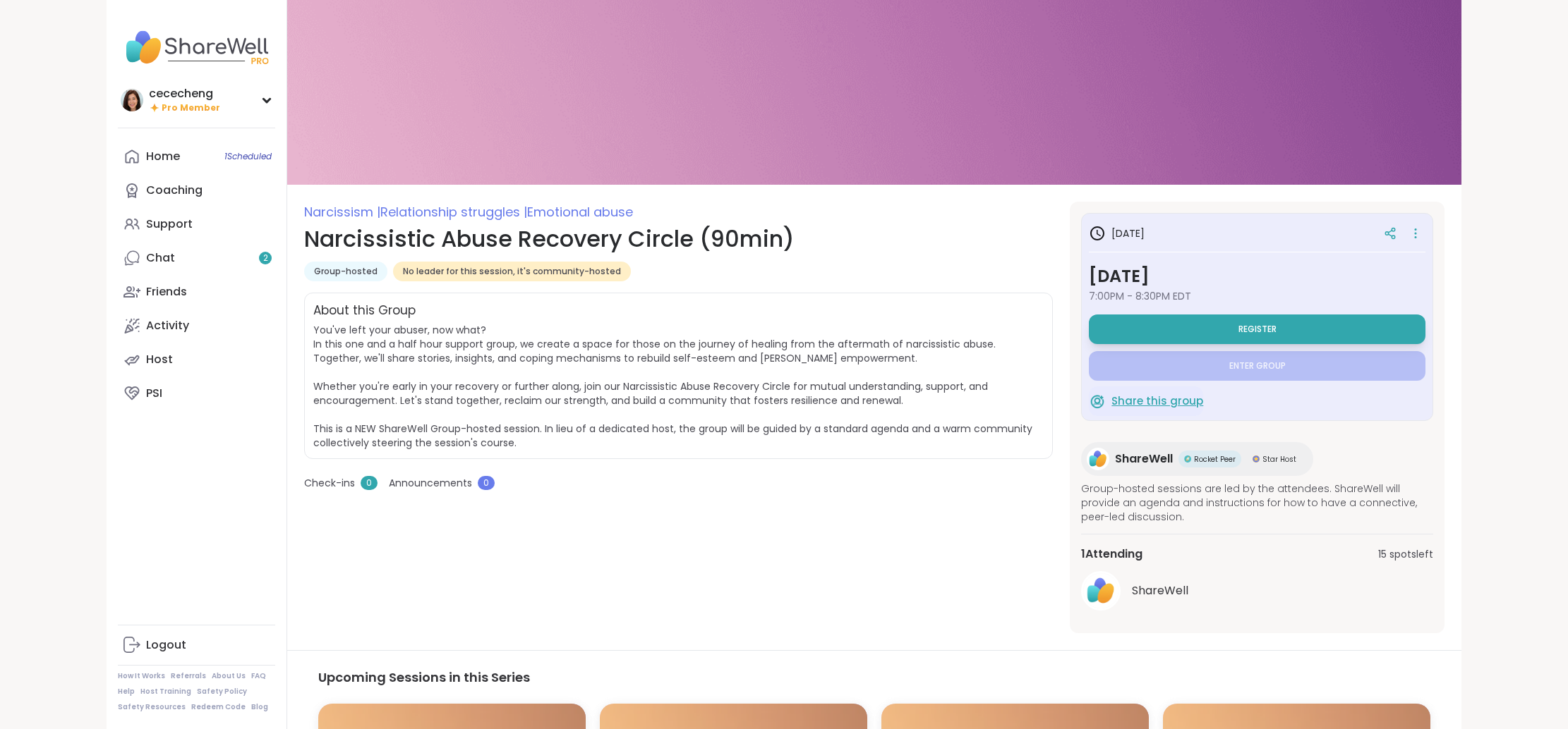
click at [1144, 402] on span "Share this group" at bounding box center [1157, 401] width 91 height 16
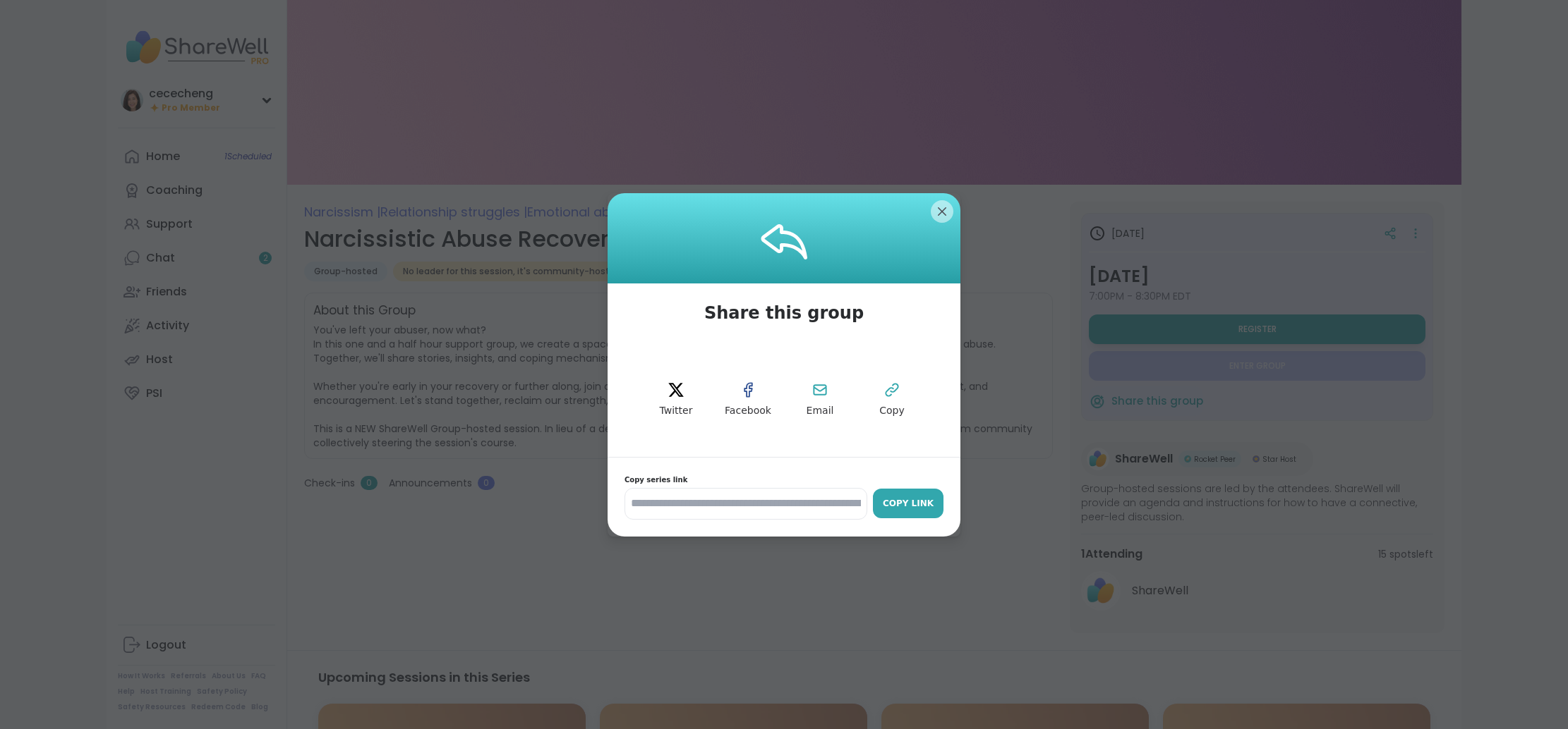
drag, startPoint x: 924, startPoint y: 495, endPoint x: 901, endPoint y: 497, distance: 23.1
click at [924, 495] on button "Copy Link" at bounding box center [909, 503] width 71 height 29
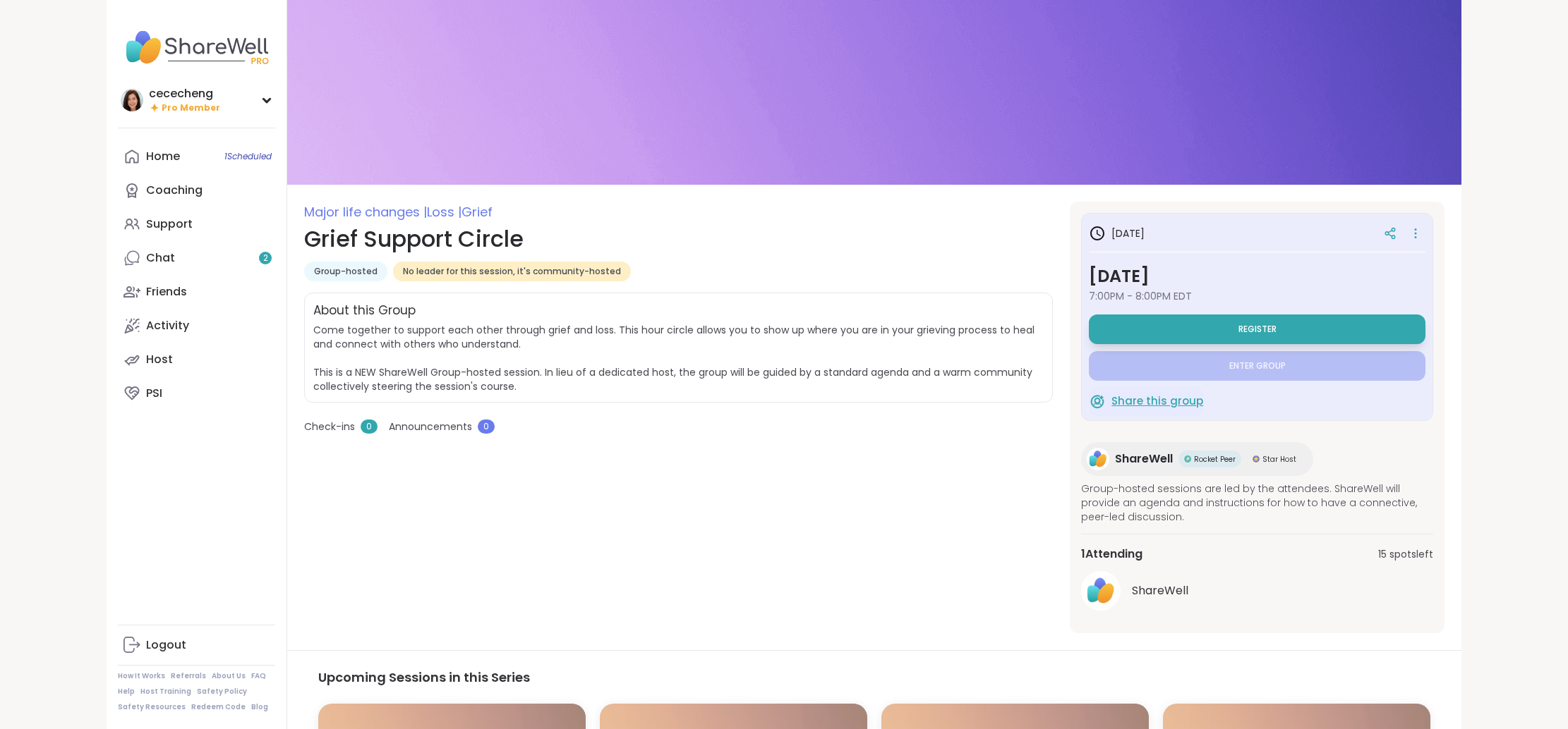
click at [1157, 404] on span "Share this group" at bounding box center [1157, 401] width 91 height 16
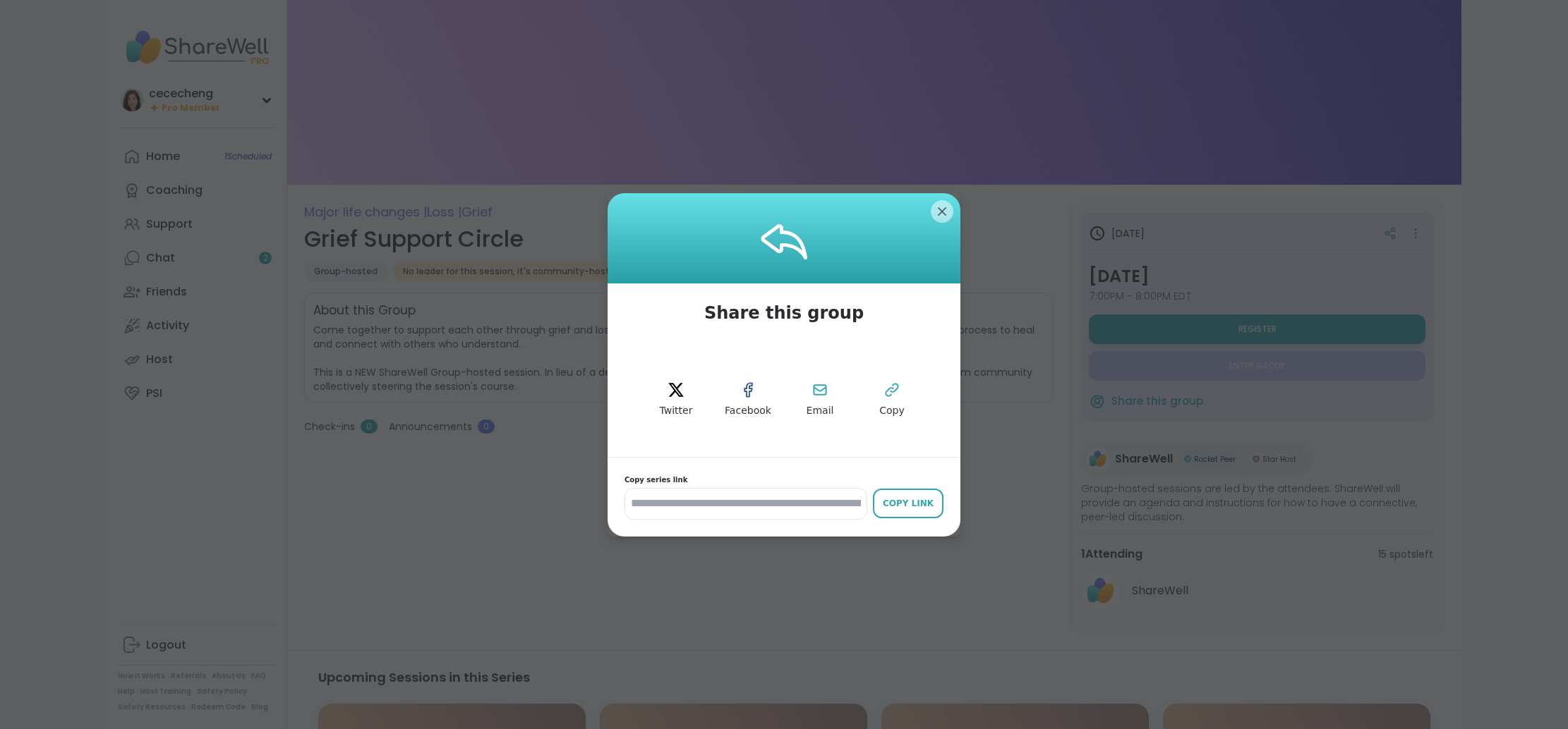
drag, startPoint x: 901, startPoint y: 496, endPoint x: 985, endPoint y: 540, distance: 94.8
click at [901, 496] on button "Copy Link" at bounding box center [909, 503] width 71 height 29
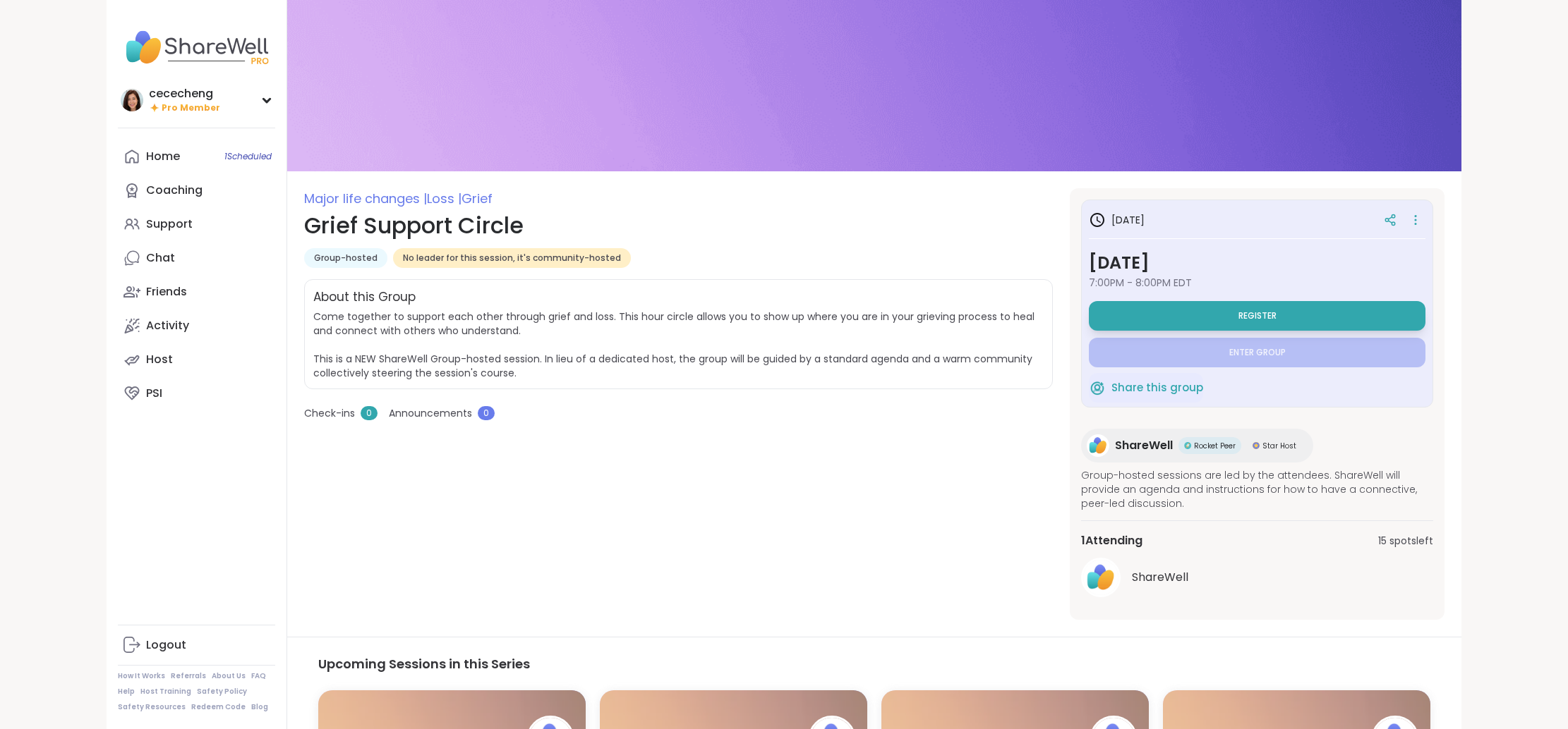
scroll to position [17, 0]
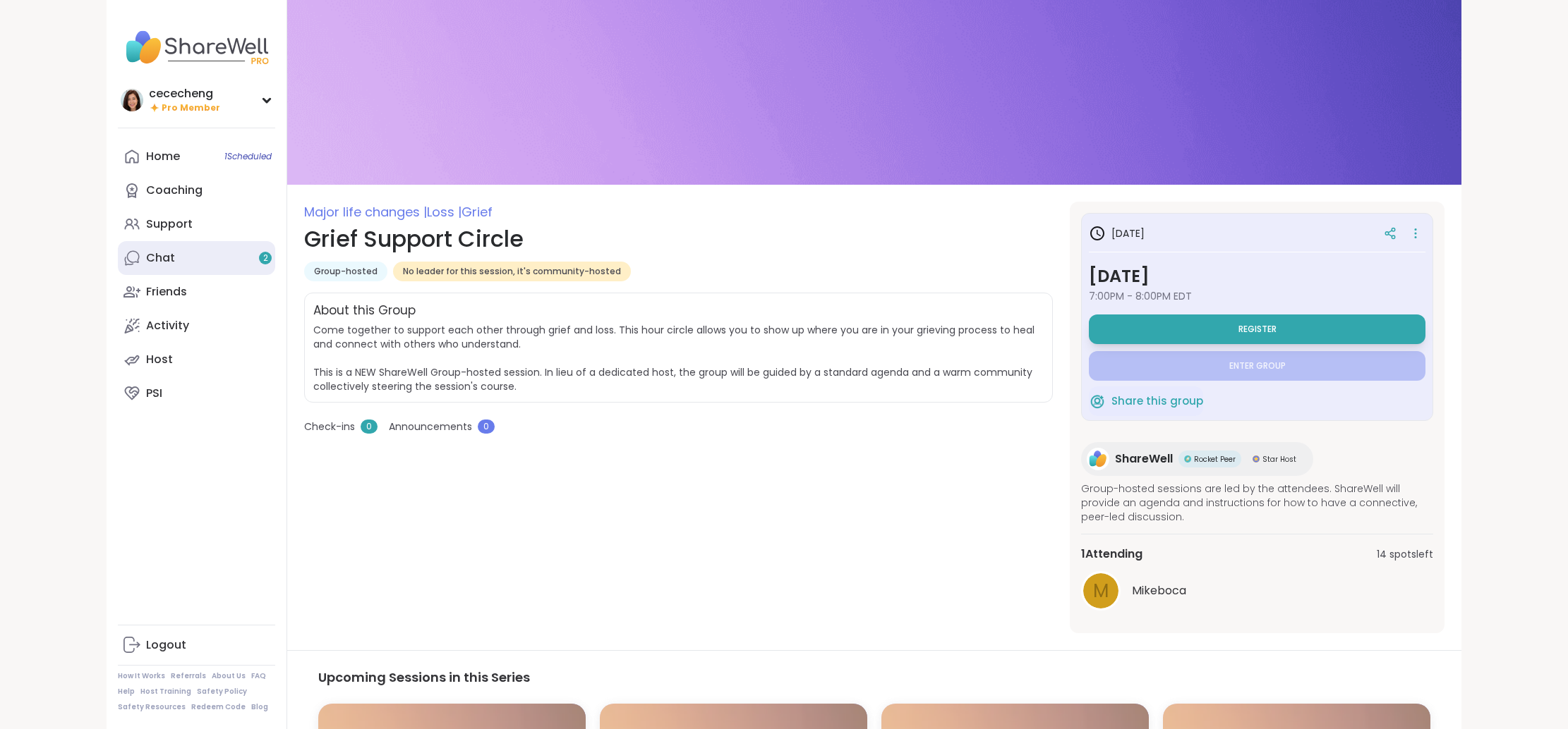
click at [206, 244] on link "Chat 2" at bounding box center [197, 258] width 158 height 34
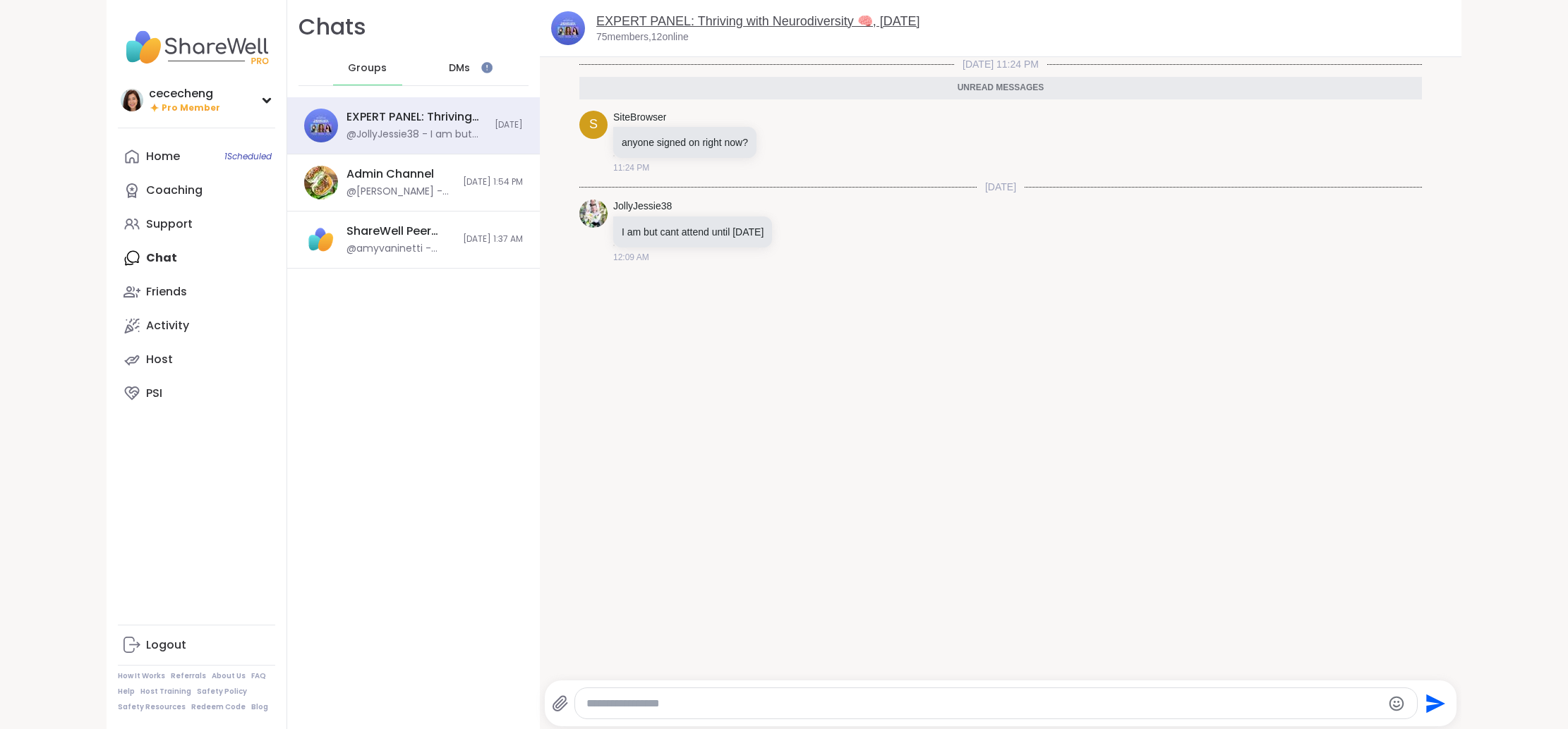
click at [744, 18] on link "EXPERT PANEL: Thriving with Neurodiversity 🧠, [DATE]" at bounding box center [758, 21] width 324 height 14
click at [786, 26] on link "EXPERT PANEL: Thriving with Neurodiversity 🧠, [DATE]" at bounding box center [758, 21] width 324 height 14
click at [182, 151] on link "Home 1 Scheduled" at bounding box center [197, 157] width 158 height 34
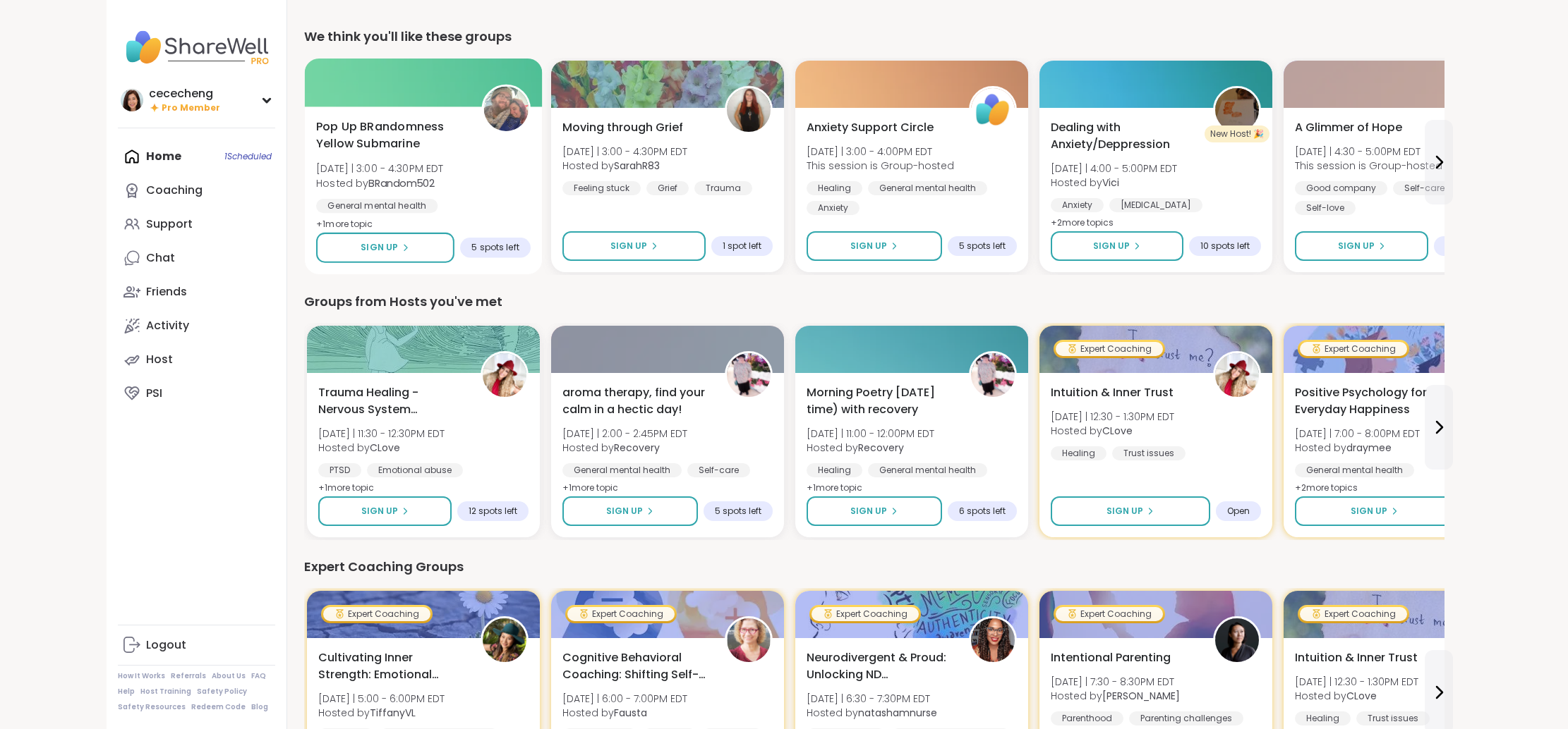
scroll to position [374, 0]
